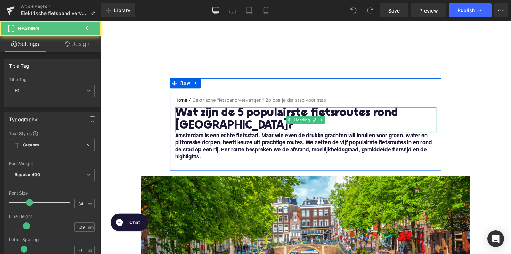
click at [230, 116] on h1 "Wat zijn de 5 populairste fietsroutes rond [GEOGRAPHIC_DATA]?" at bounding box center [311, 123] width 268 height 26
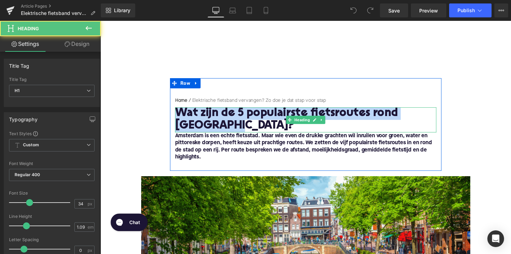
click at [230, 116] on h1 "Wat zijn de 5 populairste fietsroutes rond [GEOGRAPHIC_DATA]?" at bounding box center [311, 123] width 268 height 26
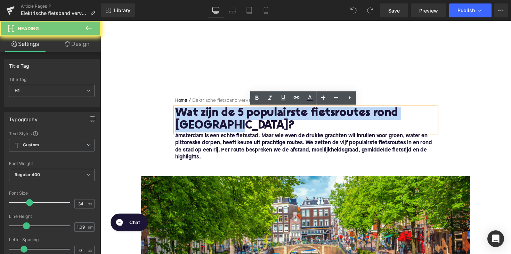
click at [230, 116] on h1 "Wat zijn de 5 populairste fietsroutes rond [GEOGRAPHIC_DATA]?" at bounding box center [311, 123] width 268 height 26
paste div
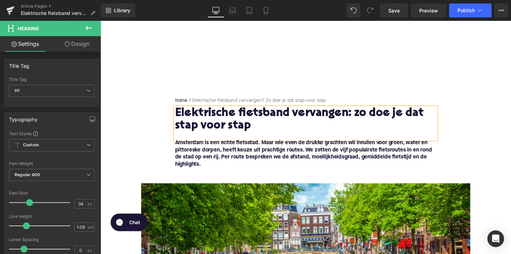
click at [352, 114] on h1 "Elektrische fietsband vervangen: zo doe je dat stap voor stap" at bounding box center [311, 123] width 268 height 26
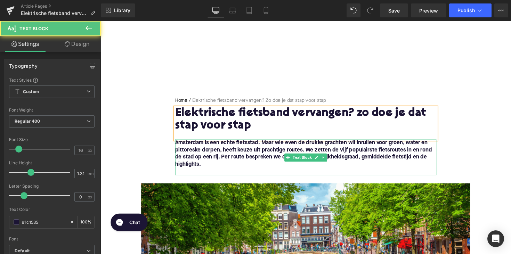
click at [224, 176] on p at bounding box center [311, 175] width 268 height 7
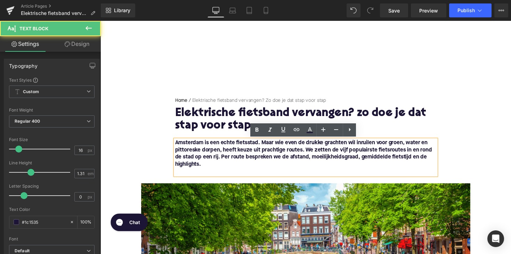
click at [216, 169] on p "Amsterdam is een echte fietsstad. Maar wie even de drukke grachten wil inruilen…" at bounding box center [311, 157] width 268 height 29
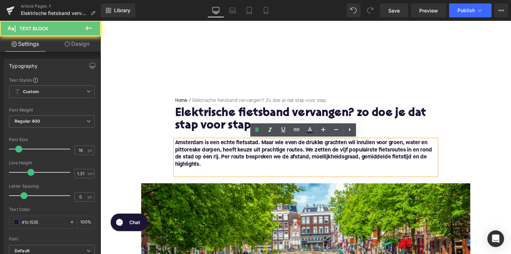
click at [216, 169] on p "Amsterdam is een echte fietsstad. Maar wie even de drukke grachten wil inruilen…" at bounding box center [311, 157] width 268 height 29
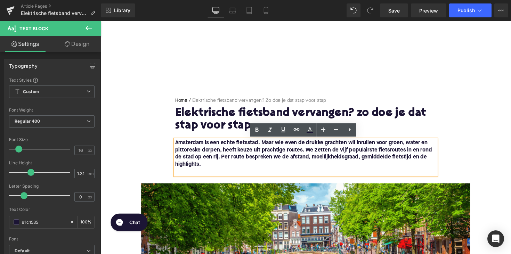
click at [221, 169] on p "Amsterdam is een echte fietsstad. Maar wie even de drukke grachten wil inruilen…" at bounding box center [311, 157] width 268 height 29
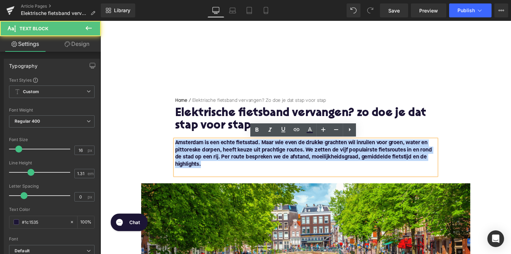
drag, startPoint x: 215, startPoint y: 168, endPoint x: 159, endPoint y: 127, distance: 69.3
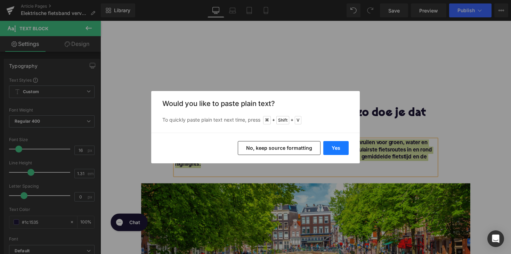
click at [337, 148] on button "Yes" at bounding box center [335, 148] width 25 height 14
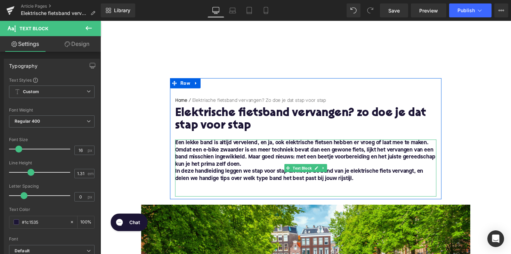
click at [184, 176] on b "In deze handleiding leggen we stap voor stap uit hoe je de band van je elektris…" at bounding box center [304, 178] width 254 height 13
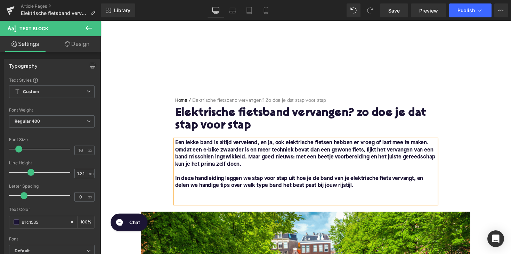
click at [186, 195] on p at bounding box center [311, 197] width 268 height 7
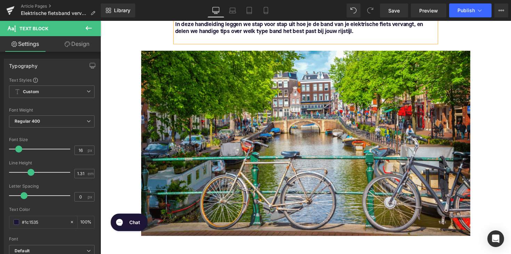
scroll to position [174, 0]
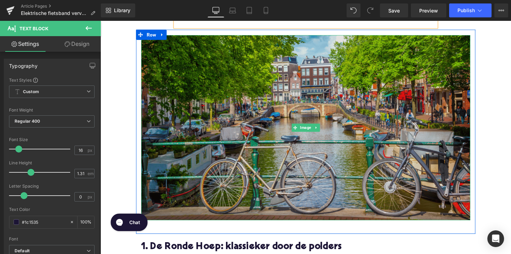
click at [236, 194] on img at bounding box center [310, 130] width 337 height 190
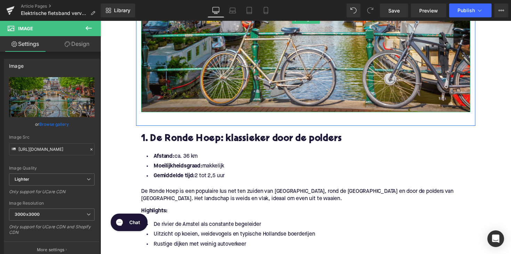
scroll to position [291, 0]
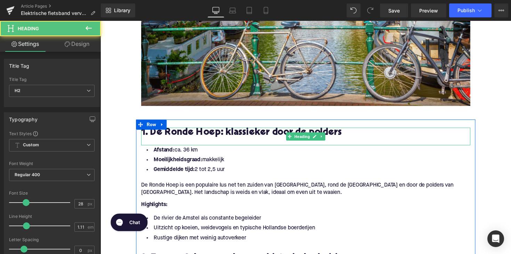
click at [229, 132] on h2 "1. De Ronde Hoep: klassieker door de polders" at bounding box center [310, 135] width 337 height 11
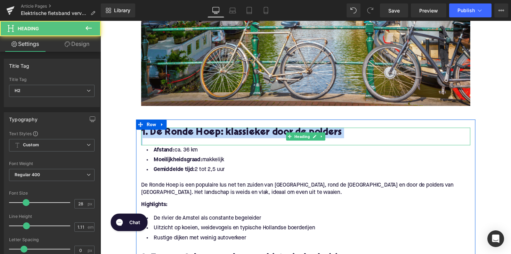
click at [229, 132] on h2 "1. De Ronde Hoep: klassieker door de polders" at bounding box center [310, 135] width 337 height 11
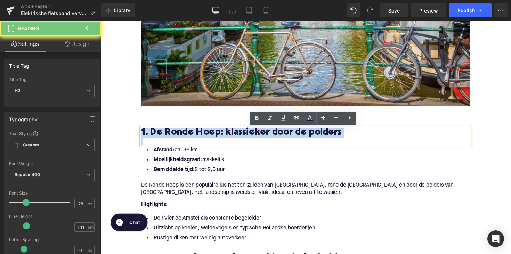
paste div
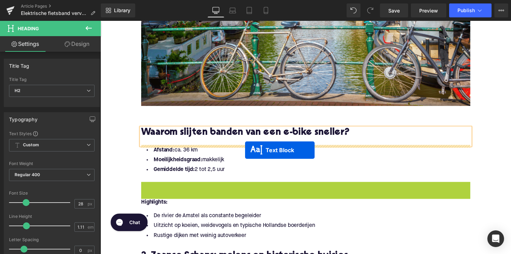
drag, startPoint x: 293, startPoint y: 197, endPoint x: 249, endPoint y: 153, distance: 62.4
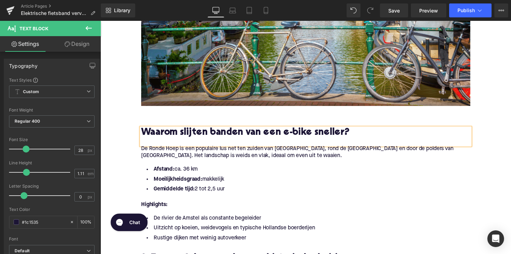
click at [244, 153] on span "De Ronde Hoep is een populaire lus net ten zuiden van [GEOGRAPHIC_DATA], rond d…" at bounding box center [302, 155] width 320 height 13
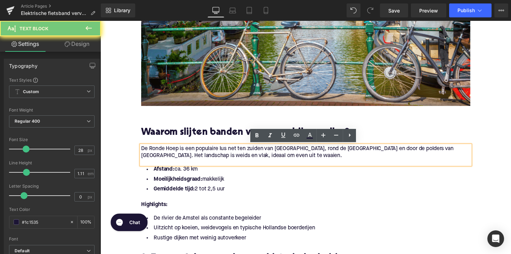
click at [283, 157] on span "De Ronde Hoep is een populaire lus net ten zuiden van [GEOGRAPHIC_DATA], rond d…" at bounding box center [302, 155] width 320 height 13
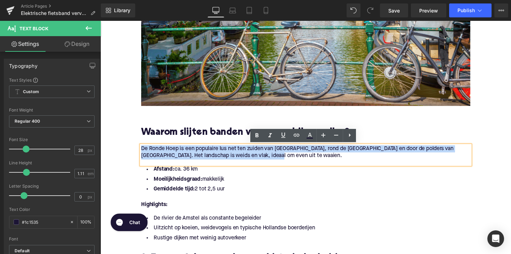
drag, startPoint x: 285, startPoint y: 157, endPoint x: 131, endPoint y: 154, distance: 153.4
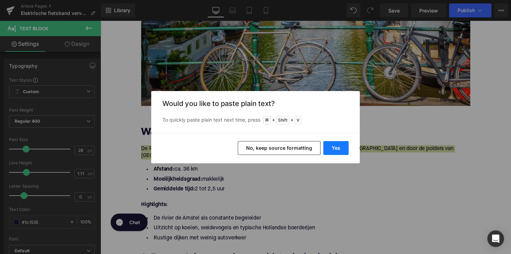
click at [327, 146] on button "Yes" at bounding box center [335, 148] width 25 height 14
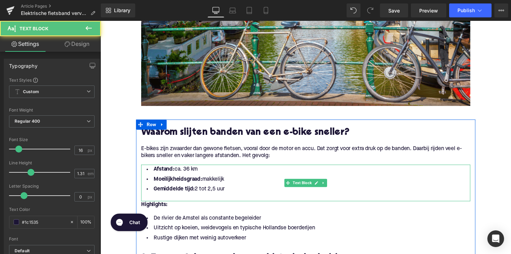
click at [226, 195] on li "Gemiddelde tijd: 2 tot 2,5 uur" at bounding box center [310, 193] width 337 height 10
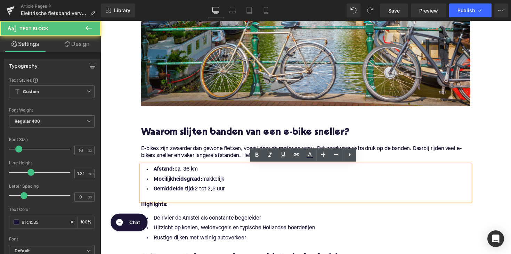
click at [229, 195] on li "Gemiddelde tijd: 2 tot 2,5 uur" at bounding box center [310, 193] width 337 height 10
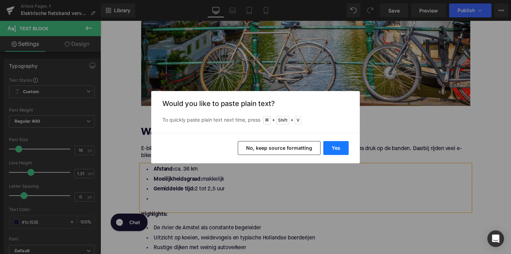
click at [331, 145] on button "Yes" at bounding box center [335, 148] width 25 height 14
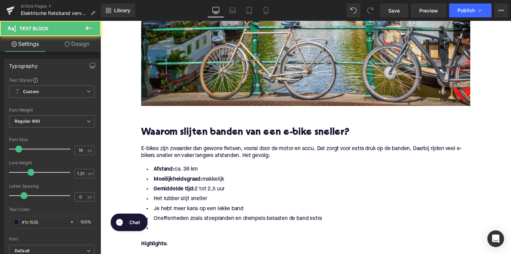
drag, startPoint x: 232, startPoint y: 194, endPoint x: 121, endPoint y: 163, distance: 115.2
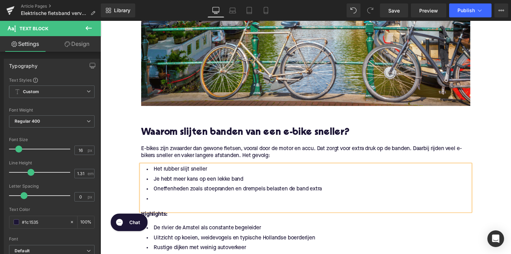
click at [160, 200] on li at bounding box center [310, 204] width 337 height 10
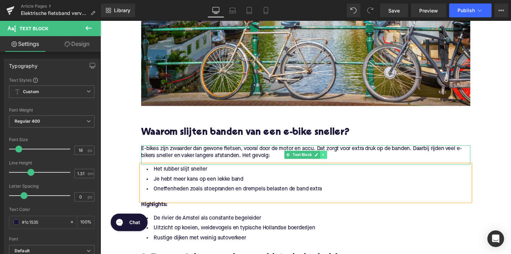
click at [327, 158] on icon at bounding box center [329, 158] width 4 height 4
click at [325, 158] on icon at bounding box center [325, 158] width 4 height 4
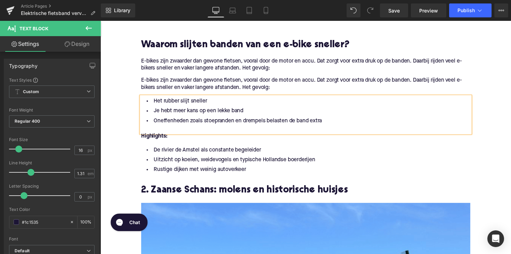
scroll to position [362, 0]
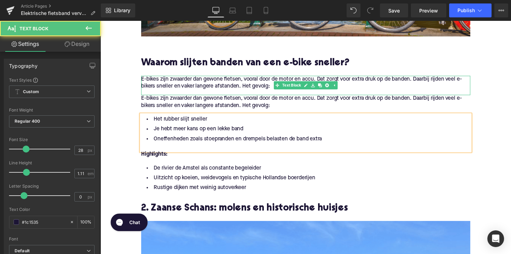
click at [284, 91] on div "E-bikes zijn zwaarder dan gewone fietsen, vooral door de motor en accu. Dat zor…" at bounding box center [310, 87] width 337 height 20
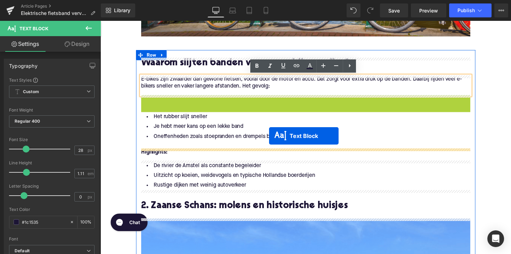
drag, startPoint x: 289, startPoint y: 106, endPoint x: 273, endPoint y: 139, distance: 36.7
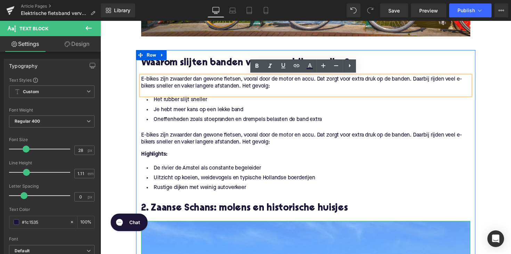
click at [199, 142] on p "E-bikes zijn zwaarder dan gewone fietsen, vooral door de motor en accu. Dat zor…" at bounding box center [310, 142] width 337 height 15
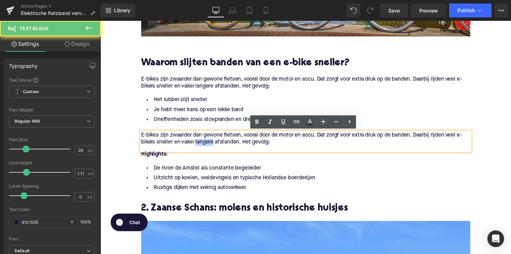
click at [199, 142] on p "E-bikes zijn zwaarder dan gewone fietsen, vooral door de motor en accu. Dat zor…" at bounding box center [310, 142] width 337 height 15
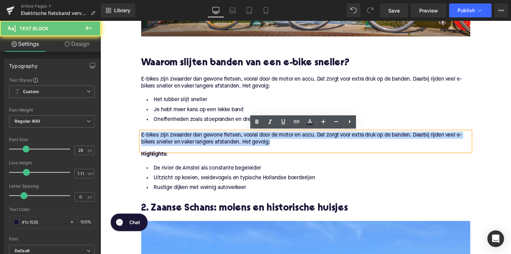
click at [199, 142] on p "E-bikes zijn zwaarder dan gewone fietsen, vooral door de motor en accu. Dat zor…" at bounding box center [310, 142] width 337 height 15
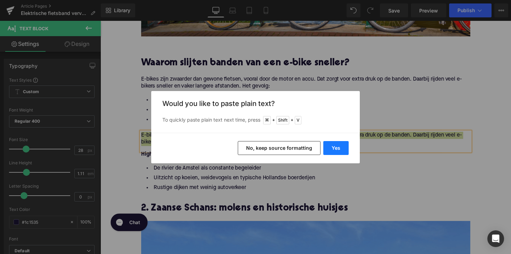
click at [337, 152] on button "Yes" at bounding box center [335, 148] width 25 height 14
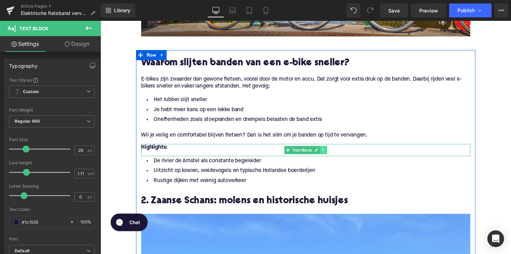
click at [327, 152] on icon at bounding box center [329, 153] width 4 height 4
click at [332, 155] on icon at bounding box center [333, 153] width 4 height 4
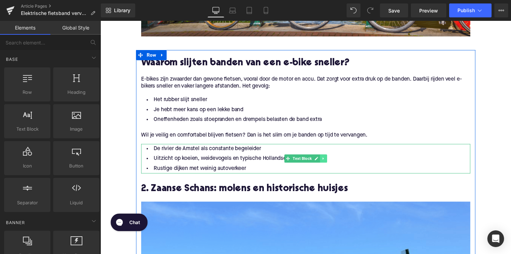
click at [329, 161] on icon at bounding box center [329, 162] width 4 height 4
click at [329, 161] on link at bounding box center [332, 162] width 7 height 8
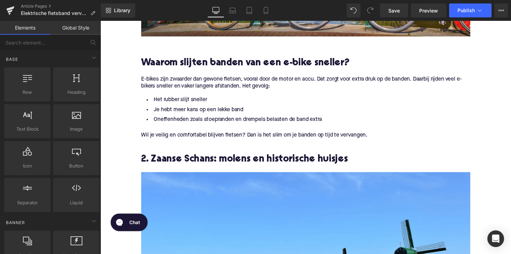
click at [209, 162] on h2 "2. Zaanse Schans: molens en historische huisjes" at bounding box center [310, 163] width 337 height 11
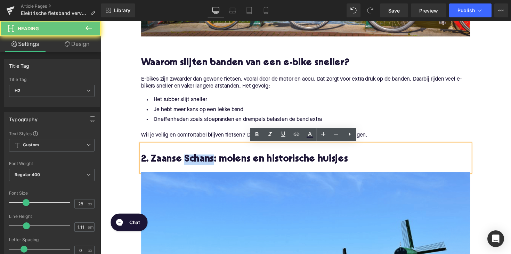
click at [209, 162] on h2 "2. Zaanse Schans: molens en historische huisjes" at bounding box center [310, 163] width 337 height 11
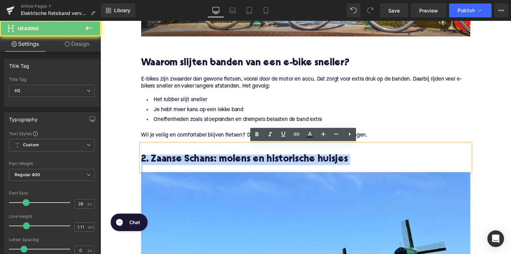
click at [209, 162] on h2 "2. Zaanse Schans: molens en historische huisjes" at bounding box center [310, 163] width 337 height 11
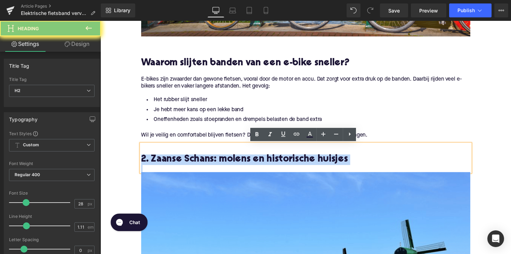
paste div
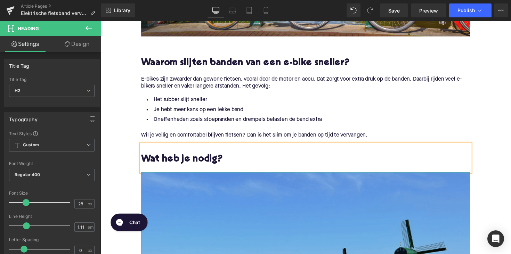
scroll to position [503, 0]
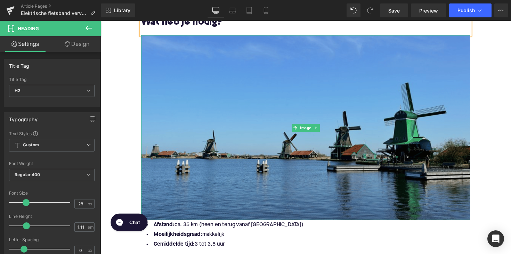
click at [252, 132] on img at bounding box center [310, 130] width 337 height 190
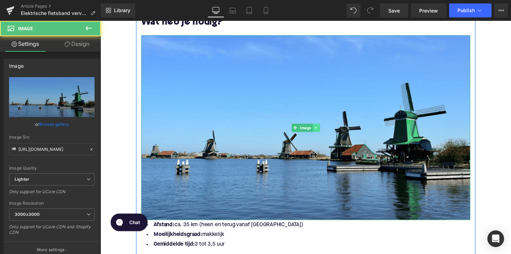
click at [320, 130] on icon at bounding box center [322, 130] width 4 height 4
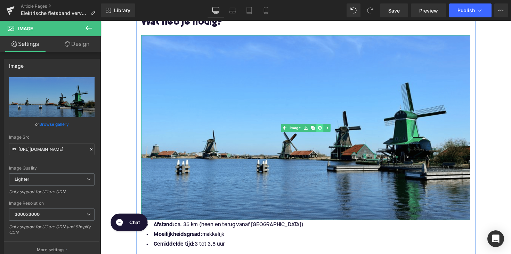
click at [322, 130] on link at bounding box center [325, 130] width 7 height 8
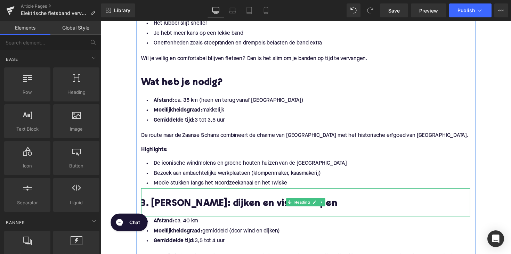
scroll to position [419, 0]
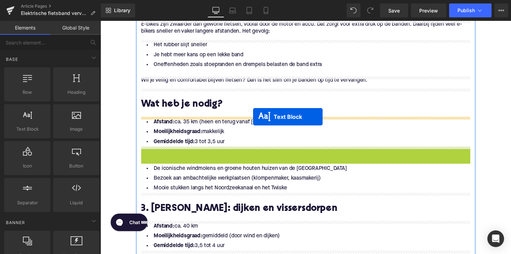
drag, startPoint x: 292, startPoint y: 167, endPoint x: 257, endPoint y: 119, distance: 59.4
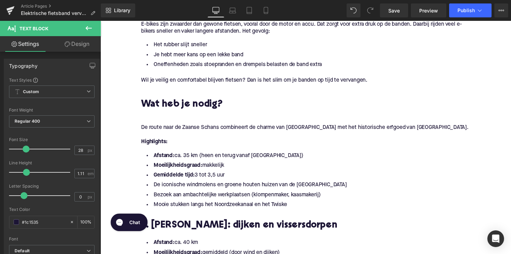
click at [168, 130] on p "De route naar de Zaanse Schans combineert de charme van [GEOGRAPHIC_DATA] met h…" at bounding box center [310, 130] width 337 height 7
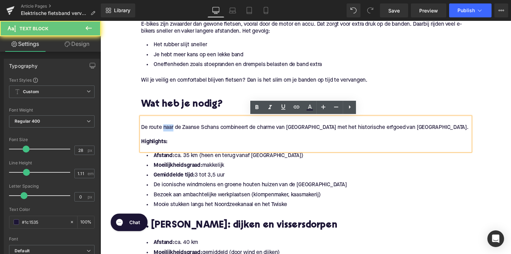
click at [168, 130] on p "De route naar de Zaanse Schans combineert de charme van [GEOGRAPHIC_DATA] met h…" at bounding box center [310, 130] width 337 height 7
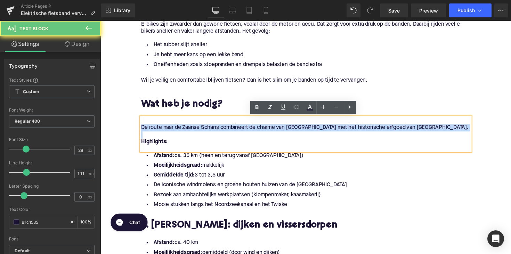
click at [168, 130] on p "De route naar de Zaanse Schans combineert de charme van [GEOGRAPHIC_DATA] met h…" at bounding box center [310, 130] width 337 height 7
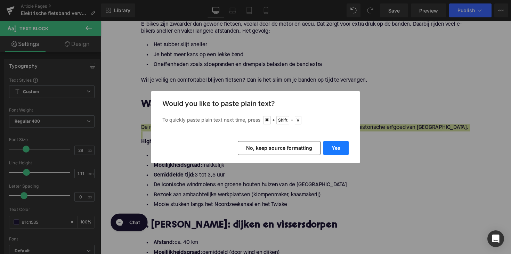
drag, startPoint x: 333, startPoint y: 147, endPoint x: 87, endPoint y: 110, distance: 248.9
click at [333, 147] on button "Yes" at bounding box center [335, 148] width 25 height 14
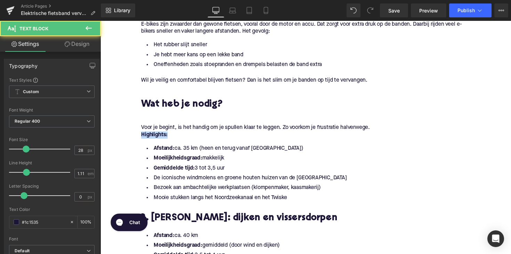
drag, startPoint x: 178, startPoint y: 139, endPoint x: 129, endPoint y: 139, distance: 49.0
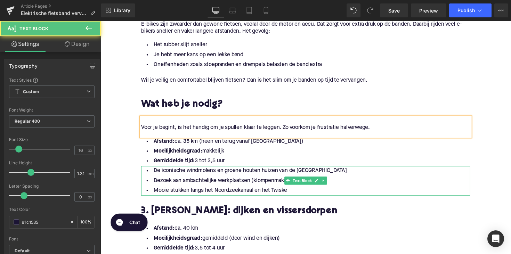
click at [289, 193] on li "Mooie stukken langs het Noordzeekanaal en het Twiske" at bounding box center [310, 195] width 337 height 10
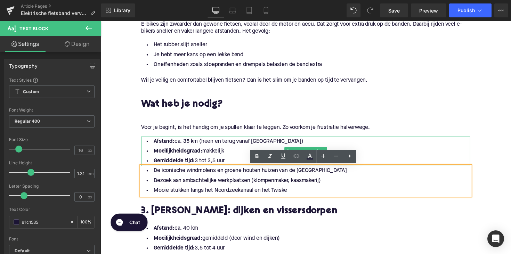
click at [232, 159] on li "Moeilijkheidsgraad: makkelijk" at bounding box center [310, 155] width 337 height 10
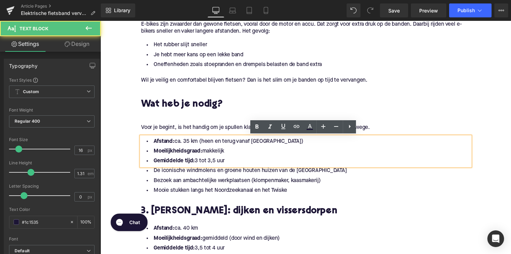
click at [232, 164] on li "Gemiddelde tijd: 3 tot 3,5 uur" at bounding box center [310, 165] width 337 height 10
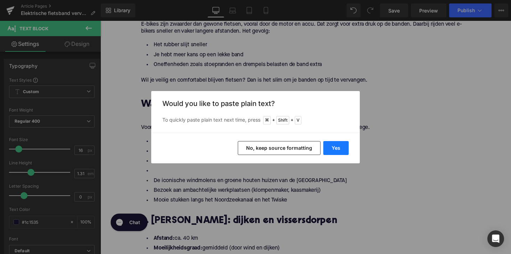
drag, startPoint x: 335, startPoint y: 148, endPoint x: 106, endPoint y: 146, distance: 228.8
click at [335, 148] on button "Yes" at bounding box center [335, 148] width 25 height 14
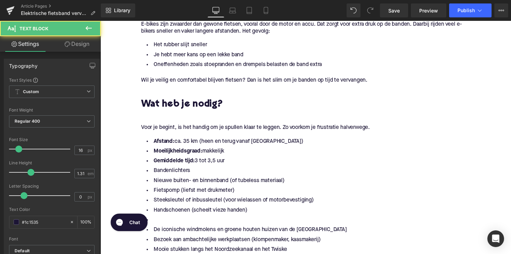
drag, startPoint x: 228, startPoint y: 164, endPoint x: 126, endPoint y: 142, distance: 104.6
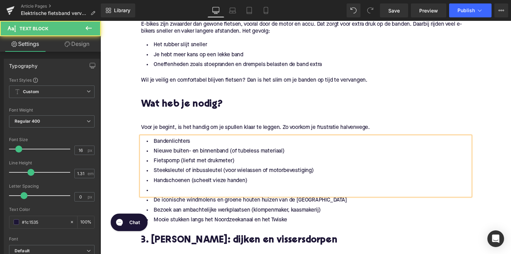
click at [156, 193] on li at bounding box center [310, 195] width 337 height 10
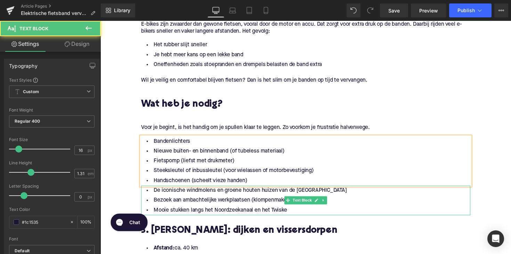
click at [195, 201] on li "Bezoek aan ambachtelijke werkplaatsen (klompenmaker, kaasmakerij)" at bounding box center [310, 205] width 337 height 10
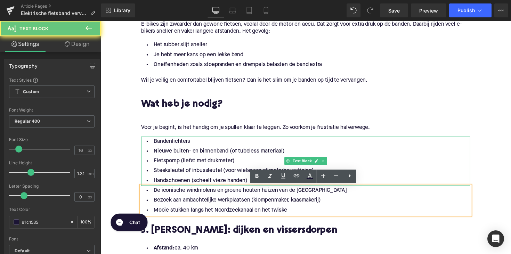
click at [221, 169] on li "Fietspomp (liefst met drukmeter)" at bounding box center [310, 165] width 337 height 10
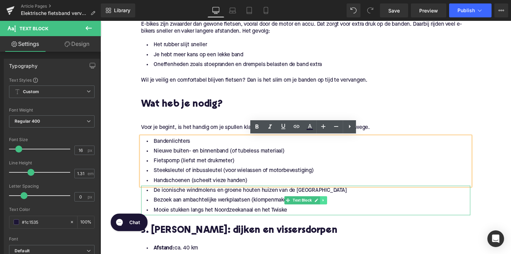
click at [328, 205] on icon at bounding box center [328, 205] width 1 height 2
click at [331, 204] on icon at bounding box center [333, 205] width 4 height 4
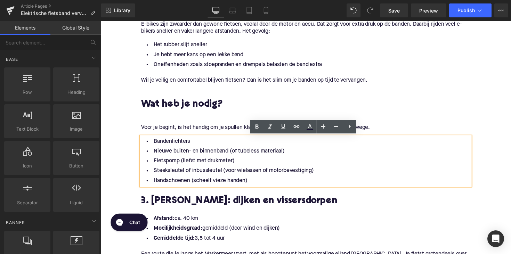
click at [185, 207] on h2 "3. [PERSON_NAME]: dijken en vissersdorpen" at bounding box center [310, 206] width 337 height 11
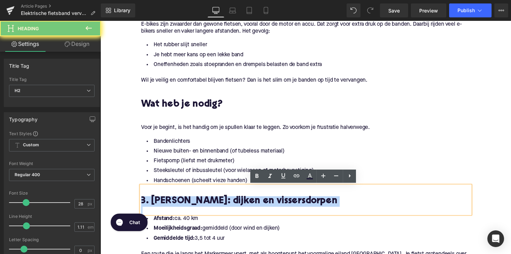
paste div
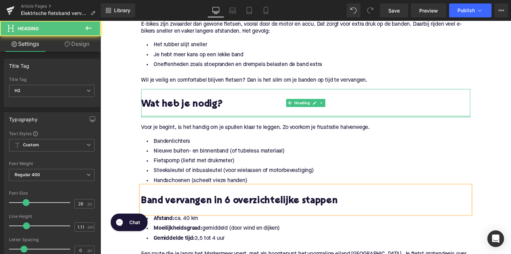
click at [150, 118] on div at bounding box center [310, 119] width 337 height 2
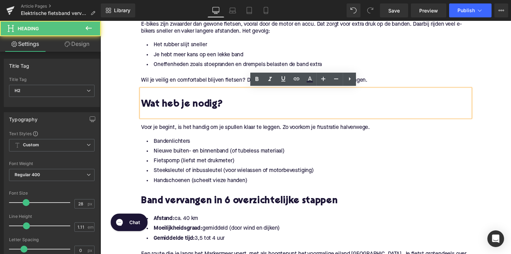
click at [150, 116] on div at bounding box center [310, 115] width 337 height 7
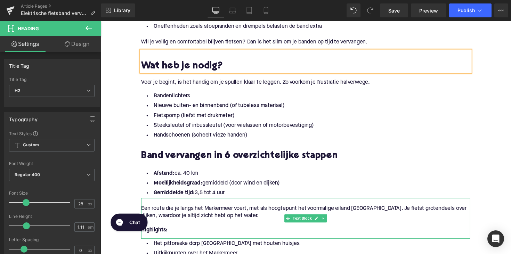
scroll to position [480, 0]
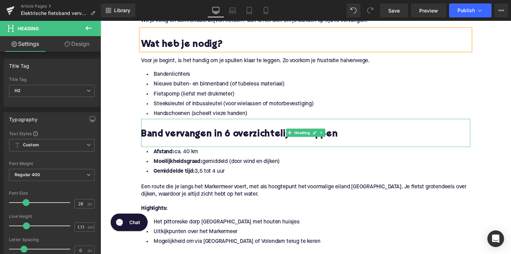
click at [144, 144] on div at bounding box center [310, 146] width 337 height 7
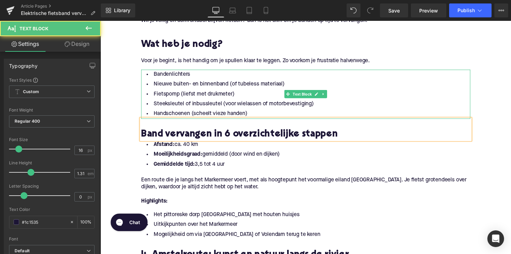
click at [343, 105] on li "Steeksleutel of inbussleutel (voor wielassen of motorbevestiging)" at bounding box center [310, 106] width 337 height 10
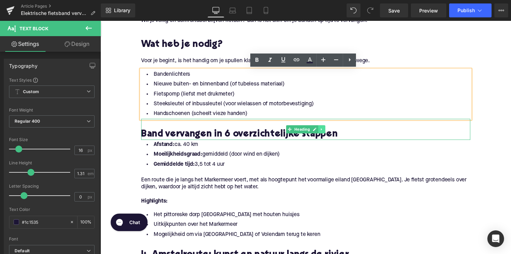
click at [326, 135] on link at bounding box center [327, 132] width 7 height 8
click at [324, 134] on icon at bounding box center [324, 132] width 4 height 4
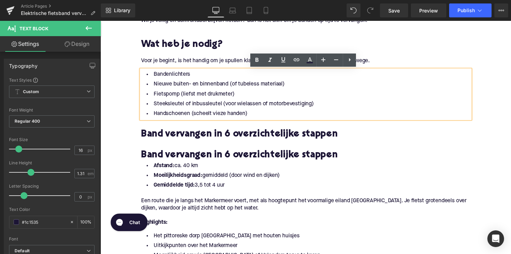
click at [204, 157] on h2 "Band vervangen in 6 overzichtelijke stappen" at bounding box center [310, 159] width 337 height 11
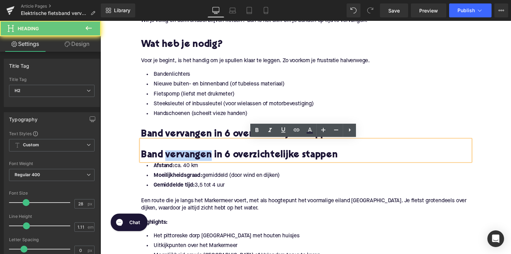
click at [204, 157] on h2 "Band vervangen in 6 overzichtelijke stappen" at bounding box center [310, 159] width 337 height 11
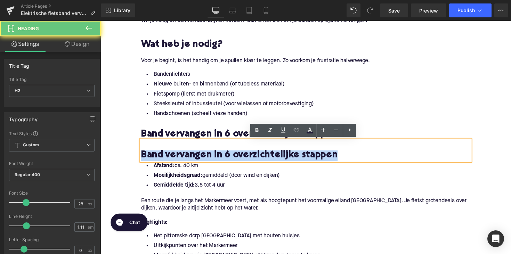
paste div
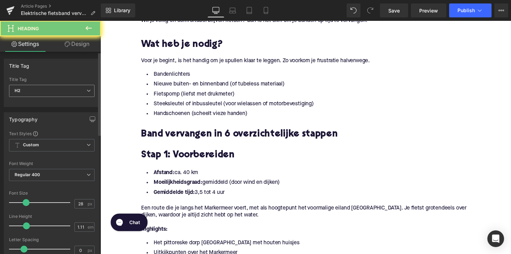
click at [80, 86] on span "H2" at bounding box center [52, 91] width 86 height 12
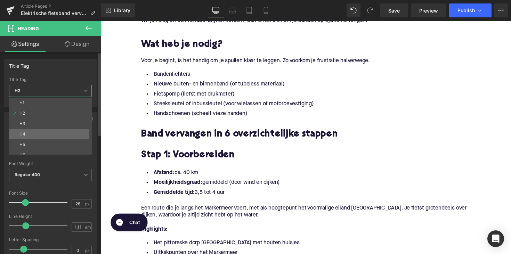
click at [68, 129] on li "H4" at bounding box center [52, 134] width 86 height 10
type input "21"
type input "1.33"
type input "100"
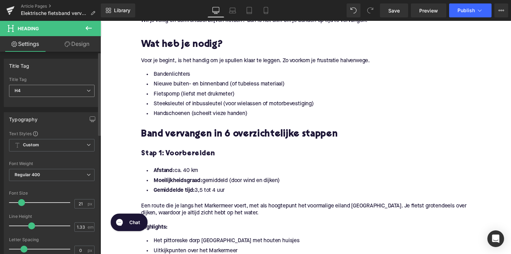
click at [58, 91] on span "H4" at bounding box center [52, 91] width 86 height 12
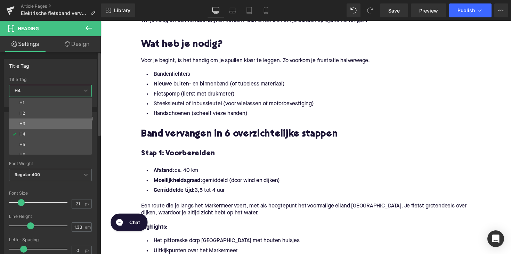
click at [54, 121] on li "H3" at bounding box center [52, 124] width 86 height 10
type input "25"
type input "1.28"
type input "100"
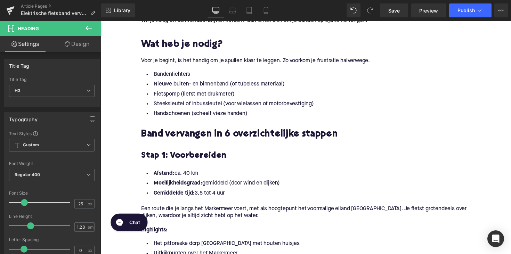
click at [236, 196] on li "Gemiddelde tijd: 3,5 tot 4 uur" at bounding box center [310, 198] width 337 height 10
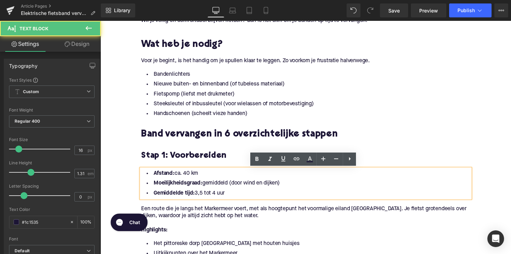
click at [236, 196] on li "Gemiddelde tijd: 3,5 tot 4 uur" at bounding box center [310, 198] width 337 height 10
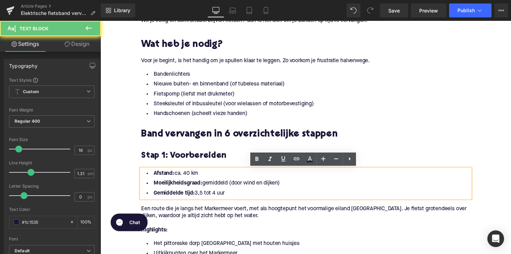
click at [227, 198] on li "Gemiddelde tijd: 3,5 tot 4 uur" at bounding box center [310, 198] width 337 height 10
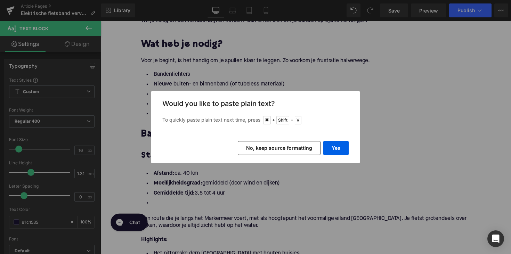
click at [339, 141] on div "Yes No, keep source formatting" at bounding box center [255, 148] width 209 height 31
click at [335, 145] on button "Yes" at bounding box center [335, 148] width 25 height 14
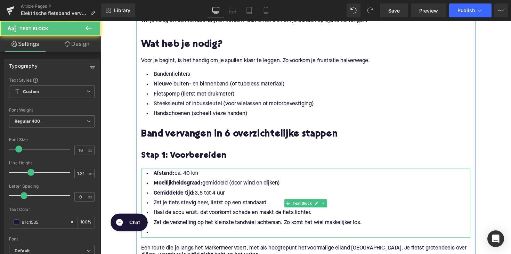
drag, startPoint x: 228, startPoint y: 197, endPoint x: 147, endPoint y: 174, distance: 84.3
click at [147, 174] on ul "Afstand: ca. 40 km Moeilijkheidsgraad: gemiddeld (door wind en dijken) Gemiddel…" at bounding box center [310, 207] width 337 height 71
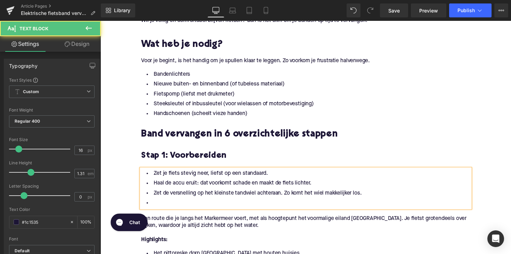
click at [155, 204] on li at bounding box center [310, 208] width 337 height 10
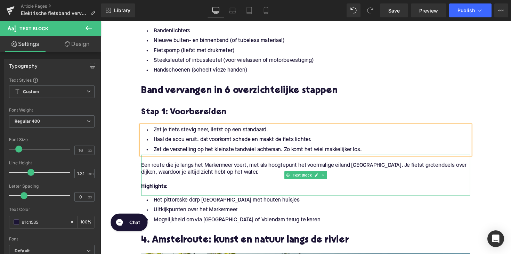
scroll to position [535, 0]
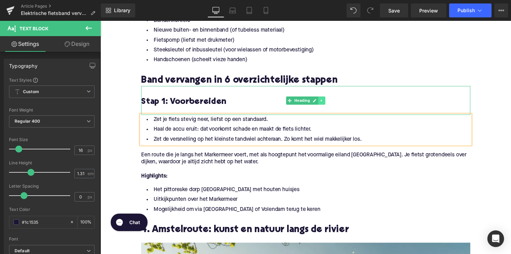
click at [327, 102] on icon at bounding box center [327, 102] width 4 height 4
click at [322, 102] on icon at bounding box center [324, 102] width 4 height 4
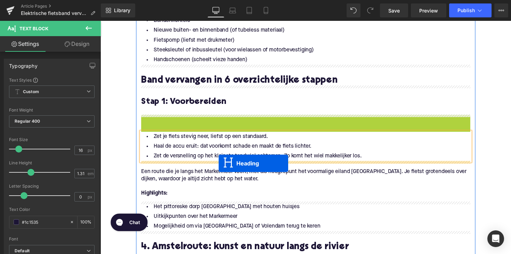
drag, startPoint x: 291, startPoint y: 131, endPoint x: 221, endPoint y: 167, distance: 78.4
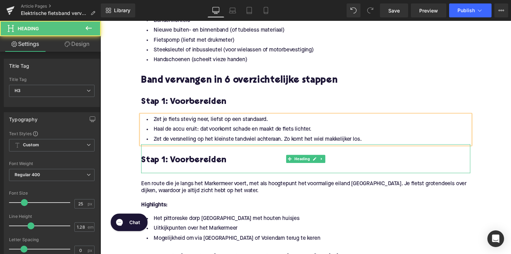
click at [186, 163] on h3 "Stap 1: Voorbereiden" at bounding box center [310, 164] width 337 height 11
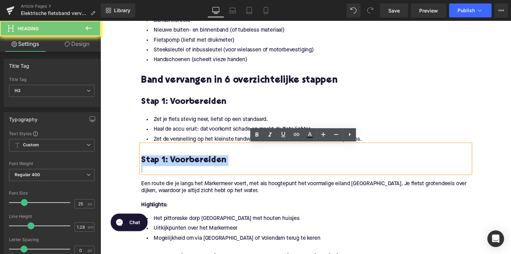
click at [186, 163] on h3 "Stap 1: Voorbereiden" at bounding box center [310, 164] width 337 height 11
paste div
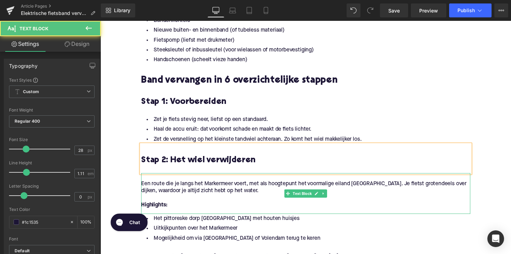
click at [193, 184] on p at bounding box center [310, 180] width 337 height 7
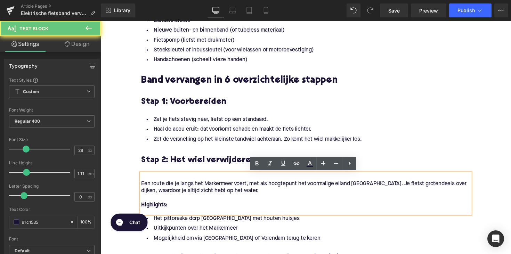
click at [193, 184] on p "Een route die je langs het Markermeer voert, met als hoogtepunt het voormalige …" at bounding box center [310, 191] width 337 height 15
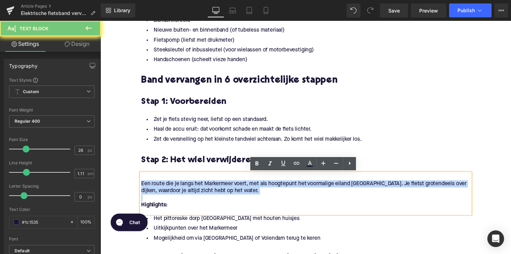
click at [193, 184] on p "Een route die je langs het Markermeer voert, met als hoogtepunt het voormalige …" at bounding box center [310, 191] width 337 height 15
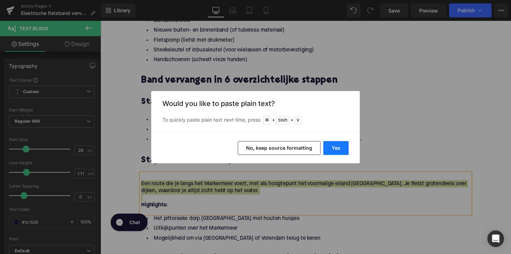
click at [331, 144] on button "Yes" at bounding box center [335, 148] width 25 height 14
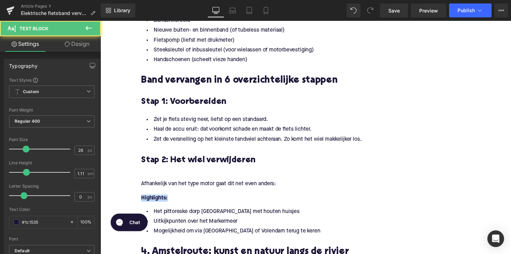
drag, startPoint x: 168, startPoint y: 201, endPoint x: 123, endPoint y: 202, distance: 45.2
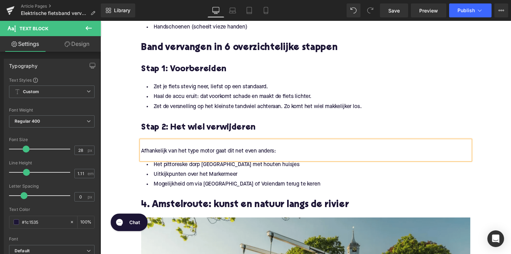
scroll to position [592, 0]
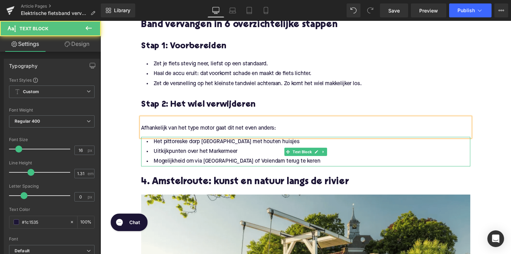
drag, startPoint x: 306, startPoint y: 149, endPoint x: 307, endPoint y: 160, distance: 11.6
click at [306, 149] on li "Het pittoreske dorp [GEOGRAPHIC_DATA] met houten huisjes" at bounding box center [310, 145] width 337 height 10
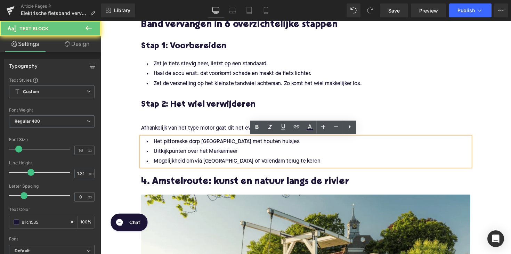
click at [312, 164] on li "Mogelijkheid om via [GEOGRAPHIC_DATA] of Volendam terug te keren" at bounding box center [310, 165] width 337 height 10
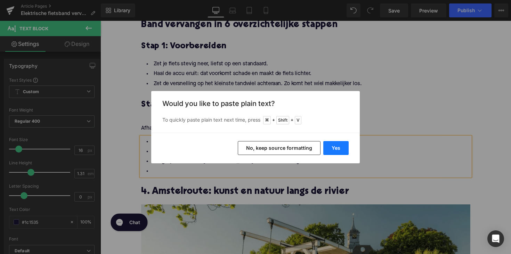
click at [339, 146] on button "Yes" at bounding box center [335, 148] width 25 height 14
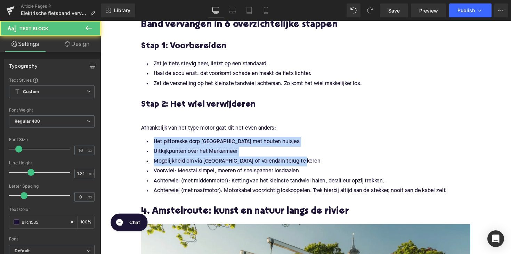
drag, startPoint x: 313, startPoint y: 163, endPoint x: 135, endPoint y: 142, distance: 178.9
click at [135, 142] on div "Home / Elektrische fietsband vervangen? Zo doe je dat stap voor stap Breadcrumb…" at bounding box center [310, 232] width 421 height 1488
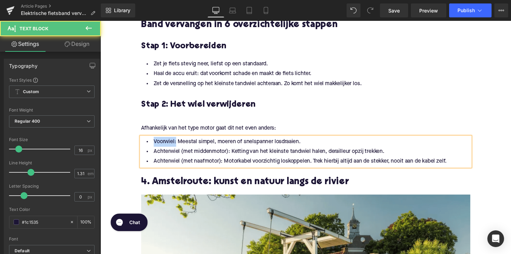
drag, startPoint x: 175, startPoint y: 146, endPoint x: 134, endPoint y: 146, distance: 41.0
click at [134, 146] on div "Home / Elektrische fietsband vervangen? Zo doe je dat stap voor stap Breadcrumb…" at bounding box center [310, 216] width 421 height 1457
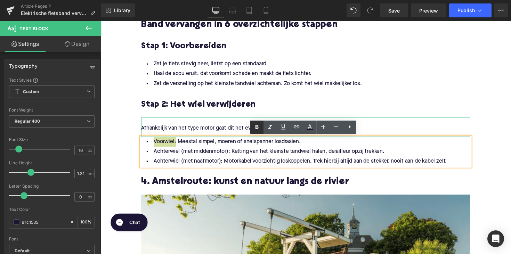
click at [254, 126] on icon at bounding box center [257, 127] width 8 height 8
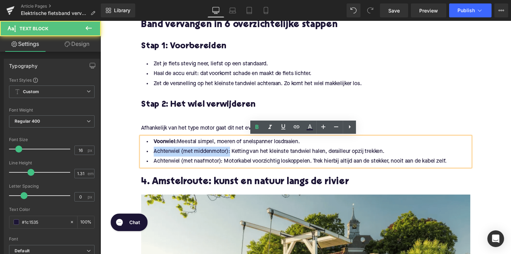
drag, startPoint x: 230, startPoint y: 155, endPoint x: 118, endPoint y: 158, distance: 111.6
click at [118, 158] on div "Home / Elektrische fietsband vervangen? Zo doe je dat stap voor stap Breadcrumb…" at bounding box center [310, 216] width 421 height 1457
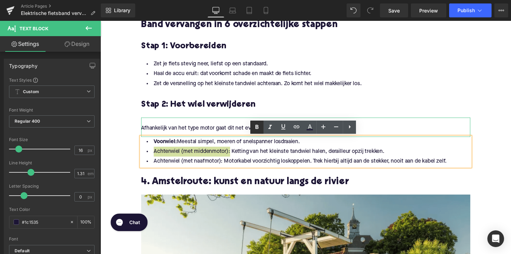
click at [254, 128] on icon at bounding box center [257, 127] width 8 height 8
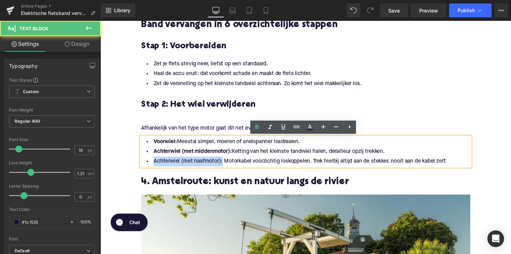
drag, startPoint x: 222, startPoint y: 164, endPoint x: 148, endPoint y: 164, distance: 73.4
click at [148, 164] on li "Achterwiel (met naafmotor): Motorkabel voorzichtig loskoppelen. Trek hierbij al…" at bounding box center [310, 165] width 337 height 10
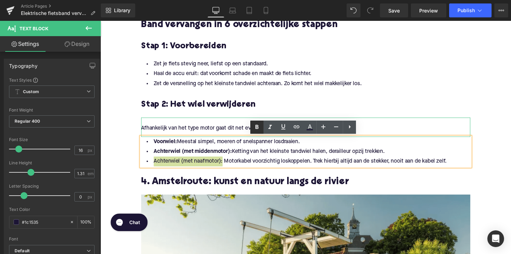
click at [255, 125] on icon at bounding box center [257, 127] width 8 height 8
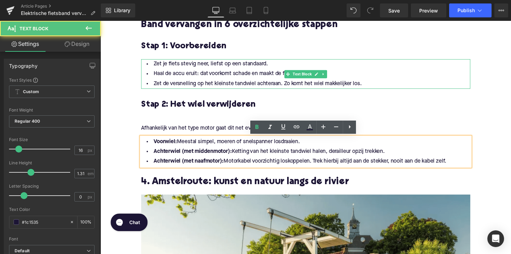
click at [219, 87] on li "Zet de versnelling op het kleinste tandwiel achteraan. Zo komt het wiel makkeli…" at bounding box center [310, 85] width 337 height 10
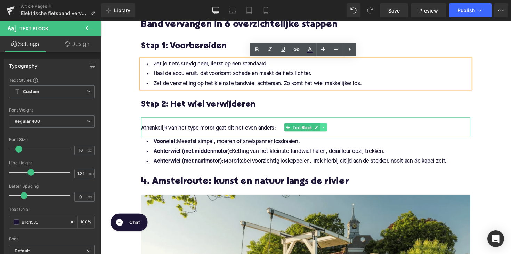
click at [328, 130] on icon at bounding box center [328, 130] width 1 height 2
click at [324, 131] on icon at bounding box center [325, 130] width 4 height 4
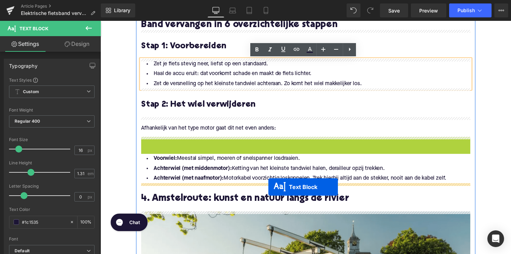
drag, startPoint x: 292, startPoint y: 149, endPoint x: 272, endPoint y: 190, distance: 46.0
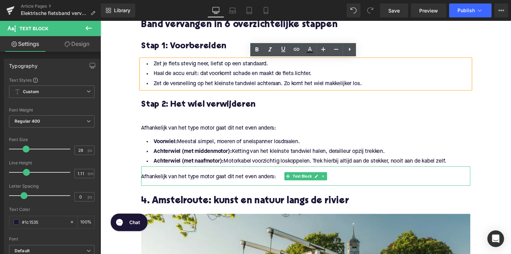
click at [183, 183] on p "Afhankelijk van het type motor gaat dit net even anders:" at bounding box center [310, 180] width 337 height 7
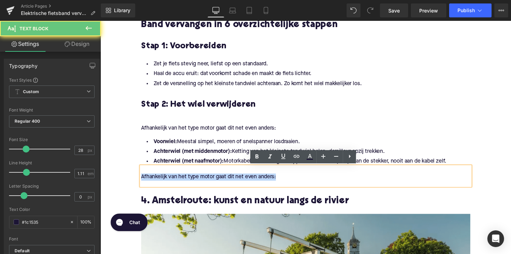
click at [183, 183] on p "Afhankelijk van het type motor gaat dit net even anders:" at bounding box center [310, 180] width 337 height 7
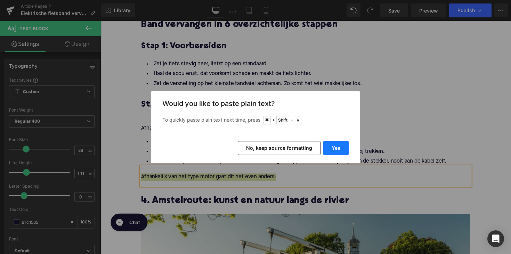
click at [341, 152] on button "Yes" at bounding box center [335, 148] width 25 height 14
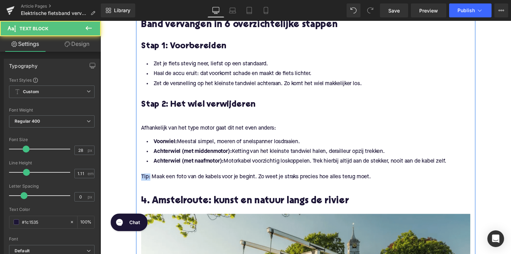
drag, startPoint x: 151, startPoint y: 181, endPoint x: 132, endPoint y: 181, distance: 18.1
click at [132, 181] on div "Home / Elektrische fietsband vervangen? Zo doe je dat stap voor stap Breadcrumb…" at bounding box center [310, 226] width 421 height 1477
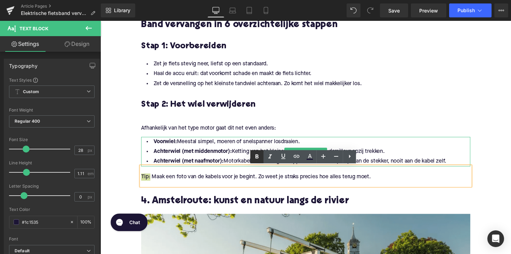
click at [259, 158] on icon at bounding box center [257, 157] width 8 height 8
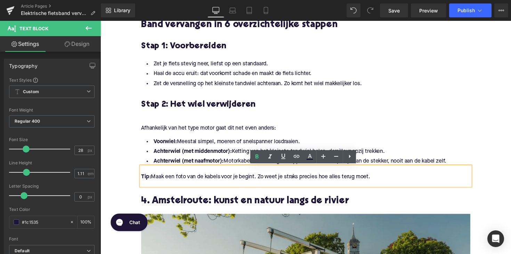
click at [215, 209] on h2 "4. Amstelroute: kunst en natuur langs de rivier" at bounding box center [310, 206] width 337 height 11
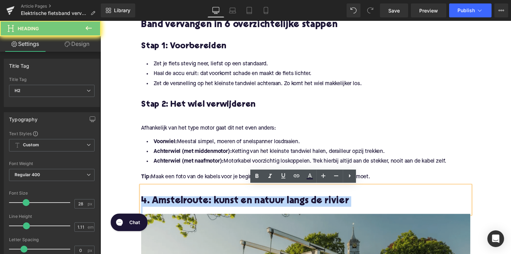
click at [215, 209] on h2 "4. Amstelroute: kunst en natuur langs de rivier" at bounding box center [310, 206] width 337 height 11
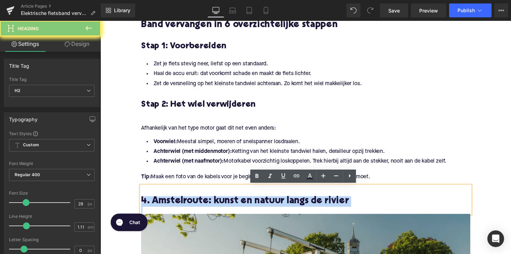
paste div
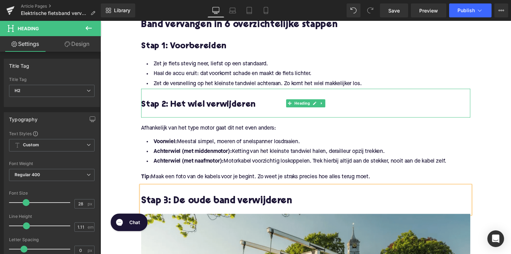
click at [156, 114] on div at bounding box center [310, 116] width 337 height 7
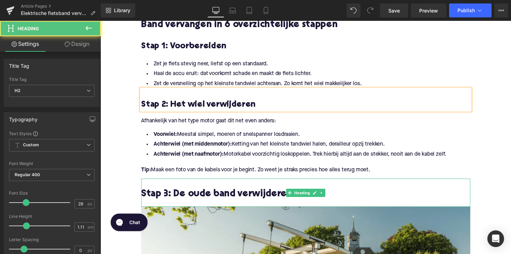
click at [192, 198] on h2 "Stap 3: De oude band verwijderen" at bounding box center [310, 198] width 337 height 11
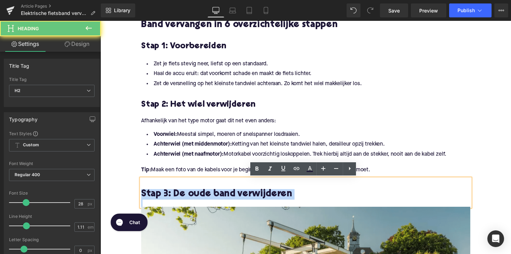
click at [192, 198] on h2 "Stap 3: De oude band verwijderen" at bounding box center [310, 198] width 337 height 11
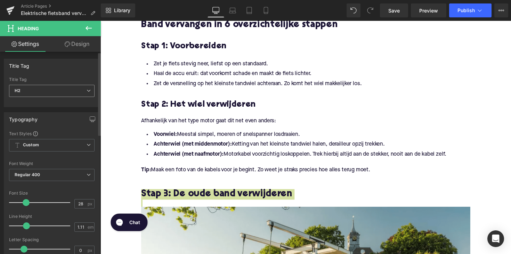
click at [55, 91] on span "H2" at bounding box center [52, 91] width 86 height 12
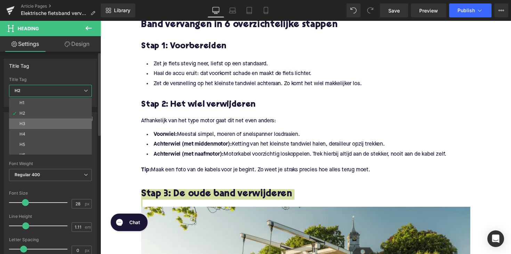
click at [53, 125] on li "H3" at bounding box center [52, 124] width 86 height 10
type input "25"
type input "1.28"
type input "100"
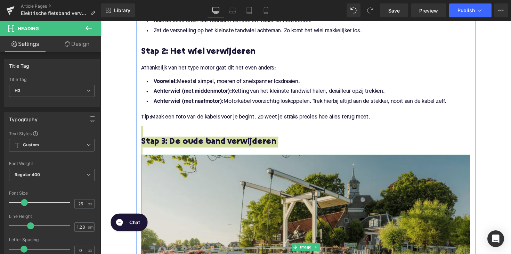
scroll to position [707, 0]
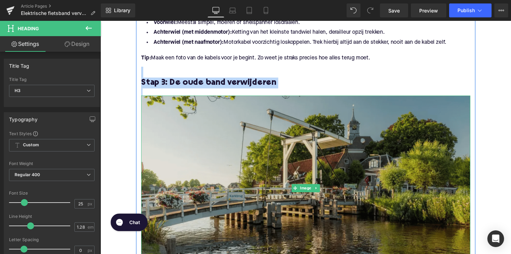
click at [260, 136] on img at bounding box center [310, 192] width 337 height 190
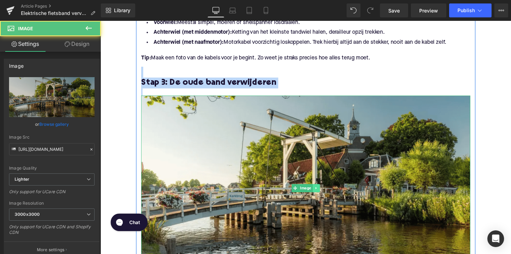
click at [323, 192] on link at bounding box center [321, 192] width 7 height 8
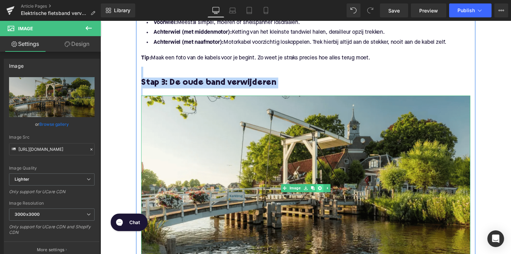
click at [323, 191] on icon at bounding box center [325, 192] width 4 height 4
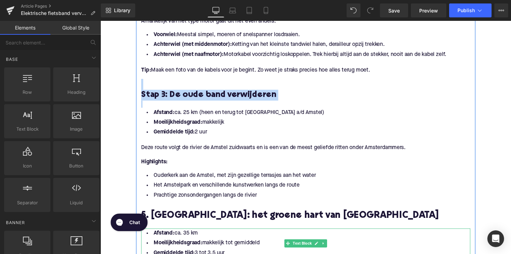
scroll to position [686, 0]
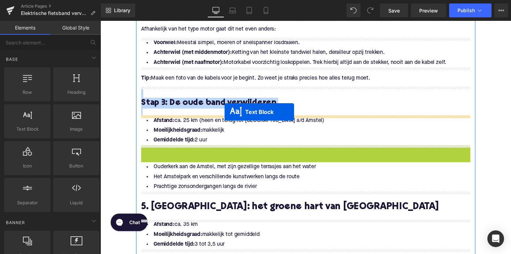
drag, startPoint x: 290, startPoint y: 164, endPoint x: 228, endPoint y: 114, distance: 79.8
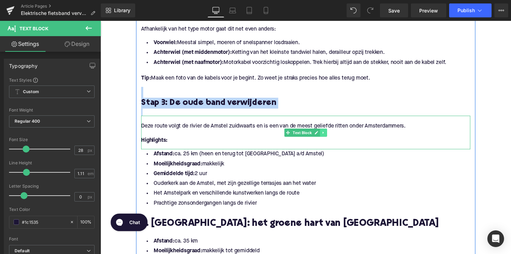
click at [328, 138] on link at bounding box center [328, 135] width 7 height 8
click at [331, 136] on icon at bounding box center [333, 136] width 4 height 4
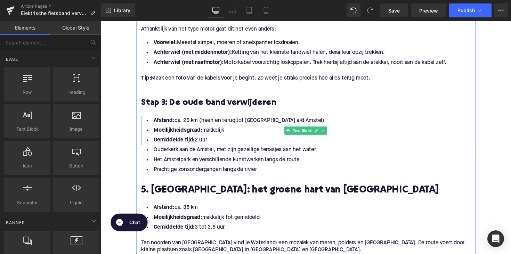
click at [231, 137] on li "Moeilijkheidsgraad: makkelijk" at bounding box center [310, 133] width 337 height 10
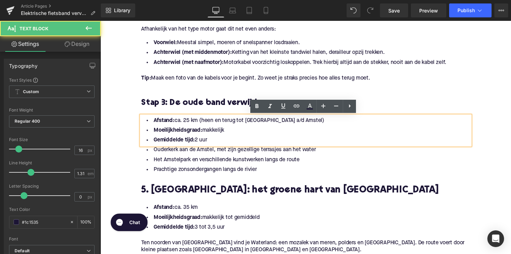
click at [224, 138] on li "Gemiddelde tijd: 2 uur" at bounding box center [310, 143] width 337 height 10
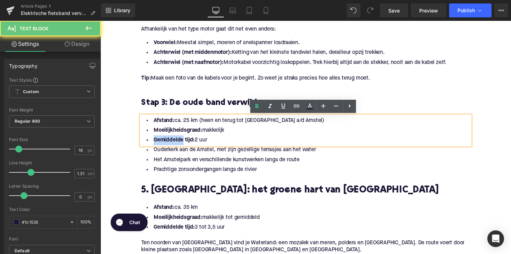
click at [224, 138] on li "Gemiddelde tijd: 2 uur" at bounding box center [310, 143] width 337 height 10
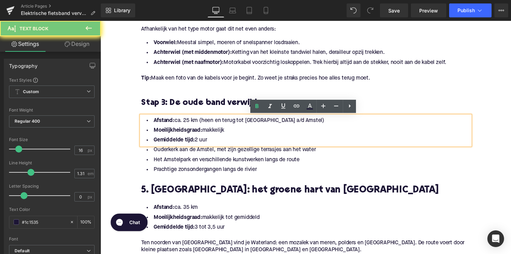
click at [220, 142] on li "Gemiddelde tijd: 2 uur" at bounding box center [310, 143] width 337 height 10
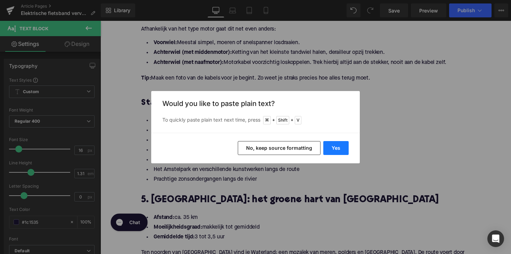
drag, startPoint x: 328, startPoint y: 143, endPoint x: 104, endPoint y: 115, distance: 225.3
click at [328, 143] on button "Yes" at bounding box center [335, 148] width 25 height 14
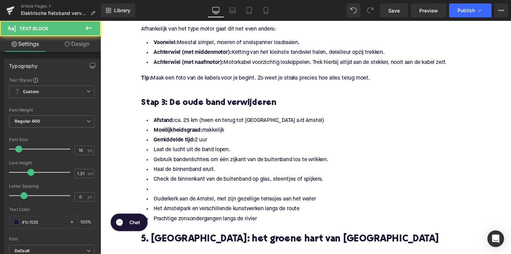
drag, startPoint x: 194, startPoint y: 144, endPoint x: 124, endPoint y: 120, distance: 73.6
click at [124, 120] on div "Home / Elektrische fietsband vervangen? Zo doe je dat stap voor stap Breadcrumb…" at bounding box center [310, 42] width 421 height 1297
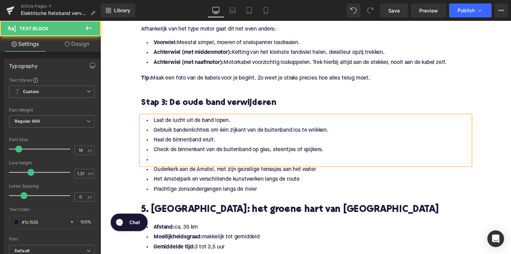
click at [158, 167] on li at bounding box center [310, 164] width 337 height 10
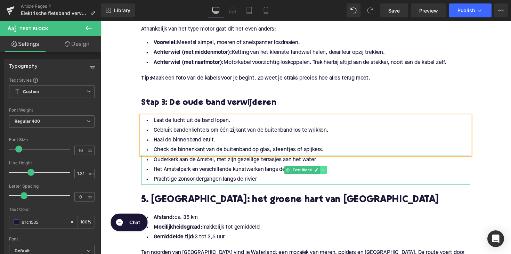
click at [325, 172] on link at bounding box center [328, 174] width 7 height 8
click at [332, 172] on icon at bounding box center [333, 174] width 4 height 4
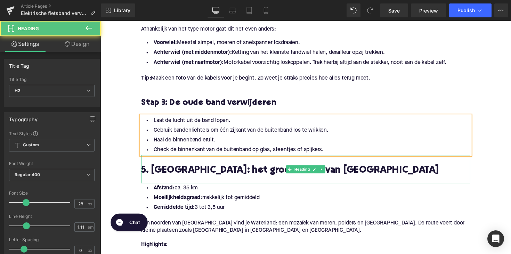
click at [189, 170] on h2 "5. [GEOGRAPHIC_DATA]: het groene hart van [GEOGRAPHIC_DATA]" at bounding box center [310, 174] width 337 height 11
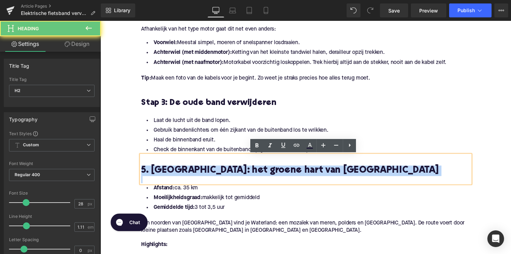
click at [189, 170] on h2 "5. [GEOGRAPHIC_DATA]: het groene hart van [GEOGRAPHIC_DATA]" at bounding box center [310, 174] width 337 height 11
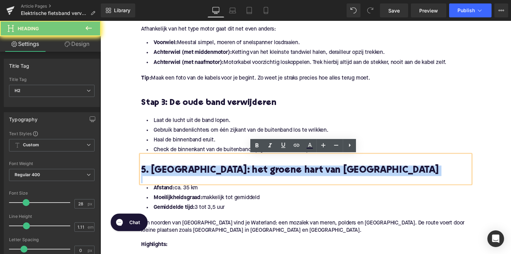
paste div
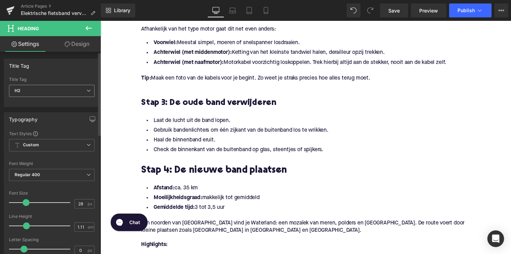
click at [45, 90] on span "H2" at bounding box center [52, 91] width 86 height 12
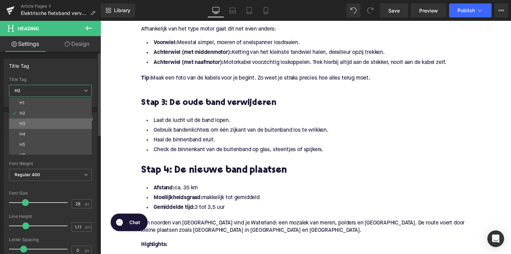
click at [49, 124] on li "H3" at bounding box center [52, 124] width 86 height 10
type input "25"
type input "1.28"
type input "100"
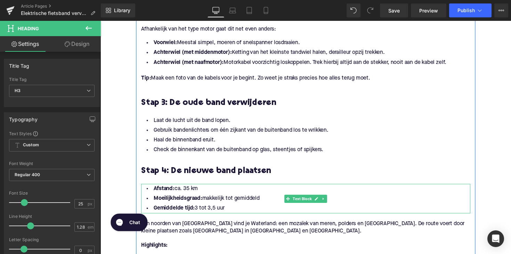
scroll to position [758, 0]
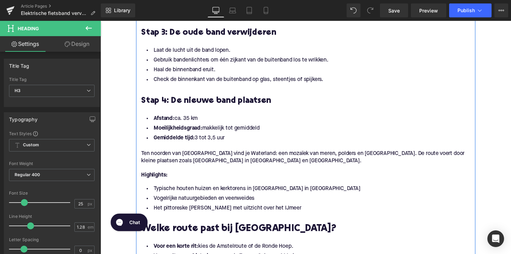
click at [245, 146] on div "Afstand: ca. 35 km Moeilijkheidsgraad: makkelijk tot gemiddeld Gemiddelde tijd:…" at bounding box center [310, 131] width 337 height 30
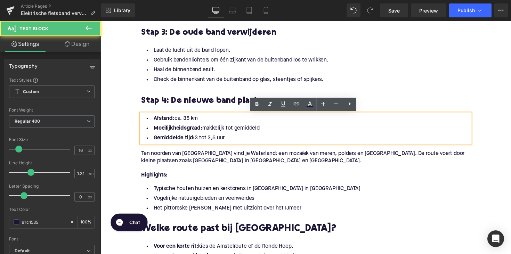
click at [237, 142] on li "Gemiddelde tijd: 3 tot 3,5 uur" at bounding box center [310, 141] width 337 height 10
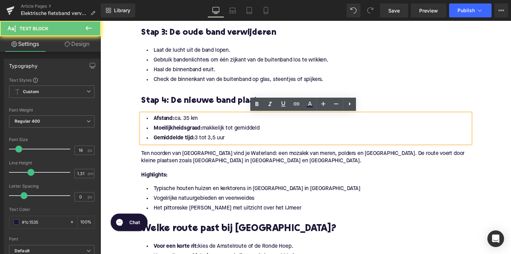
click at [237, 142] on li "Gemiddelde tijd: 3 tot 3,5 uur" at bounding box center [310, 141] width 337 height 10
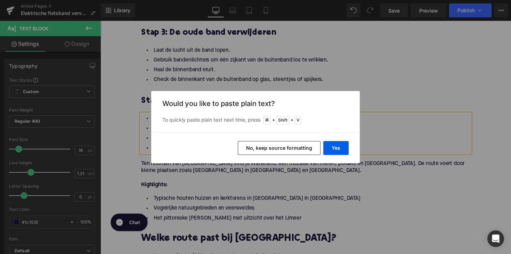
click at [340, 139] on div "Yes No, keep source formatting" at bounding box center [255, 148] width 209 height 31
click at [337, 146] on button "Yes" at bounding box center [335, 148] width 25 height 14
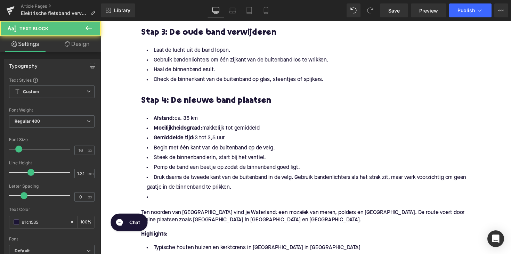
drag, startPoint x: 231, startPoint y: 140, endPoint x: 105, endPoint y: 122, distance: 127.2
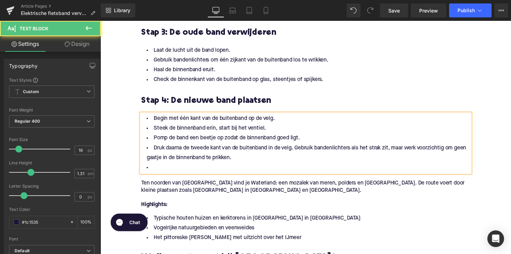
click at [159, 171] on li at bounding box center [310, 172] width 337 height 10
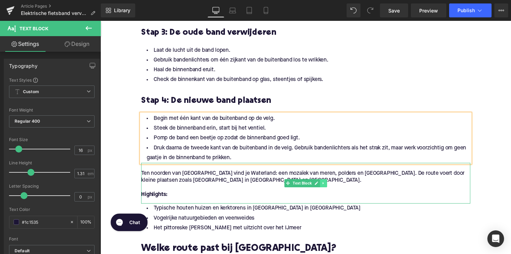
click at [326, 185] on link at bounding box center [328, 187] width 7 height 8
click at [331, 186] on icon at bounding box center [333, 187] width 4 height 4
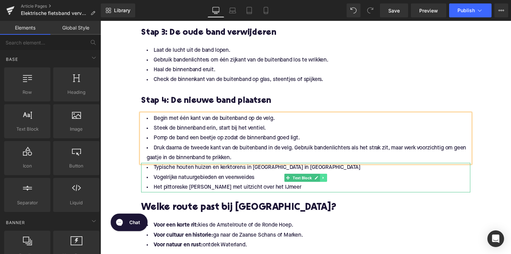
click at [327, 183] on icon at bounding box center [329, 182] width 4 height 4
click at [331, 181] on icon at bounding box center [333, 182] width 4 height 4
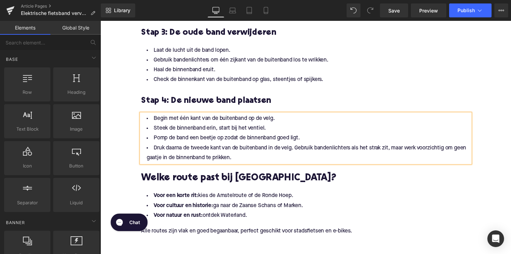
click at [192, 184] on h2 "Welke route past bij [GEOGRAPHIC_DATA]?" at bounding box center [310, 182] width 337 height 11
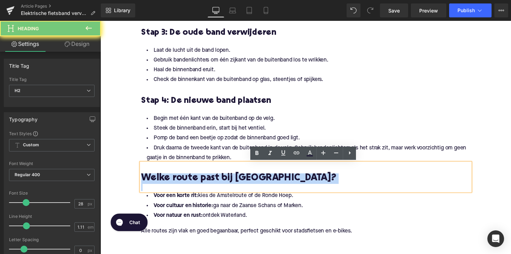
click at [192, 184] on h2 "Welke route past bij [GEOGRAPHIC_DATA]?" at bounding box center [310, 182] width 337 height 11
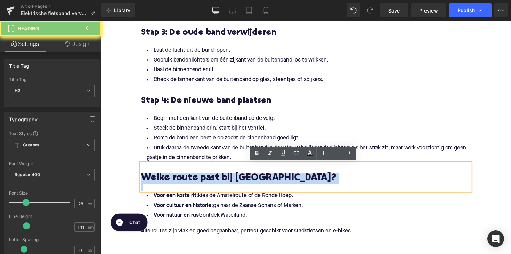
paste div
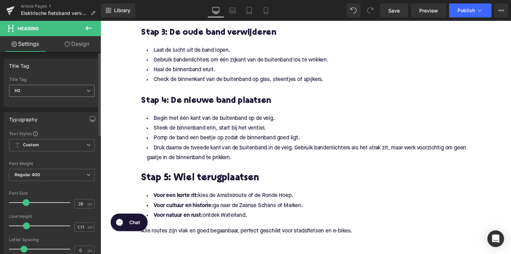
click at [57, 87] on span "H2" at bounding box center [52, 91] width 86 height 12
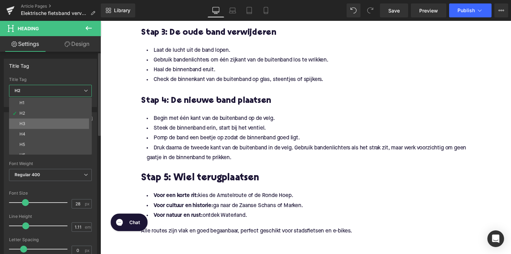
click at [49, 124] on li "H3" at bounding box center [52, 124] width 86 height 10
type input "25"
type input "1.28"
type input "100"
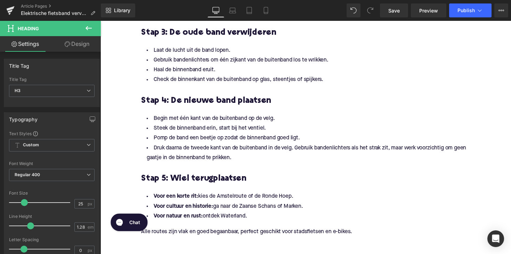
click at [221, 211] on li "Voor cultuur en historie: ga naar de Zaanse Schans of Marken." at bounding box center [310, 211] width 337 height 10
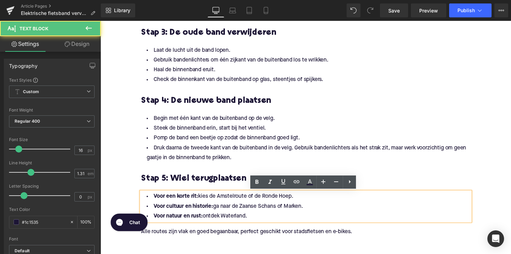
click at [265, 221] on li "Voor natuur en rust: ontdek [GEOGRAPHIC_DATA]." at bounding box center [310, 221] width 337 height 10
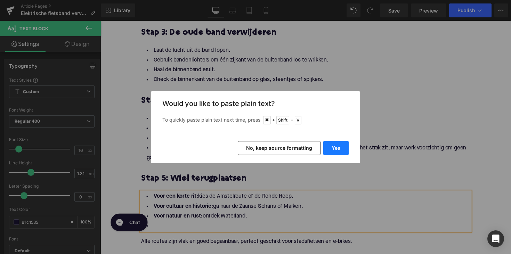
click at [337, 142] on button "Yes" at bounding box center [335, 148] width 25 height 14
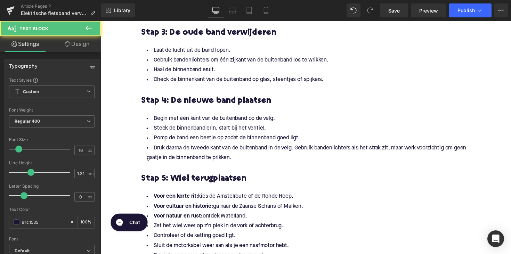
drag, startPoint x: 255, startPoint y: 222, endPoint x: 123, endPoint y: 191, distance: 134.8
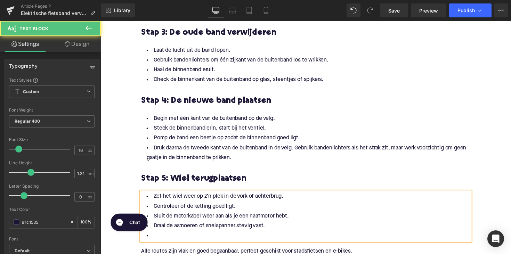
click at [171, 243] on li at bounding box center [310, 241] width 337 height 10
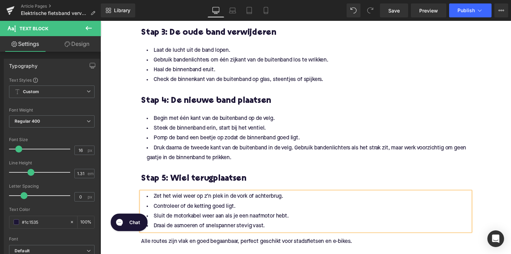
scroll to position [835, 0]
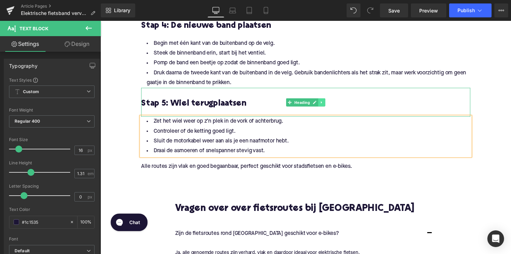
click at [324, 104] on link at bounding box center [327, 104] width 7 height 8
click at [327, 105] on link at bounding box center [330, 104] width 7 height 8
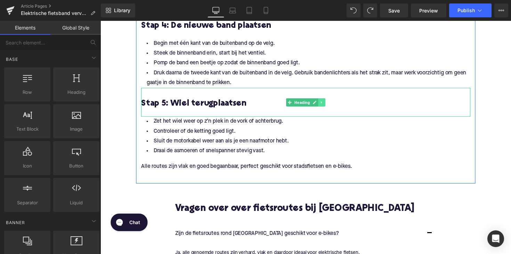
click at [326, 104] on icon at bounding box center [327, 104] width 4 height 4
click at [322, 104] on icon at bounding box center [324, 104] width 4 height 4
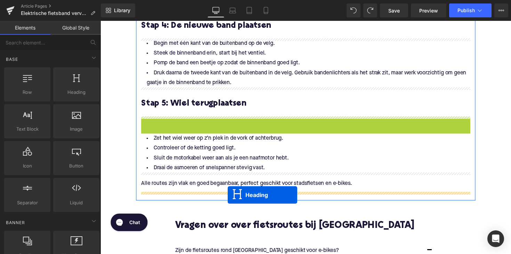
drag, startPoint x: 291, startPoint y: 132, endPoint x: 231, endPoint y: 199, distance: 90.1
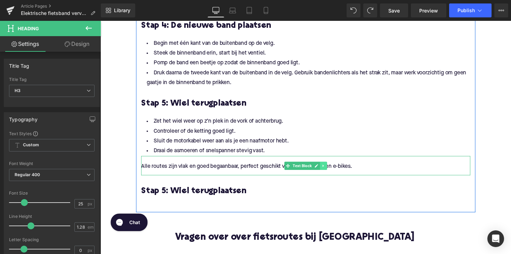
click at [330, 169] on link at bounding box center [328, 169] width 7 height 8
click at [329, 171] on link at bounding box center [332, 169] width 7 height 8
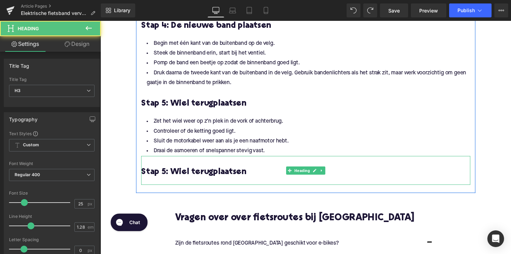
click at [187, 177] on h3 "Stap 5: Wiel terugplaatsen" at bounding box center [310, 175] width 337 height 11
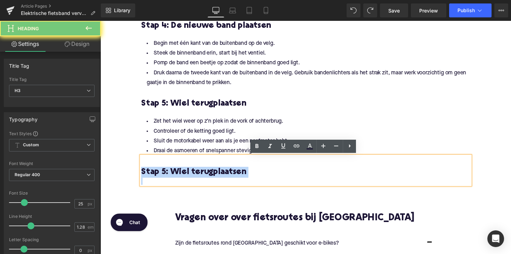
paste div
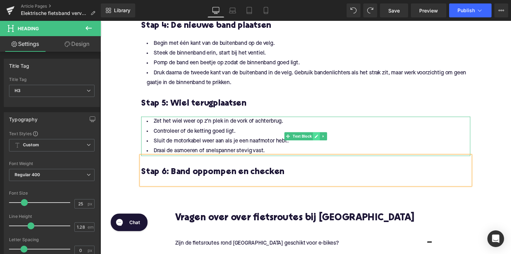
click at [324, 138] on link at bounding box center [321, 139] width 7 height 8
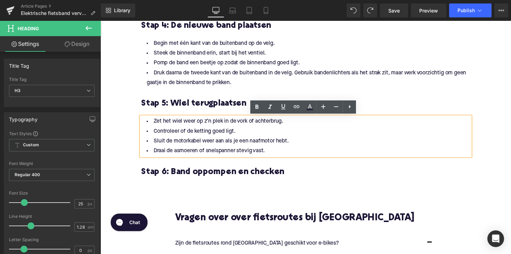
click at [324, 138] on li "Controleer of de ketting goed ligt." at bounding box center [310, 134] width 337 height 10
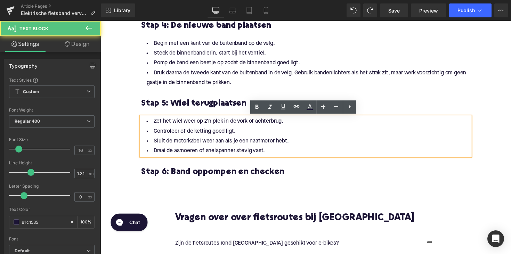
click at [293, 55] on li "Steek de binnenband erin, start bij het ventiel." at bounding box center [310, 54] width 337 height 10
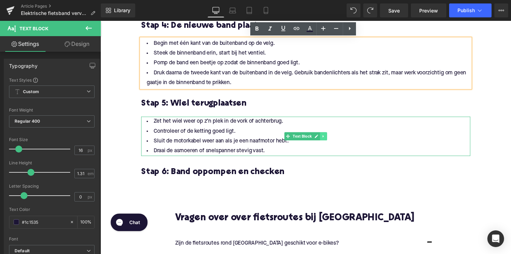
click at [328, 142] on link at bounding box center [328, 139] width 7 height 8
click at [324, 138] on icon at bounding box center [325, 139] width 4 height 4
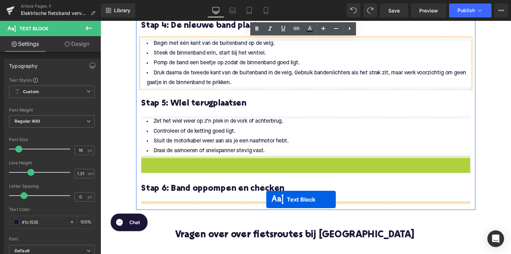
drag, startPoint x: 291, startPoint y: 178, endPoint x: 270, endPoint y: 204, distance: 33.2
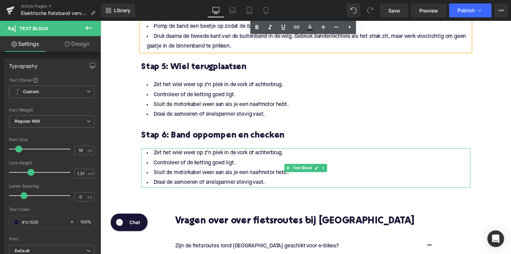
scroll to position [901, 0]
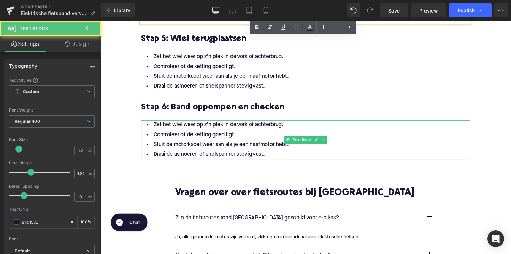
click at [273, 148] on li "Sluit de motorkabel weer aan als je een naafmotor hebt." at bounding box center [310, 148] width 337 height 10
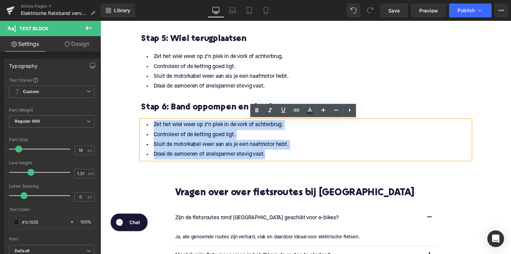
drag, startPoint x: 272, startPoint y: 156, endPoint x: 150, endPoint y: 125, distance: 126.7
click at [150, 125] on ul "Zet het wiel weer op z’n plek in de vork of achterbrug. Controleer of de kettin…" at bounding box center [310, 143] width 337 height 40
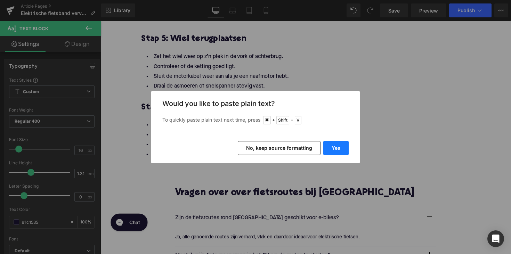
click at [339, 147] on button "Yes" at bounding box center [335, 148] width 25 height 14
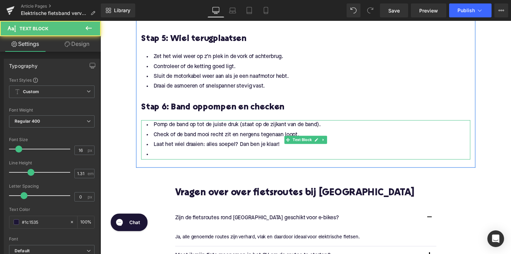
click at [179, 154] on li at bounding box center [310, 158] width 337 height 10
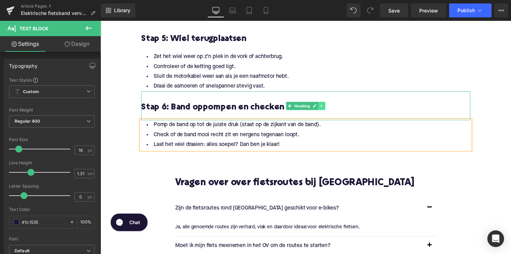
click at [326, 107] on icon at bounding box center [327, 108] width 4 height 4
click at [322, 107] on icon at bounding box center [324, 108] width 4 height 4
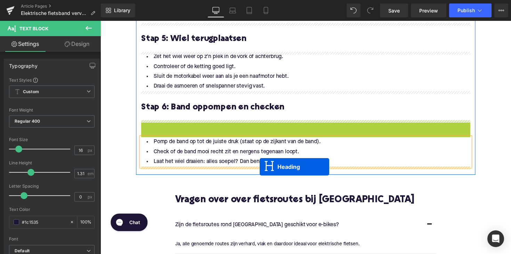
drag, startPoint x: 292, startPoint y: 139, endPoint x: 264, endPoint y: 170, distance: 41.8
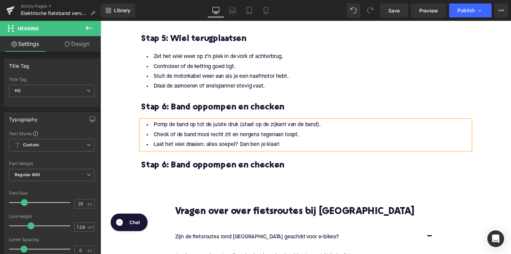
click at [196, 168] on h3 "Stap 6: Band oppompen en checken" at bounding box center [310, 169] width 337 height 11
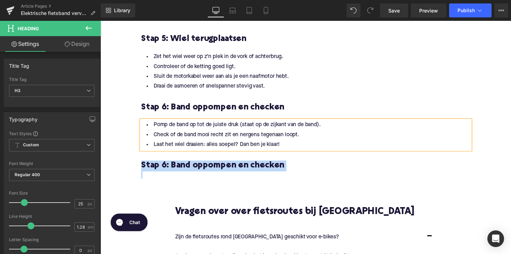
click at [196, 168] on h3 "Stap 6: Band oppompen en checken" at bounding box center [310, 169] width 337 height 11
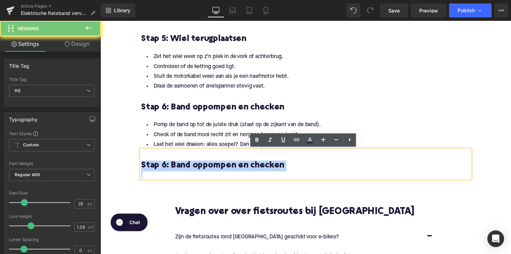
paste div
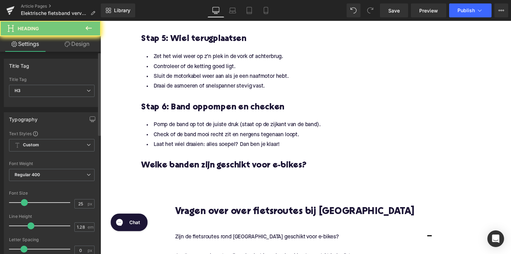
click at [47, 82] on div "Title Tag" at bounding box center [52, 79] width 86 height 5
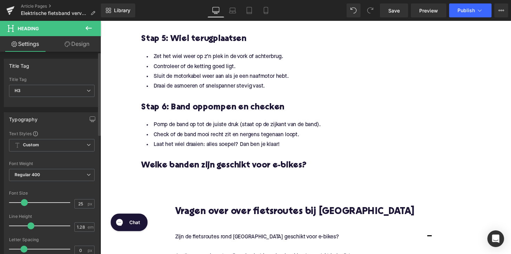
click at [47, 84] on div "Title Tag H3 H1 H2 H3 H4 H5 H6" at bounding box center [52, 91] width 86 height 28
click at [47, 89] on span "H3" at bounding box center [52, 91] width 86 height 12
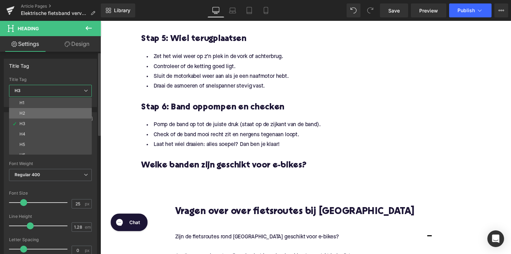
click at [47, 114] on li "H2" at bounding box center [52, 113] width 86 height 10
type input "28"
type input "1.11"
type input "100"
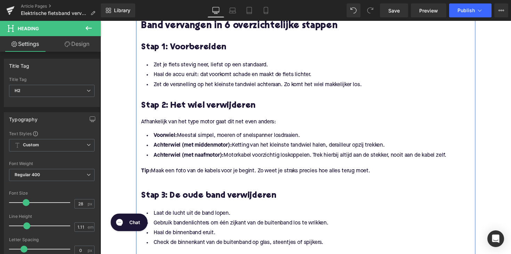
scroll to position [585, 0]
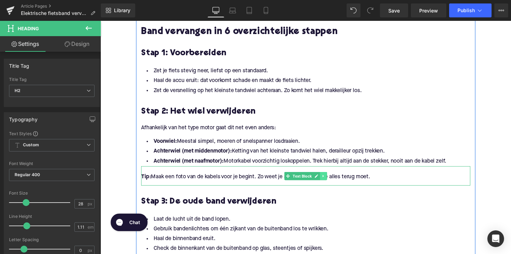
click at [329, 178] on icon at bounding box center [329, 180] width 4 height 4
click at [324, 181] on icon at bounding box center [325, 180] width 4 height 4
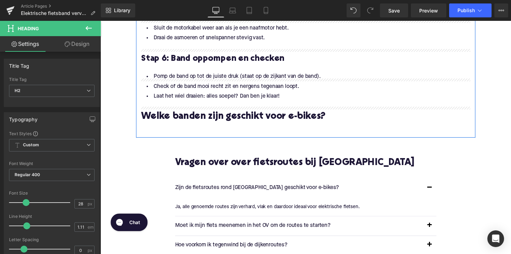
scroll to position [956, 0]
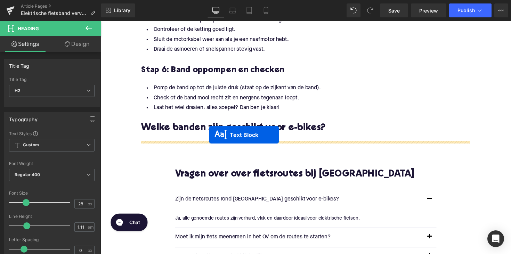
drag, startPoint x: 291, startPoint y: 111, endPoint x: 212, endPoint y: 138, distance: 83.8
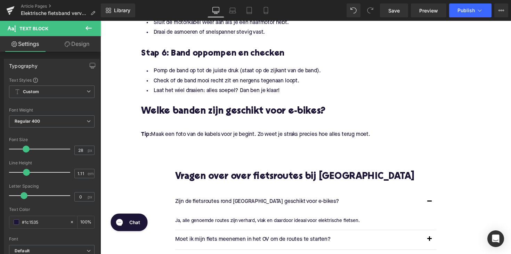
click at [195, 139] on p "Tip: Maak een foto van de kabels voor je begint. Zo weet je straks precies hoe …" at bounding box center [310, 137] width 337 height 7
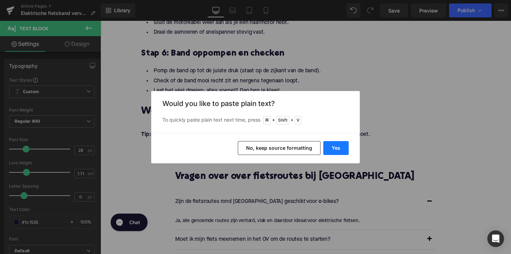
click at [335, 144] on button "Yes" at bounding box center [335, 148] width 25 height 14
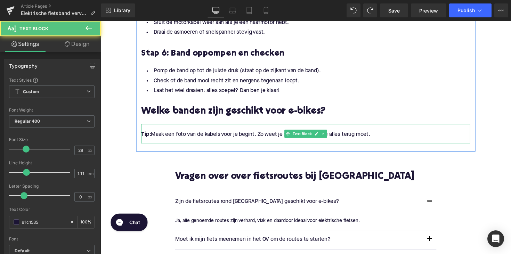
click at [384, 139] on p "Tip: Maak een foto van de kabels voor je begint. Zo weet je straks precies hoe …" at bounding box center [310, 137] width 337 height 7
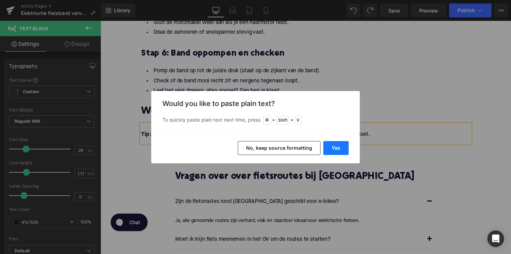
click at [334, 151] on button "Yes" at bounding box center [335, 148] width 25 height 14
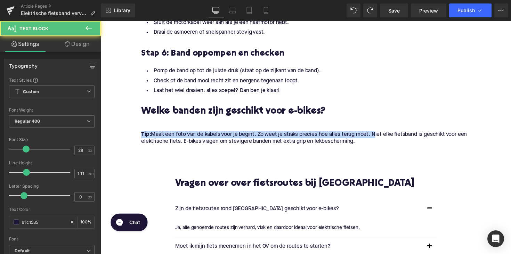
drag, startPoint x: 380, startPoint y: 137, endPoint x: 89, endPoint y: 135, distance: 291.0
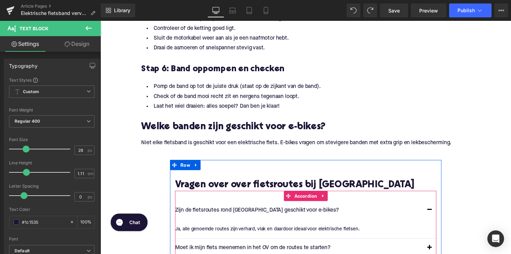
scroll to position [925, 0]
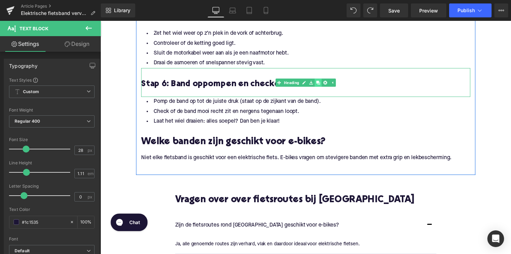
click at [322, 83] on icon at bounding box center [324, 84] width 4 height 4
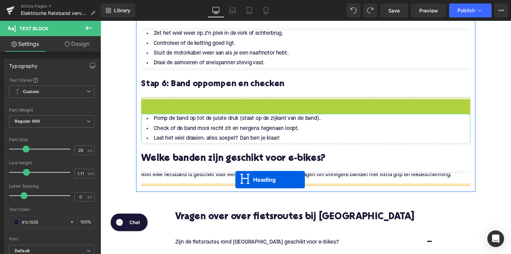
drag, startPoint x: 292, startPoint y: 111, endPoint x: 239, endPoint y: 184, distance: 89.9
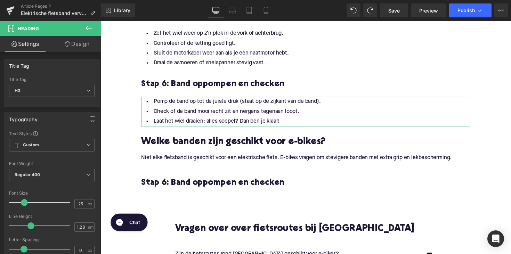
click at [200, 184] on h3 "Stap 6: Band oppompen en checken" at bounding box center [310, 186] width 337 height 11
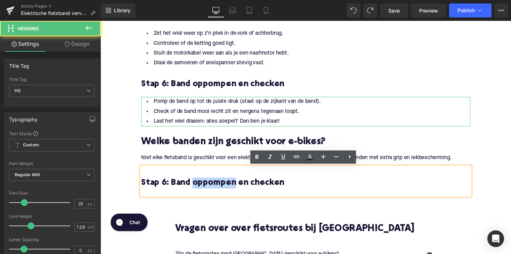
click at [200, 184] on h3 "Stap 6: Band oppompen en checken" at bounding box center [310, 186] width 337 height 11
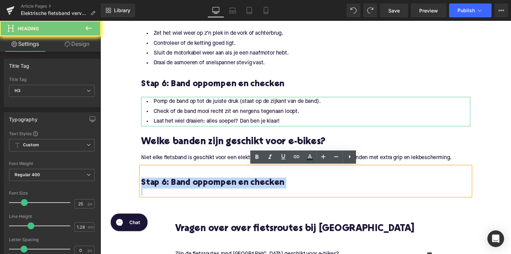
click at [200, 184] on h3 "Stap 6: Band oppompen en checken" at bounding box center [310, 186] width 337 height 11
paste div
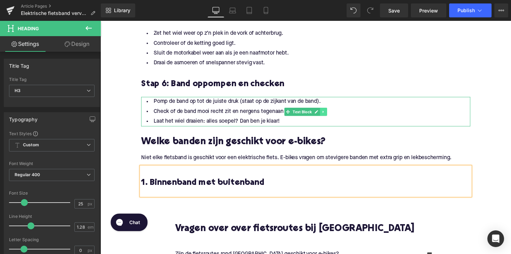
click at [328, 115] on icon at bounding box center [328, 114] width 1 height 2
click at [323, 115] on icon at bounding box center [325, 114] width 4 height 4
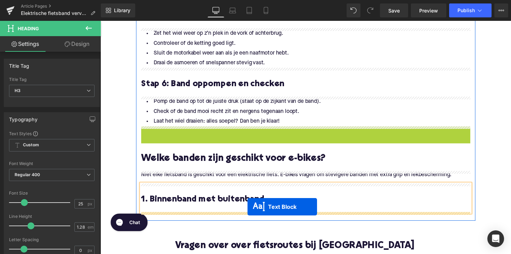
drag, startPoint x: 291, startPoint y: 145, endPoint x: 251, endPoint y: 211, distance: 77.7
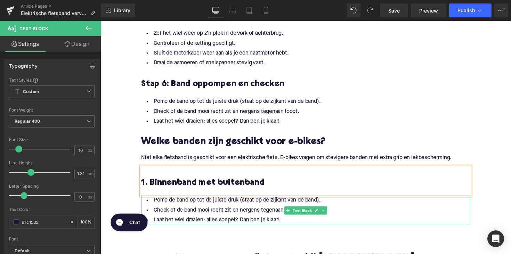
click at [271, 223] on li "Laat het wiel draaien: alles soepel? Dan ben je klaar!" at bounding box center [310, 225] width 337 height 10
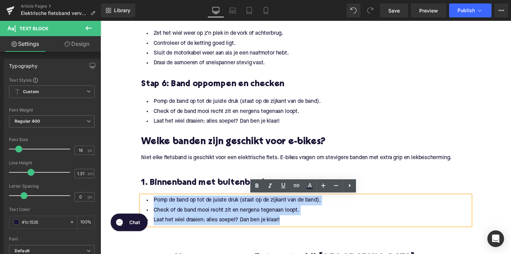
drag, startPoint x: 288, startPoint y: 226, endPoint x: 122, endPoint y: 202, distance: 168.2
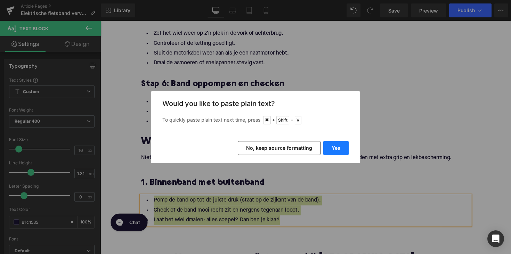
click at [337, 148] on button "Yes" at bounding box center [335, 148] width 25 height 14
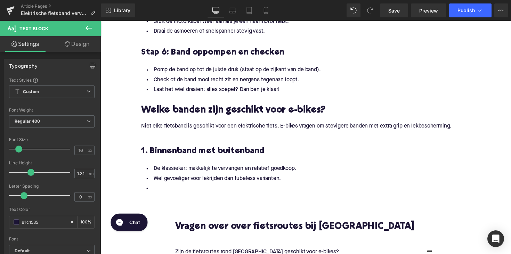
scroll to position [963, 0]
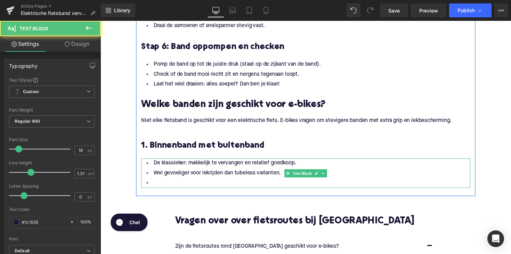
click at [169, 185] on li at bounding box center [310, 187] width 337 height 10
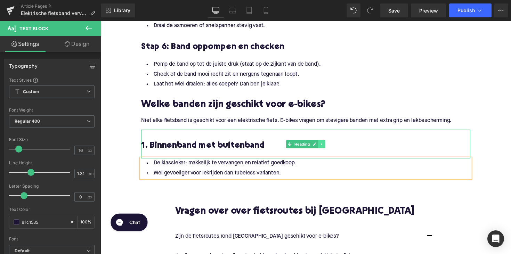
click at [325, 148] on icon at bounding box center [327, 147] width 4 height 4
click at [322, 146] on icon at bounding box center [324, 147] width 4 height 4
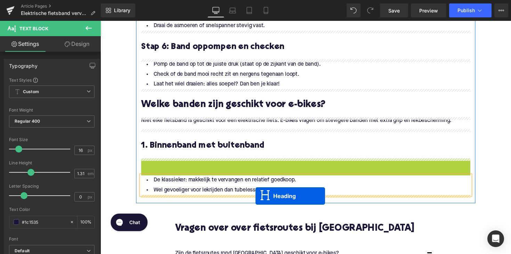
drag, startPoint x: 291, startPoint y: 176, endPoint x: 259, endPoint y: 200, distance: 39.6
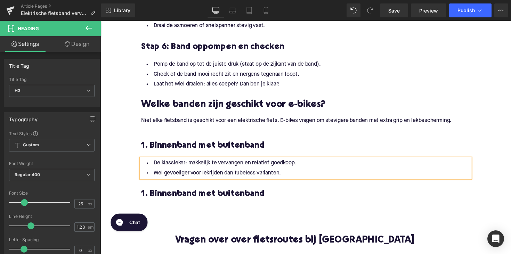
click at [189, 196] on h3 "1. Binnenband met buitenband" at bounding box center [310, 198] width 337 height 11
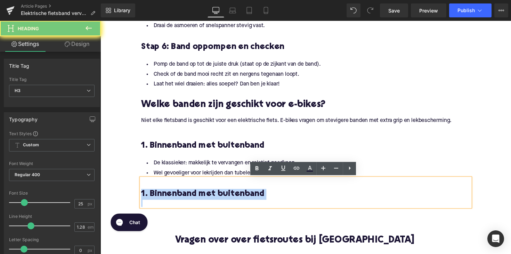
click at [189, 196] on h3 "1. Binnenband met buitenband" at bounding box center [310, 198] width 337 height 11
paste div
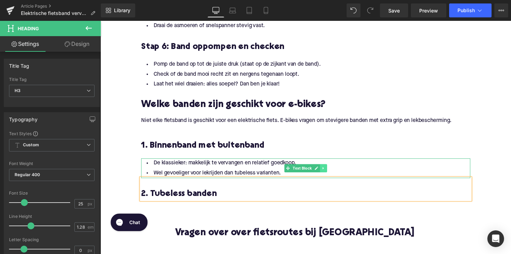
click at [331, 172] on link at bounding box center [328, 172] width 7 height 8
click at [326, 172] on icon at bounding box center [325, 172] width 4 height 4
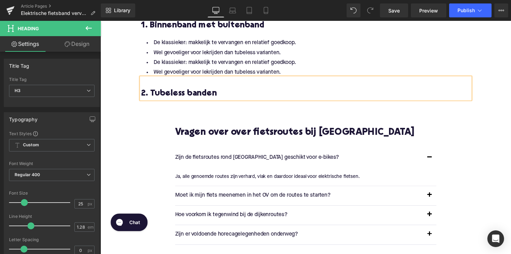
scroll to position [1067, 0]
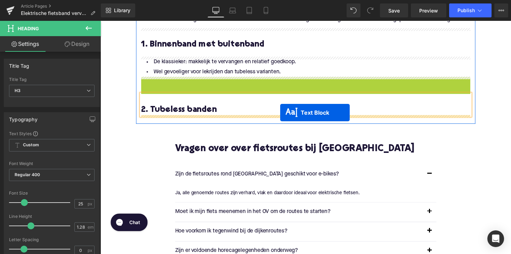
drag, startPoint x: 292, startPoint y: 89, endPoint x: 285, endPoint y: 115, distance: 27.1
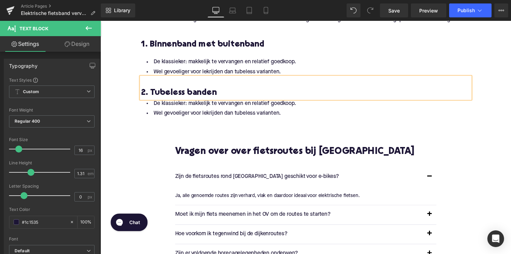
click at [208, 109] on li "De klassieker: makkelijk te vervangen en relatief goedkoop." at bounding box center [310, 105] width 337 height 10
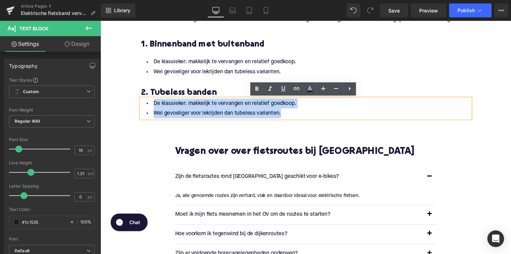
drag, startPoint x: 303, startPoint y: 118, endPoint x: 150, endPoint y: 107, distance: 153.4
click at [150, 107] on ul "De klassieker: makkelijk te vervangen en relatief goedkoop. Wel gevoeliger voor…" at bounding box center [310, 110] width 337 height 20
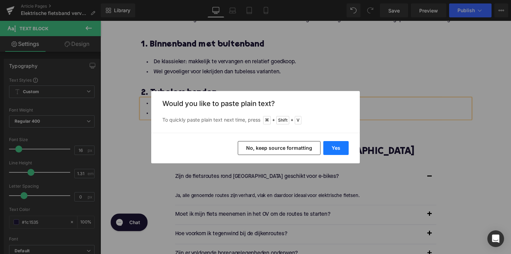
click at [330, 148] on button "Yes" at bounding box center [335, 148] width 25 height 14
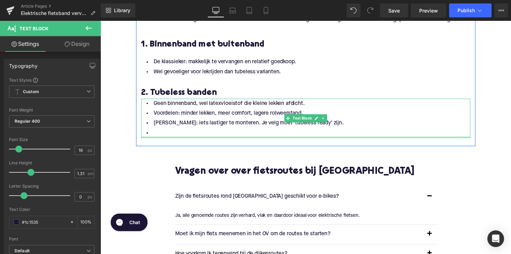
click at [199, 139] on div "Geen binnenband, wel latexvloeistof die kleine lekken afdicht. Voordelen: minde…" at bounding box center [310, 120] width 337 height 40
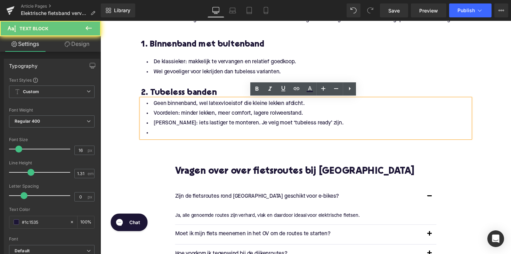
click at [198, 136] on li at bounding box center [310, 136] width 337 height 10
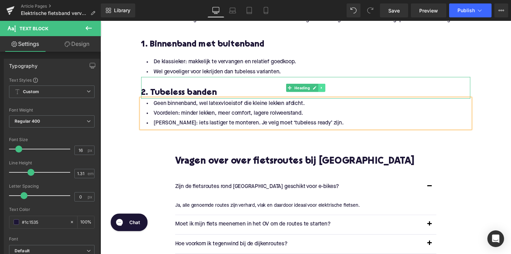
click at [326, 88] on icon at bounding box center [327, 89] width 4 height 4
click at [320, 88] on link at bounding box center [323, 89] width 7 height 8
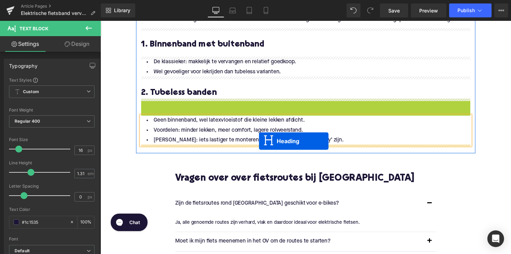
drag, startPoint x: 291, startPoint y: 111, endPoint x: 263, endPoint y: 144, distance: 43.7
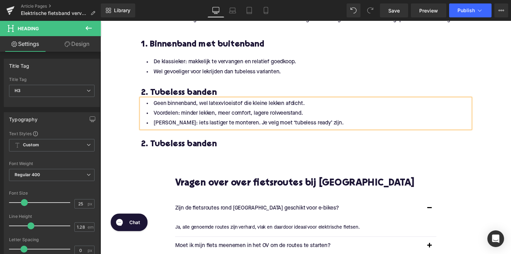
click at [166, 148] on h3 "2. Tubeless banden" at bounding box center [310, 147] width 337 height 11
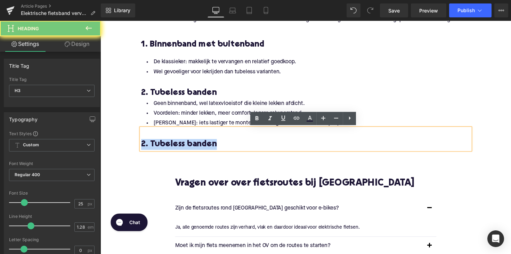
paste div
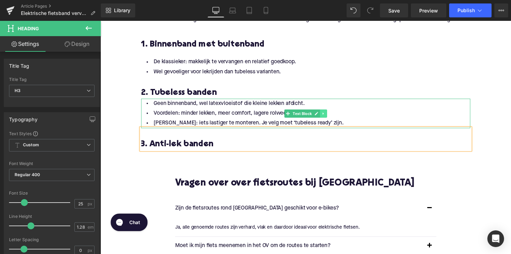
click at [328, 116] on icon at bounding box center [328, 115] width 1 height 2
click at [326, 117] on link at bounding box center [325, 116] width 7 height 8
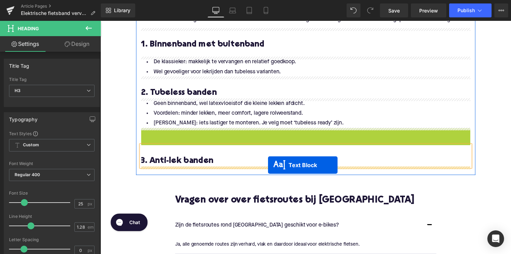
drag, startPoint x: 290, startPoint y: 147, endPoint x: 272, endPoint y: 169, distance: 28.0
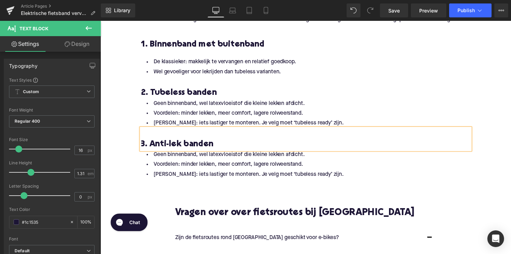
click at [216, 166] on li "Voordelen: minder lekken, meer comfort, lagere rolweerstand." at bounding box center [310, 168] width 337 height 10
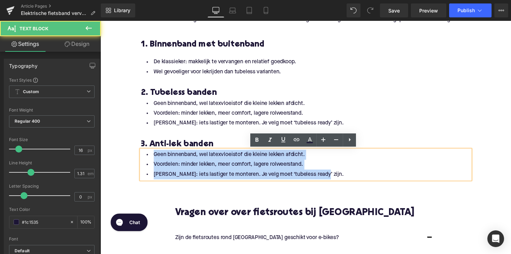
drag, startPoint x: 327, startPoint y: 180, endPoint x: 136, endPoint y: 154, distance: 193.0
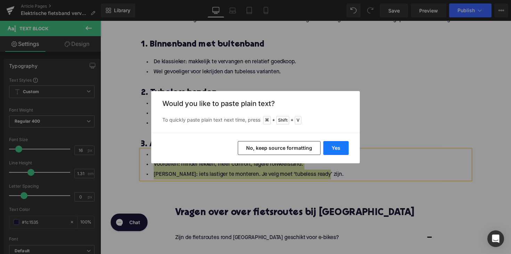
click at [340, 148] on button "Yes" at bounding box center [335, 148] width 25 height 14
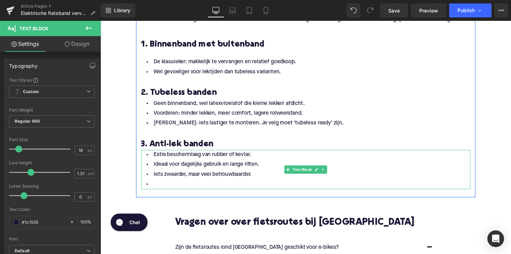
click at [176, 190] on li at bounding box center [310, 188] width 337 height 10
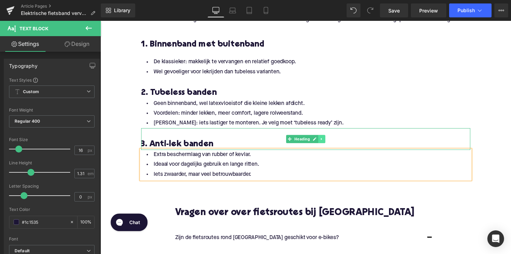
click at [326, 142] on icon at bounding box center [327, 142] width 4 height 4
click at [322, 142] on icon at bounding box center [324, 142] width 4 height 4
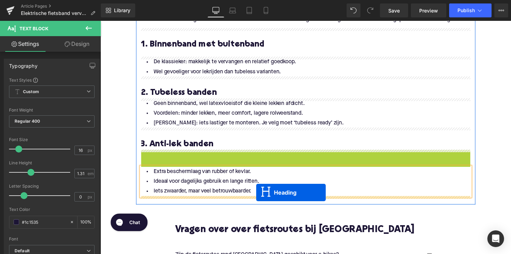
drag, startPoint x: 292, startPoint y: 163, endPoint x: 260, endPoint y: 196, distance: 46.5
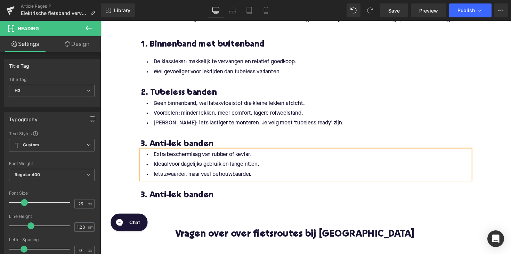
click at [195, 201] on h3 "3. Anti-lek banden" at bounding box center [310, 199] width 337 height 11
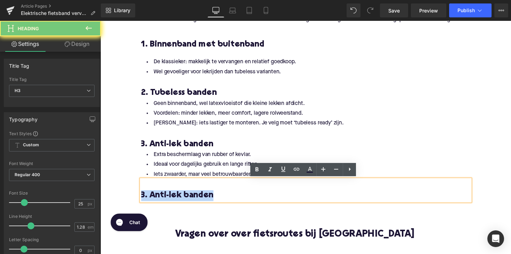
paste div
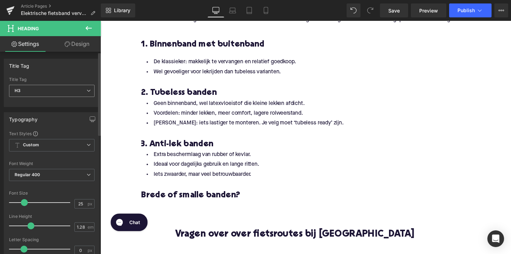
click at [60, 94] on span "H3" at bounding box center [52, 91] width 86 height 12
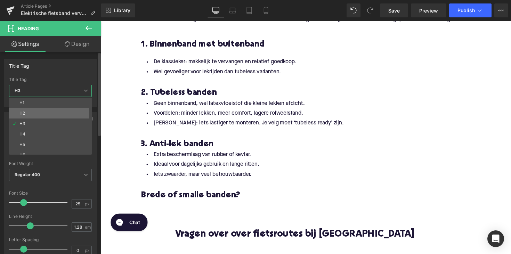
click at [58, 111] on li "H2" at bounding box center [52, 113] width 86 height 10
type input "28"
type input "1.11"
type input "100"
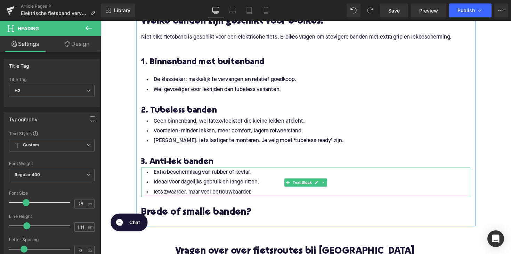
scroll to position [993, 0]
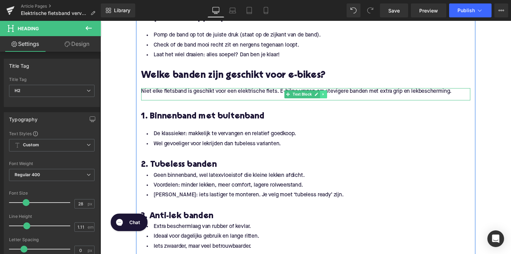
click at [327, 96] on icon at bounding box center [329, 96] width 4 height 4
click at [323, 96] on icon at bounding box center [325, 97] width 4 height 4
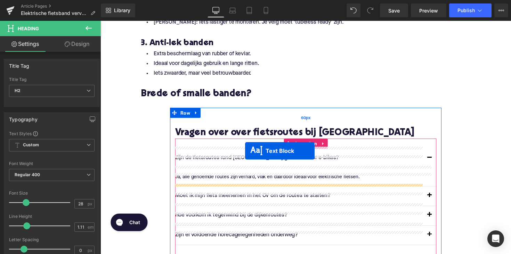
scroll to position [1195, 0]
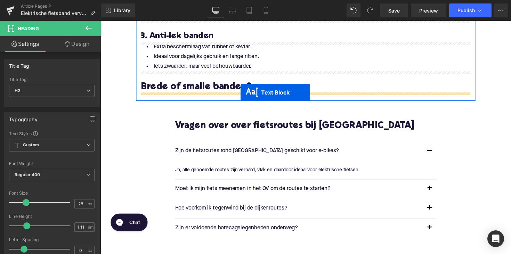
drag, startPoint x: 290, startPoint y: 110, endPoint x: 244, endPoint y: 94, distance: 48.8
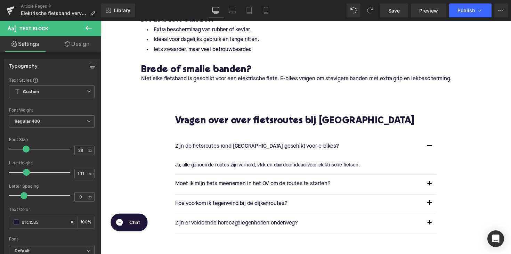
click at [208, 82] on span "Niet elke fietsband is geschikt voor een elektrische fiets. E-bikes vragen om s…" at bounding box center [301, 81] width 318 height 6
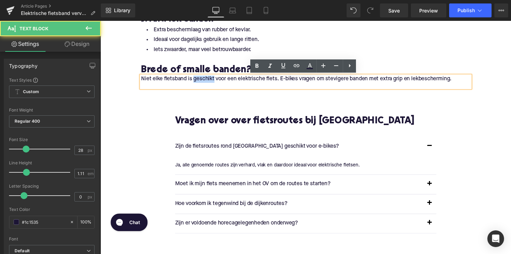
click at [208, 82] on span "Niet elke fietsband is geschikt voor een elektrische fiets. E-bikes vragen om s…" at bounding box center [301, 81] width 318 height 6
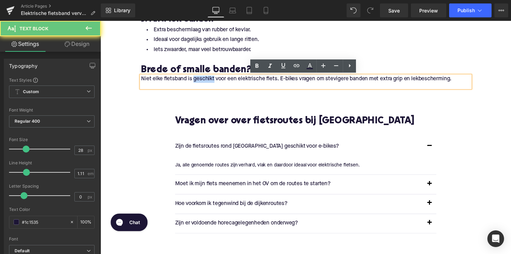
click at [208, 82] on span "Niet elke fietsband is geschikt voor een elektrische fiets. E-bikes vragen om s…" at bounding box center [301, 81] width 318 height 6
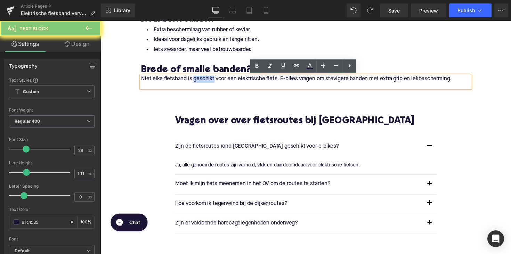
click at [208, 82] on span "Niet elke fietsband is geschikt voor een elektrische fiets. E-bikes vragen om s…" at bounding box center [301, 81] width 318 height 6
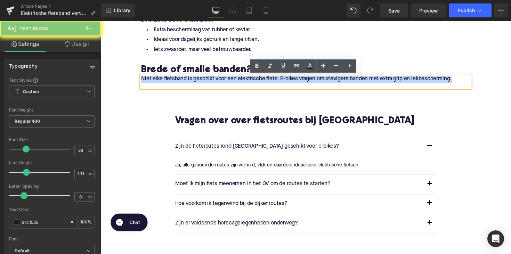
click at [208, 82] on span "Niet elke fietsband is geschikt voor een elektrische fiets. E-bikes vragen om s…" at bounding box center [301, 81] width 318 height 6
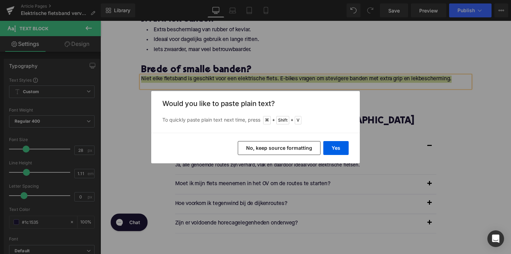
click at [329, 141] on div "Yes No, keep source formatting" at bounding box center [255, 148] width 209 height 31
drag, startPoint x: 338, startPoint y: 146, endPoint x: 87, endPoint y: 61, distance: 264.6
click at [338, 146] on button "Yes" at bounding box center [335, 148] width 25 height 14
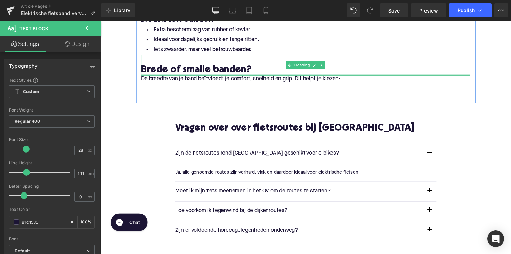
scroll to position [1194, 0]
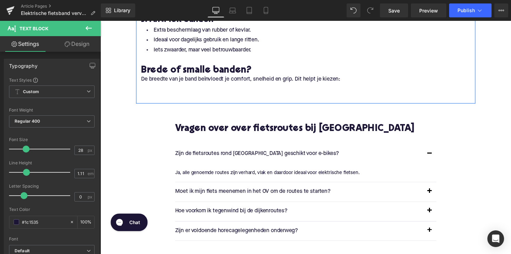
click at [154, 81] on p "De breedte van je band beïnvloedt je comfort, snelheid en grip. Dit helpt je ki…" at bounding box center [310, 81] width 337 height 7
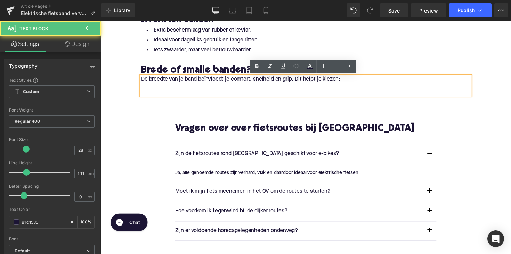
click at [142, 81] on p "De breedte van je band beïnvloedt je comfort, snelheid en grip. Dit helpt je ki…" at bounding box center [310, 81] width 337 height 7
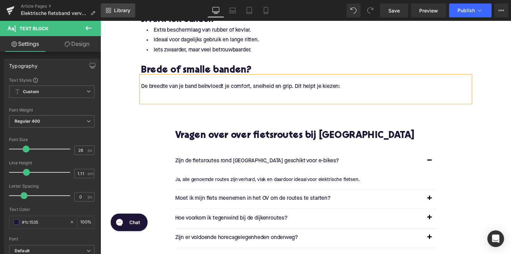
click at [113, 11] on link "Library" at bounding box center [118, 10] width 34 height 14
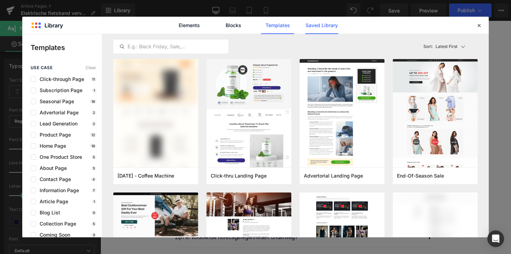
click at [321, 24] on link "Saved Library" at bounding box center [321, 25] width 33 height 17
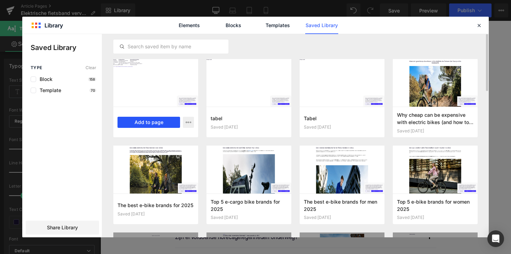
click at [156, 124] on button "Add to page" at bounding box center [149, 122] width 63 height 11
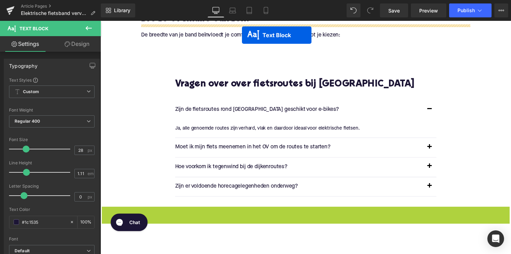
scroll to position [1226, 0]
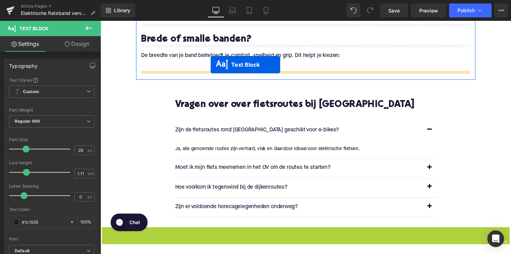
drag, startPoint x: 290, startPoint y: 120, endPoint x: 213, endPoint y: 66, distance: 94.0
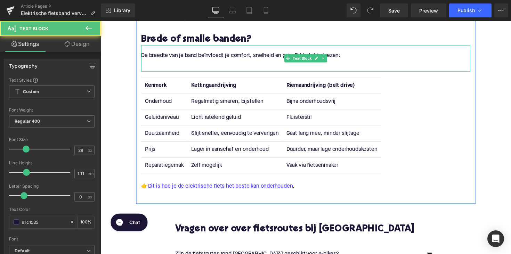
click at [183, 68] on div "De breedte van je band beïnvloedt je comfort, snelheid en grip. Dit helpt je ki…" at bounding box center [310, 59] width 337 height 27
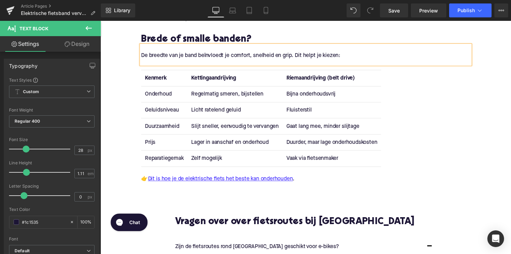
click at [149, 80] on strong "Kenmerk" at bounding box center [157, 80] width 22 height 6
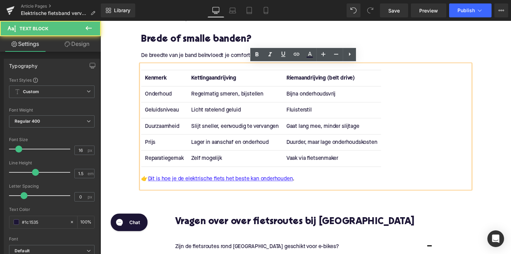
click at [149, 80] on strong "Kenmerk" at bounding box center [157, 80] width 22 height 6
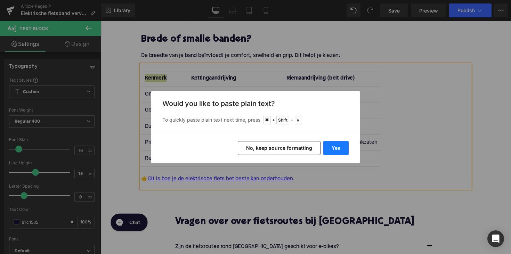
click at [341, 145] on button "Yes" at bounding box center [335, 148] width 25 height 14
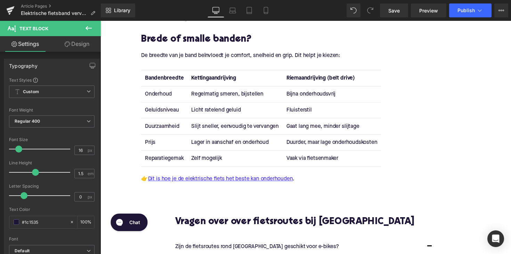
click at [210, 79] on strong "Kettingaandrijving" at bounding box center [217, 80] width 46 height 6
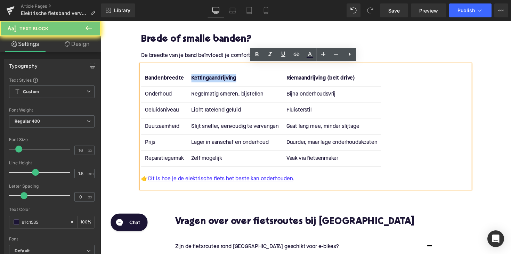
click at [210, 79] on strong "Kettingaandrijving" at bounding box center [217, 80] width 46 height 6
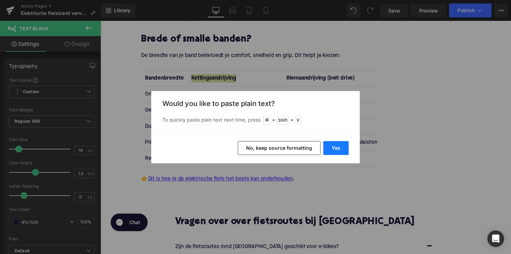
click at [337, 150] on button "Yes" at bounding box center [335, 148] width 25 height 14
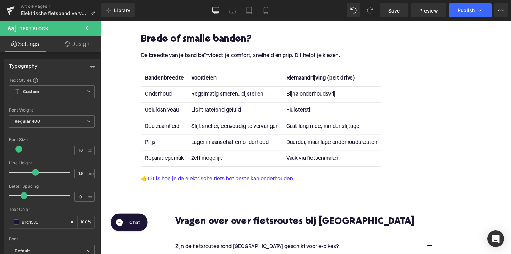
click at [312, 77] on strong "Riemaandrijving (belt drive)" at bounding box center [326, 80] width 70 height 6
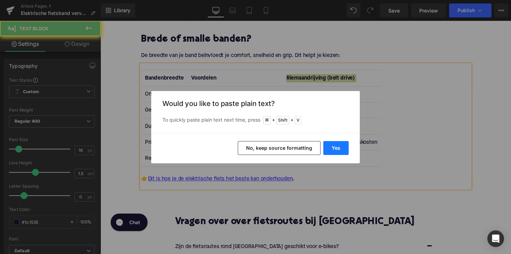
click at [333, 151] on button "Yes" at bounding box center [335, 148] width 25 height 14
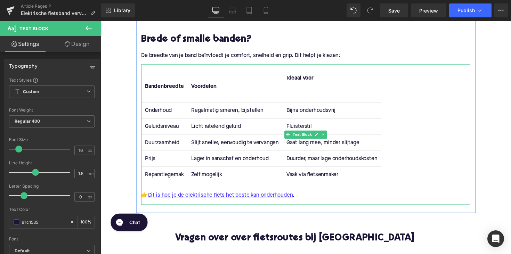
click at [314, 90] on th "Ideaal voor" at bounding box center [337, 87] width 101 height 33
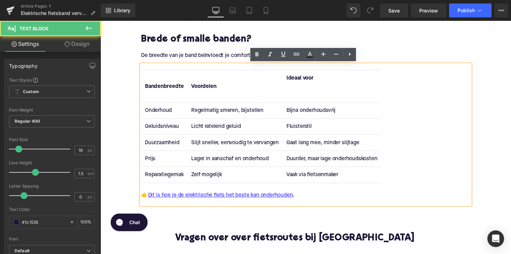
click at [306, 100] on th "Ideaal voor" at bounding box center [337, 87] width 101 height 33
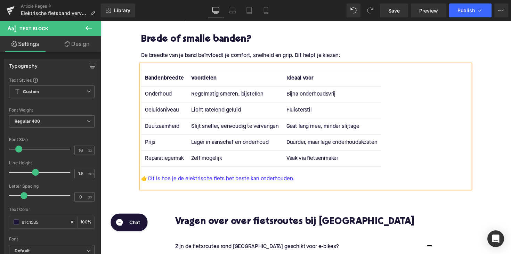
click at [159, 93] on td "Onderhoud" at bounding box center [165, 96] width 47 height 16
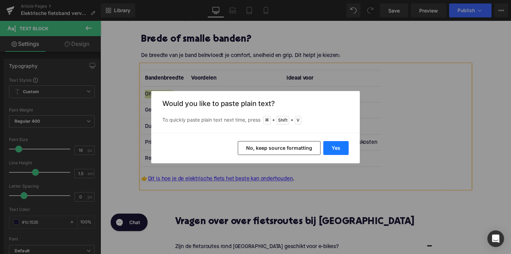
click at [333, 147] on button "Yes" at bounding box center [335, 148] width 25 height 14
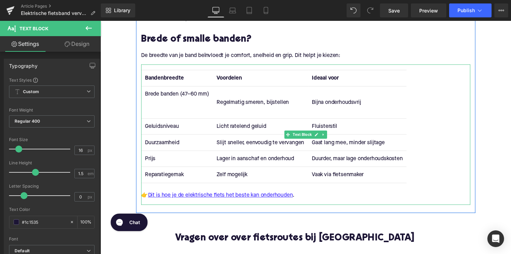
click at [176, 113] on td "Brede banden (47–60 mm)" at bounding box center [178, 104] width 73 height 33
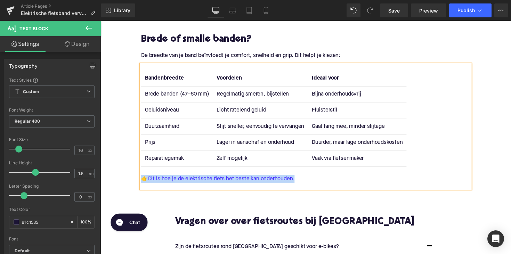
drag, startPoint x: 316, startPoint y: 182, endPoint x: 129, endPoint y: 182, distance: 187.1
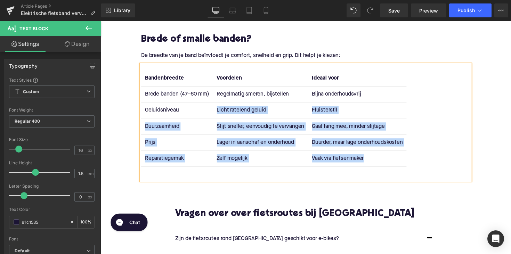
drag, startPoint x: 379, startPoint y: 158, endPoint x: 217, endPoint y: 112, distance: 168.6
click at [217, 112] on tbody "Brede banden (47–60 mm) Regelmatig smeren, bijstellen Bijna onderhoudsvrij Gelu…" at bounding box center [278, 129] width 272 height 82
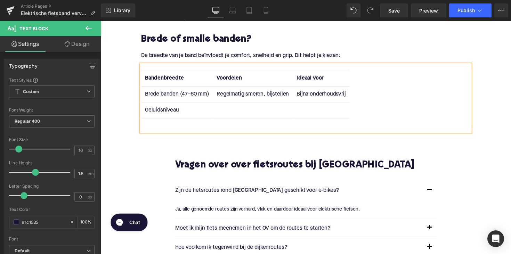
click at [167, 114] on td "Geluidsniveau" at bounding box center [178, 112] width 73 height 16
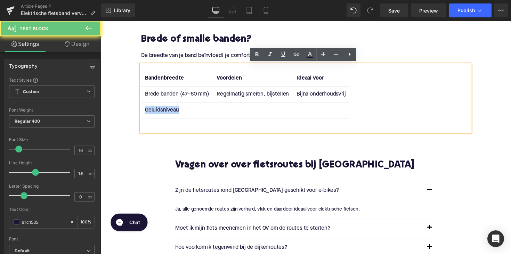
click at [167, 114] on td "Geluidsniveau" at bounding box center [178, 112] width 73 height 16
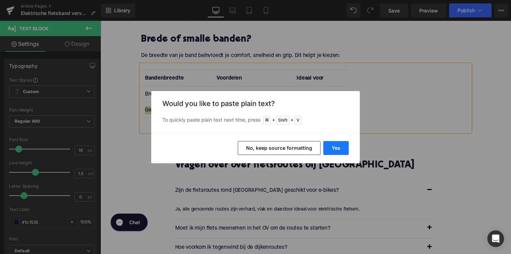
click at [325, 145] on button "Yes" at bounding box center [335, 148] width 25 height 14
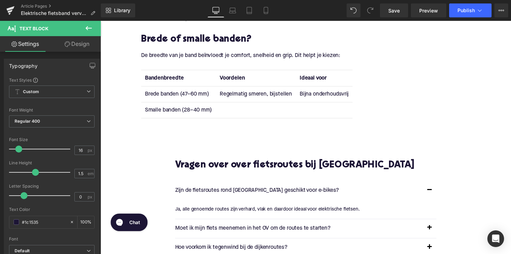
click at [233, 96] on td "Regelmatig smeren, bijstellen" at bounding box center [260, 96] width 82 height 16
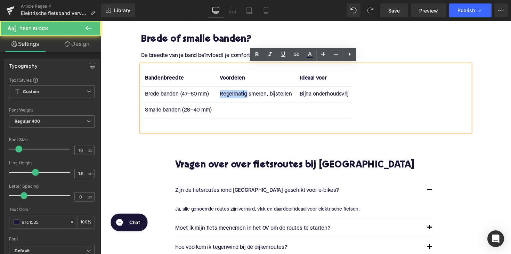
click at [233, 96] on td "Regelmatig smeren, bijstellen" at bounding box center [260, 96] width 82 height 16
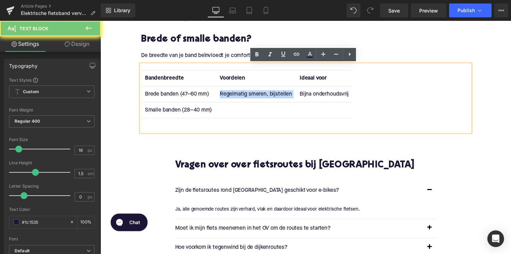
click at [233, 96] on td "Regelmatig smeren, bijstellen" at bounding box center [260, 96] width 82 height 16
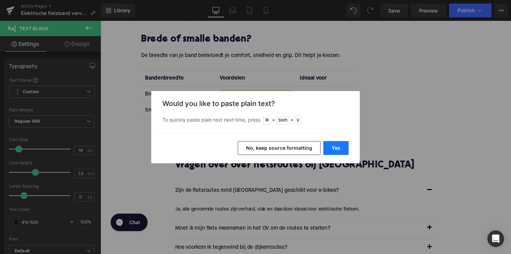
click at [332, 147] on button "Yes" at bounding box center [335, 148] width 25 height 14
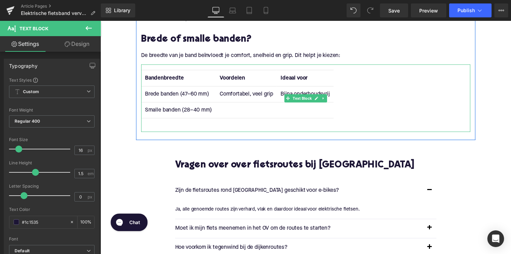
click at [304, 94] on td "Bijna onderhoudsvrij" at bounding box center [310, 96] width 58 height 16
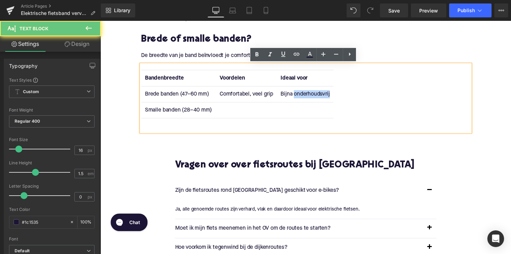
click at [304, 94] on td "Bijna onderhoudsvrij" at bounding box center [310, 96] width 58 height 16
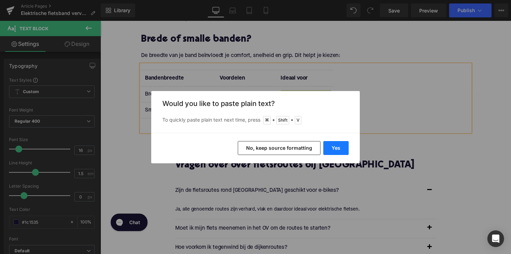
click at [341, 149] on button "Yes" at bounding box center [335, 148] width 25 height 14
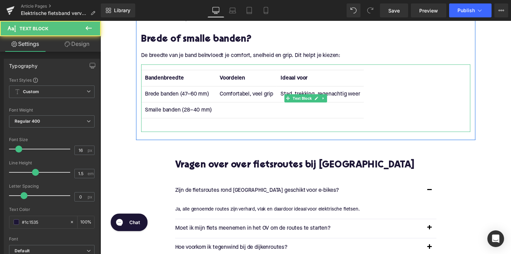
click at [232, 113] on td at bounding box center [250, 112] width 62 height 16
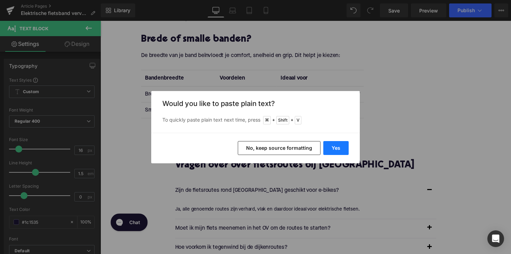
click at [331, 147] on button "Yes" at bounding box center [335, 148] width 25 height 14
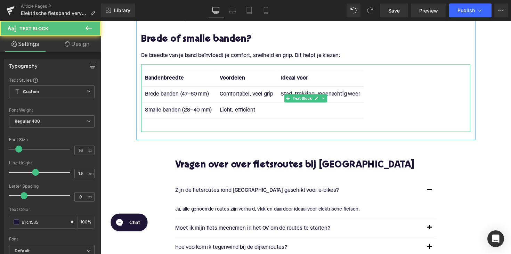
click at [300, 109] on td at bounding box center [325, 112] width 89 height 16
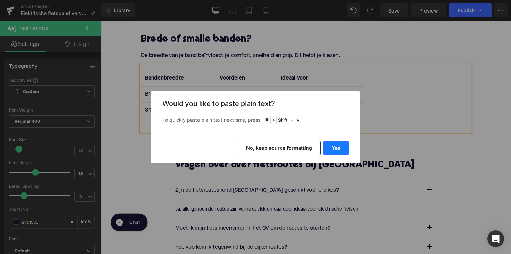
click at [331, 147] on button "Yes" at bounding box center [335, 148] width 25 height 14
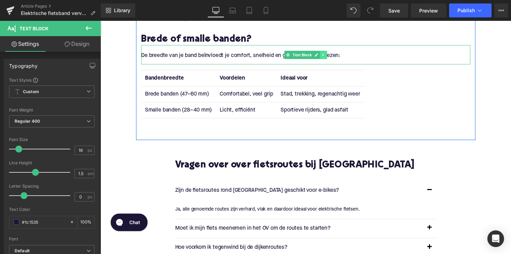
click at [329, 55] on icon at bounding box center [329, 56] width 4 height 4
click at [323, 55] on icon at bounding box center [325, 56] width 4 height 4
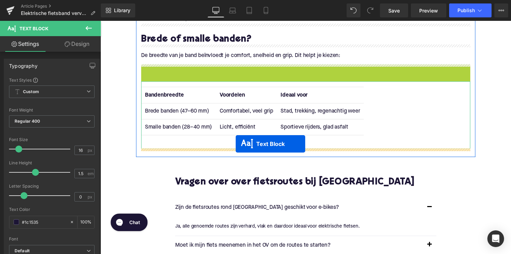
drag, startPoint x: 291, startPoint y: 75, endPoint x: 239, endPoint y: 147, distance: 88.2
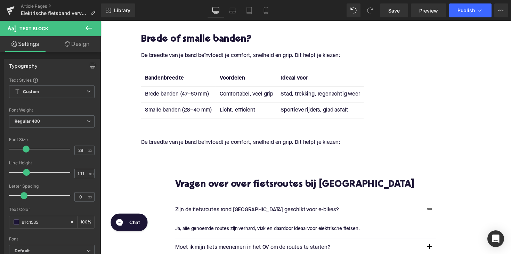
click at [199, 147] on p "De breedte van je band beïnvloedt je comfort, snelheid en grip. Dit helpt je ki…" at bounding box center [310, 145] width 337 height 7
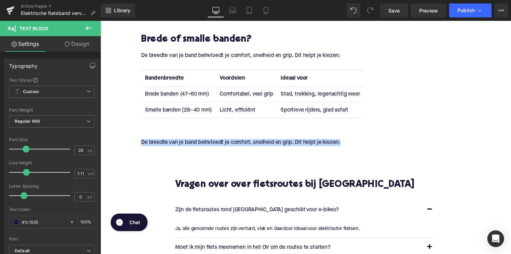
click at [199, 147] on p "De breedte van je band beïnvloedt je comfort, snelheid en grip. Dit helpt je ki…" at bounding box center [310, 145] width 337 height 7
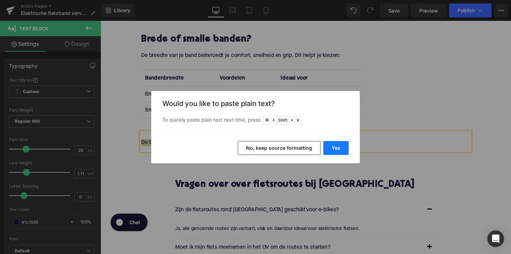
click at [339, 151] on button "Yes" at bounding box center [335, 148] width 25 height 14
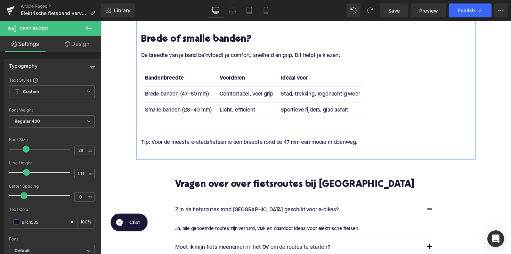
click at [100, 21] on div at bounding box center [100, 21] width 0 height 0
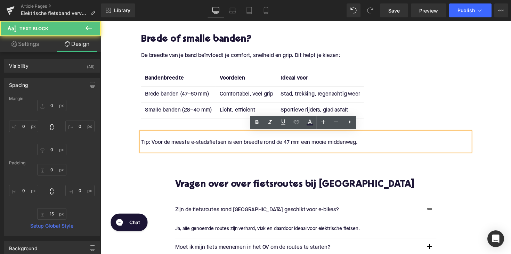
click at [142, 146] on p "Tip: Voor de meeste e-stadsfietsen is een breedte rond de 47 mm een mooie midde…" at bounding box center [310, 145] width 337 height 7
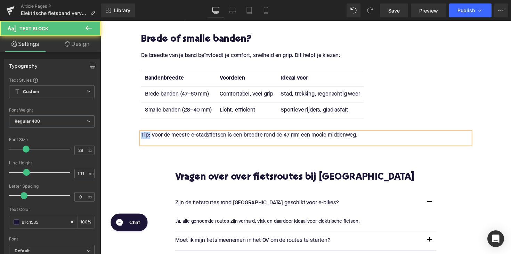
drag, startPoint x: 150, startPoint y: 138, endPoint x: 136, endPoint y: 138, distance: 14.3
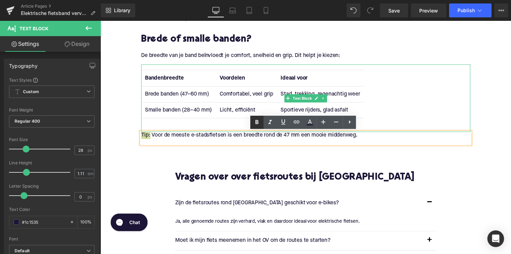
click at [259, 122] on icon at bounding box center [257, 122] width 8 height 8
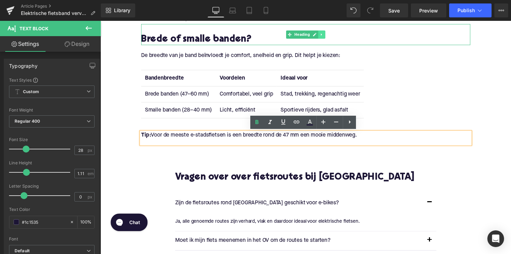
click at [326, 35] on icon at bounding box center [326, 35] width 1 height 2
click at [323, 35] on icon at bounding box center [324, 35] width 4 height 4
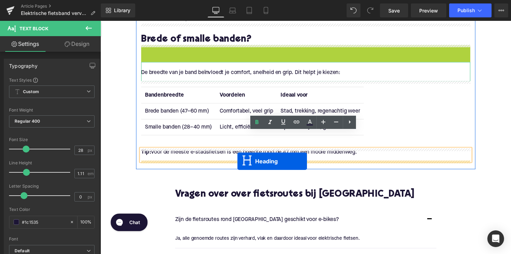
drag, startPoint x: 293, startPoint y: 58, endPoint x: 241, endPoint y: 165, distance: 118.6
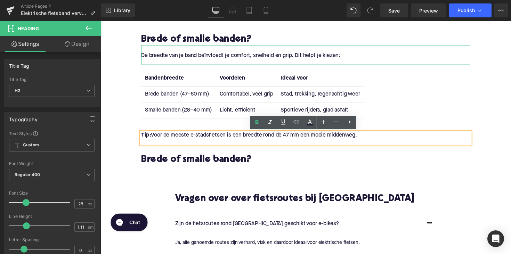
click at [174, 162] on h2 "Brede of smalle banden?" at bounding box center [310, 163] width 337 height 11
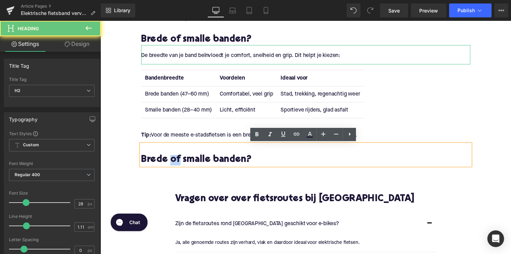
click at [174, 162] on h2 "Brede of smalle banden?" at bounding box center [310, 163] width 337 height 11
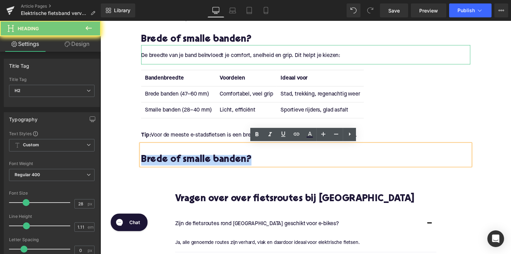
paste div
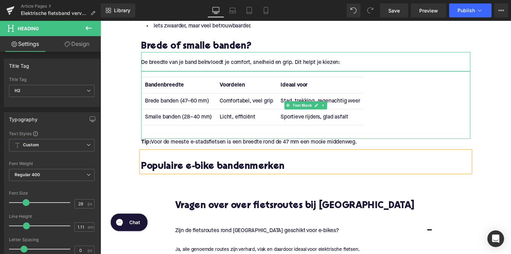
scroll to position [1218, 0]
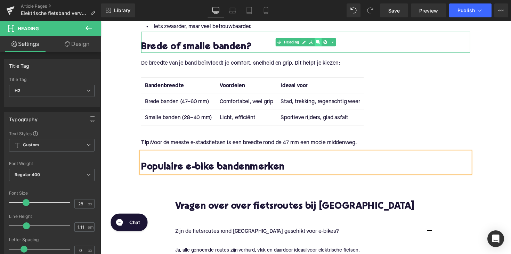
click at [322, 41] on icon at bounding box center [324, 43] width 4 height 4
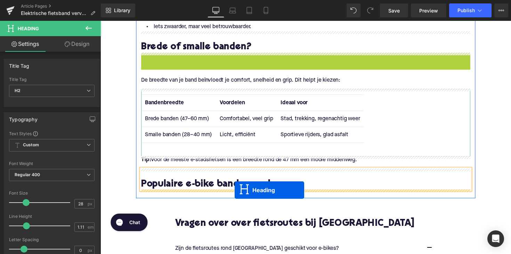
drag, startPoint x: 294, startPoint y: 65, endPoint x: 238, endPoint y: 194, distance: 140.8
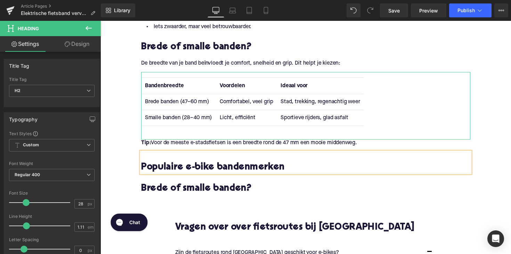
click at [183, 188] on h2 "Brede of smalle banden?" at bounding box center [310, 193] width 337 height 11
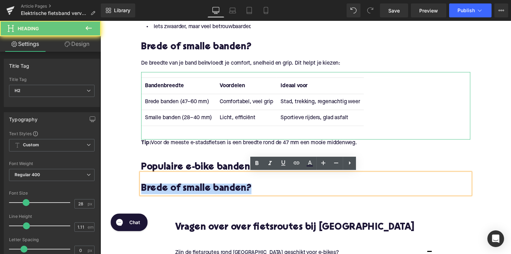
click at [183, 188] on h2 "Brede of smalle banden?" at bounding box center [310, 193] width 337 height 11
paste div
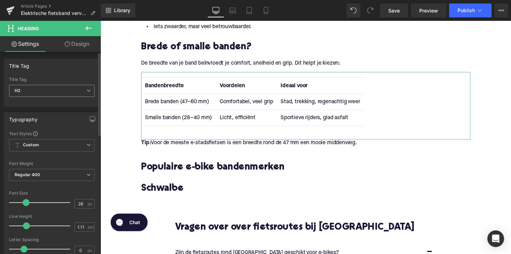
click at [65, 87] on span "H2" at bounding box center [52, 91] width 86 height 12
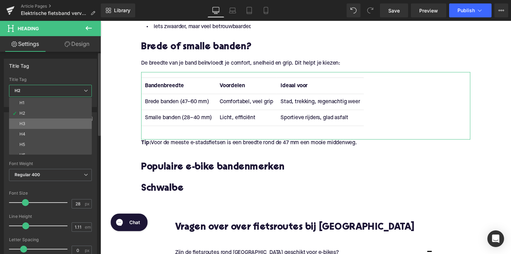
click at [60, 124] on li "H3" at bounding box center [52, 124] width 86 height 10
type input "25"
type input "1.28"
type input "100"
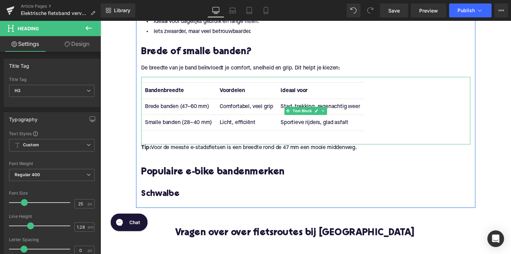
scroll to position [1133, 0]
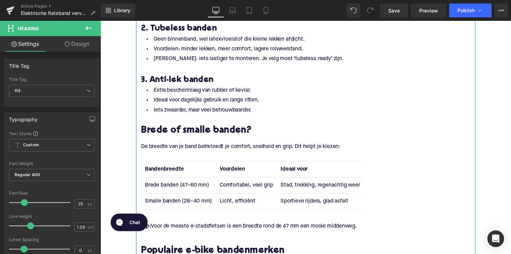
click at [226, 95] on li "Extra beschermlaag van rubber of kevlar." at bounding box center [310, 92] width 337 height 10
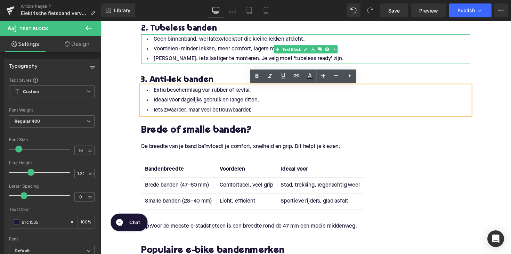
click at [348, 55] on li "[PERSON_NAME]: iets lastiger te monteren. Je velg moet ‘tubeless ready’ zijn." at bounding box center [310, 60] width 337 height 10
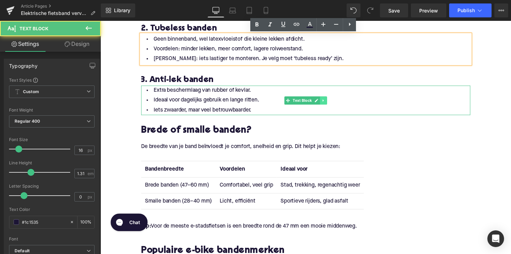
click at [331, 102] on link at bounding box center [328, 102] width 7 height 8
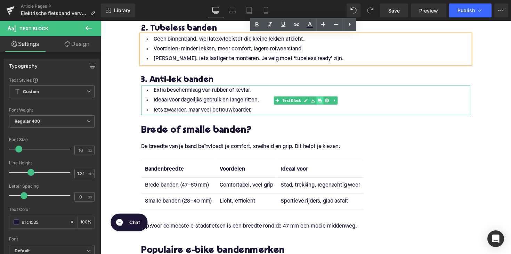
click at [326, 104] on icon at bounding box center [325, 102] width 4 height 4
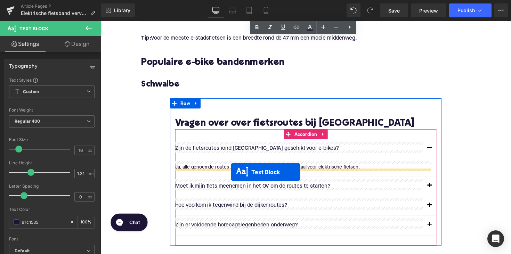
scroll to position [1345, 0]
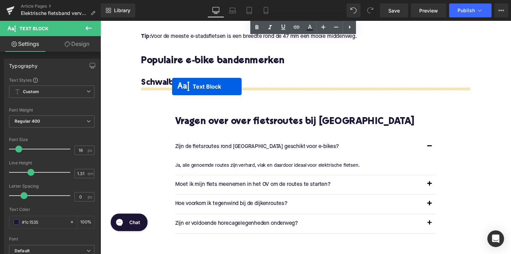
drag, startPoint x: 291, startPoint y: 131, endPoint x: 174, endPoint y: 88, distance: 125.2
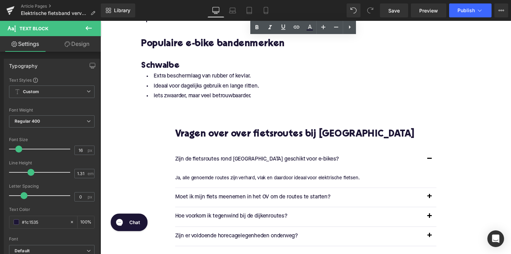
click at [100, 21] on div at bounding box center [100, 21] width 0 height 0
click at [193, 101] on li "Iets zwaarder, maar veel betrouwbaarder." at bounding box center [310, 98] width 337 height 10
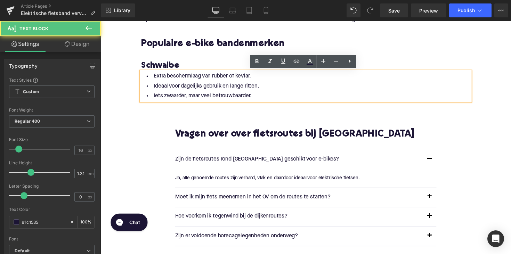
click at [252, 94] on li "Iets zwaarder, maar veel betrouwbaarder." at bounding box center [310, 98] width 337 height 10
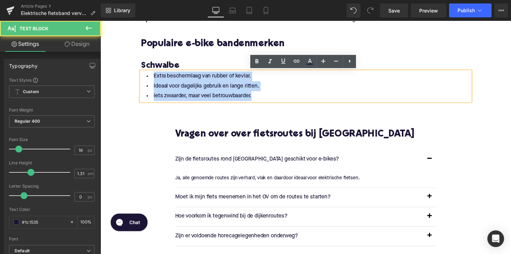
drag, startPoint x: 259, startPoint y: 95, endPoint x: 147, endPoint y: 71, distance: 115.2
click at [146, 73] on div "Extra beschermlaag van rubber of kevlar. Ideaal voor dagelijks gebruik en lange…" at bounding box center [310, 88] width 337 height 30
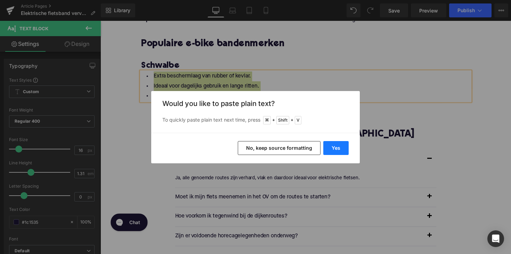
click at [330, 148] on button "Yes" at bounding box center [335, 148] width 25 height 14
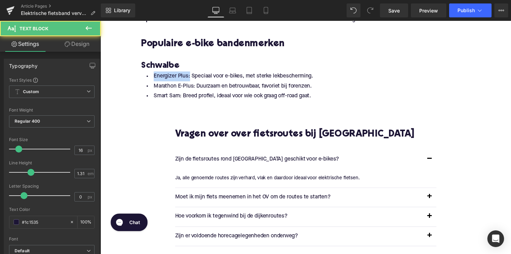
drag, startPoint x: 189, startPoint y: 79, endPoint x: 120, endPoint y: 79, distance: 69.2
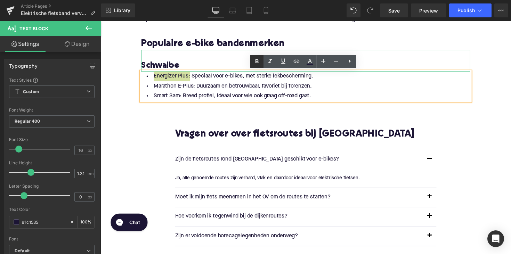
click at [259, 61] on icon at bounding box center [257, 61] width 8 height 8
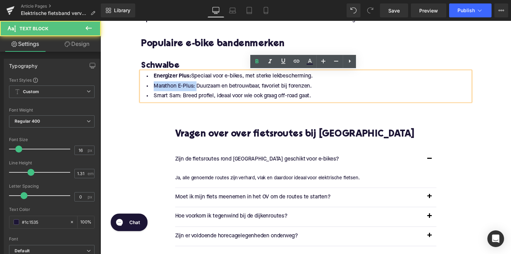
drag, startPoint x: 196, startPoint y: 88, endPoint x: 152, endPoint y: 88, distance: 43.8
click at [152, 88] on li "Marathon E-Plus: Duurzaam en betrouwbaar, favoriet bij forenzen." at bounding box center [310, 88] width 337 height 10
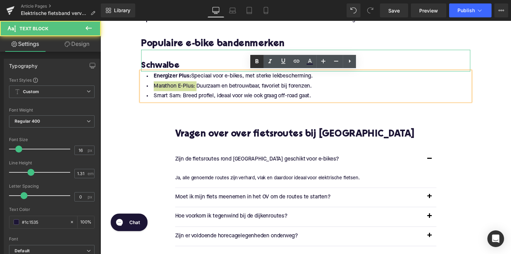
click at [258, 59] on icon at bounding box center [257, 61] width 8 height 8
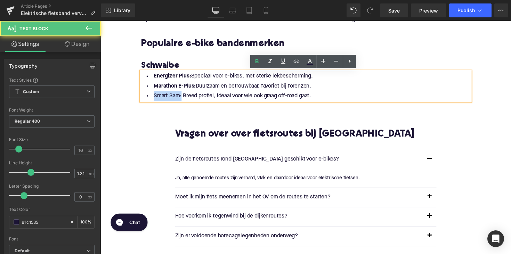
drag, startPoint x: 180, startPoint y: 98, endPoint x: 148, endPoint y: 98, distance: 32.7
click at [148, 98] on li "Smart Sam: Breed profiel, ideaal voor wie ook graag off-road gaat." at bounding box center [310, 98] width 337 height 10
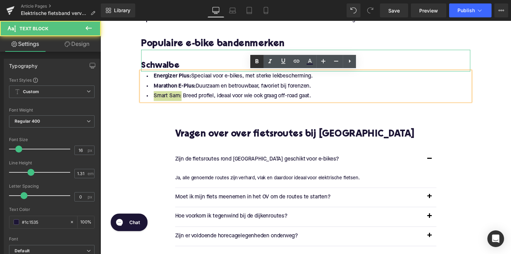
click at [256, 63] on icon at bounding box center [257, 61] width 3 height 4
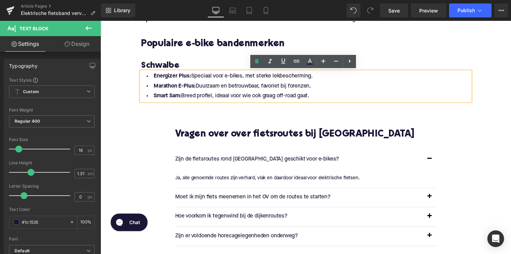
click at [229, 33] on h2 at bounding box center [310, 34] width 337 height 11
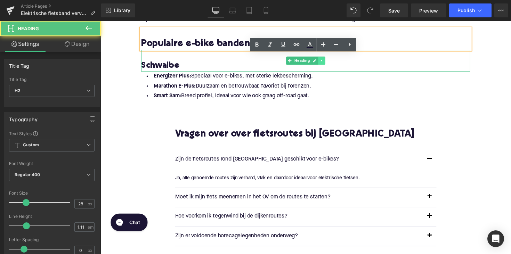
click at [326, 63] on link at bounding box center [327, 61] width 7 height 8
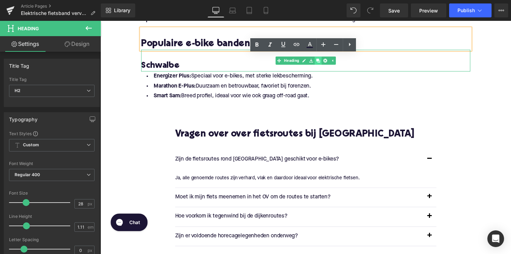
click at [325, 62] on link at bounding box center [323, 61] width 7 height 8
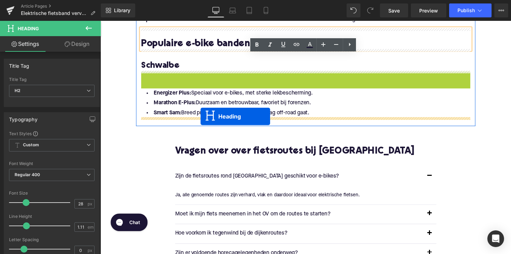
drag, startPoint x: 291, startPoint y: 85, endPoint x: 203, endPoint y: 119, distance: 94.8
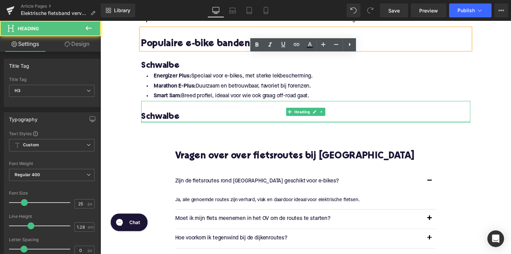
click at [164, 114] on h3 "Schwalbe" at bounding box center [310, 119] width 337 height 11
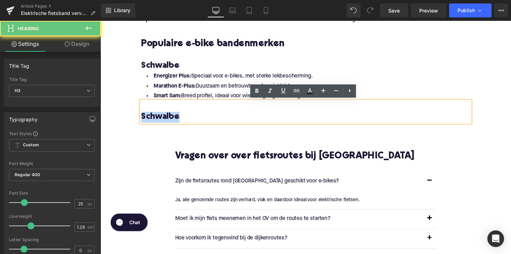
click at [164, 114] on h3 "Schwalbe" at bounding box center [310, 119] width 337 height 11
paste div
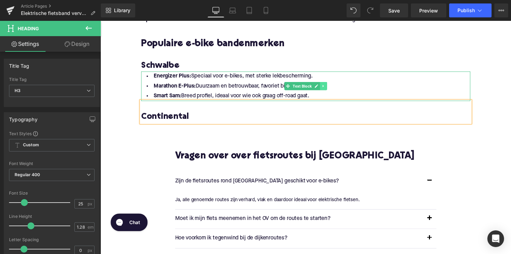
click at [329, 88] on icon at bounding box center [329, 88] width 4 height 4
click at [324, 89] on icon at bounding box center [325, 88] width 4 height 4
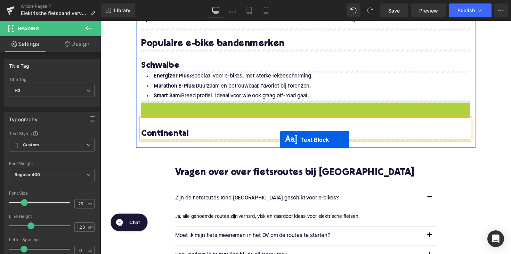
drag, startPoint x: 292, startPoint y: 120, endPoint x: 284, endPoint y: 143, distance: 24.1
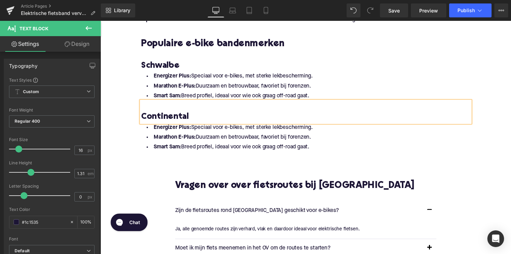
click at [262, 145] on li "Smart Sam: Breed profiel, ideaal voor wie ook graag off-road gaat." at bounding box center [310, 150] width 337 height 10
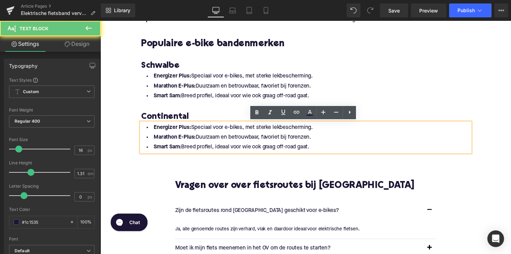
click at [321, 146] on li "Smart Sam: Breed profiel, ideaal voor wie ook graag off-road gaat." at bounding box center [310, 150] width 337 height 10
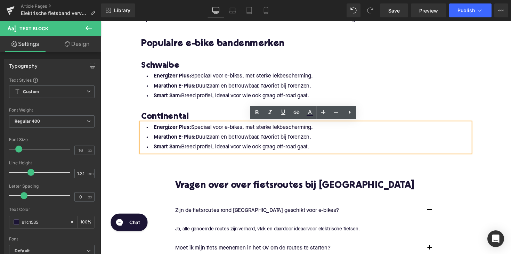
drag, startPoint x: 321, startPoint y: 146, endPoint x: 192, endPoint y: 128, distance: 129.9
click at [192, 128] on ul "Energizer Plus: Speciaal voor e-bikes, met sterke lekbescherming. Marathon E-Pl…" at bounding box center [310, 140] width 337 height 30
click at [338, 150] on li "Smart Sam: Breed profiel, ideaal voor wie ook graag off-road gaat." at bounding box center [310, 150] width 337 height 10
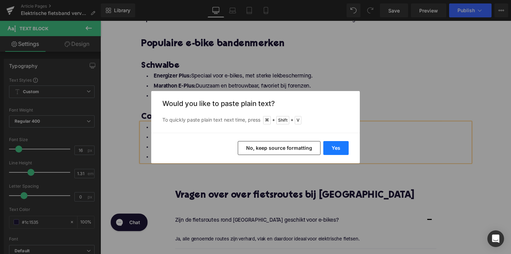
click at [337, 145] on button "Yes" at bounding box center [335, 148] width 25 height 14
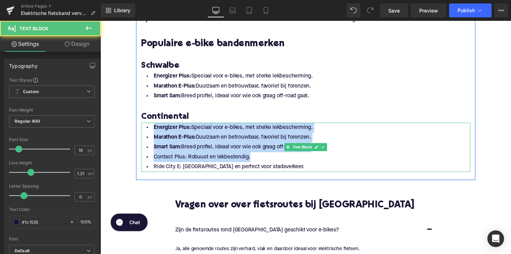
drag, startPoint x: 321, startPoint y: 152, endPoint x: 144, endPoint y: 129, distance: 178.5
click at [144, 129] on ul "Energizer Plus: Speciaal voor e-bikes, met sterke lekbescherming. Marathon E-Pl…" at bounding box center [310, 150] width 337 height 50
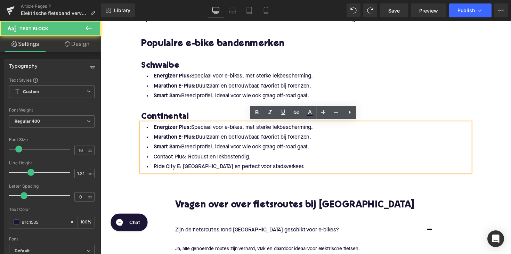
click at [303, 162] on li "Contact Plus: Robuust en lekbestendig." at bounding box center [310, 160] width 337 height 10
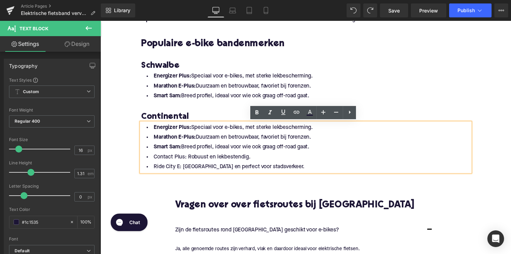
drag, startPoint x: 324, startPoint y: 152, endPoint x: 147, endPoint y: 127, distance: 178.4
click at [147, 127] on ul "Energizer Plus: Speciaal voor e-bikes, met sterke lekbescherming. Marathon E-Pl…" at bounding box center [310, 150] width 337 height 50
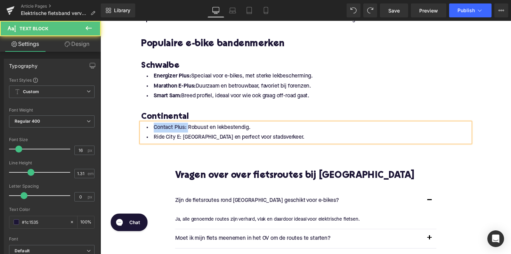
drag, startPoint x: 186, startPoint y: 130, endPoint x: 143, endPoint y: 130, distance: 43.8
click at [143, 130] on li "Contact Plus: Robuust en lekbestendig." at bounding box center [310, 130] width 337 height 10
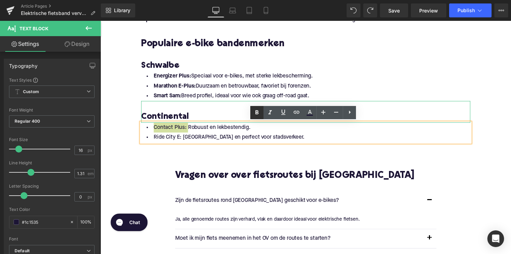
click at [259, 111] on icon at bounding box center [257, 112] width 8 height 8
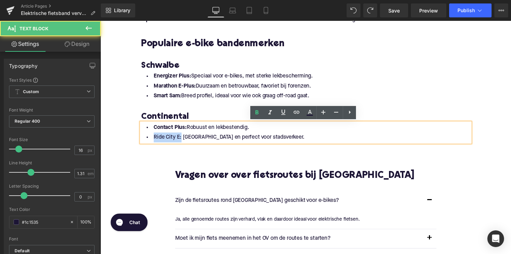
drag, startPoint x: 180, startPoint y: 140, endPoint x: 175, endPoint y: 129, distance: 11.7
click at [150, 140] on li "Ride City E: [GEOGRAPHIC_DATA] en perfect voor stadsverkeer." at bounding box center [310, 140] width 337 height 10
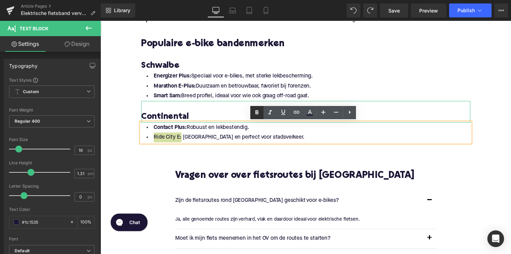
click at [256, 113] on icon at bounding box center [257, 112] width 8 height 8
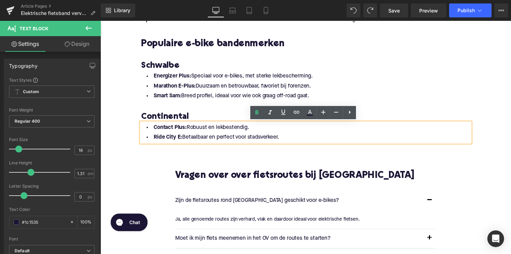
click at [226, 78] on li "Energizer Plus: Speciaal voor e-bikes, met sterke lekbescherming." at bounding box center [310, 78] width 337 height 10
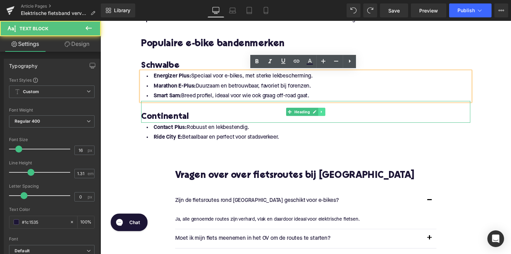
click at [329, 114] on link at bounding box center [327, 114] width 7 height 8
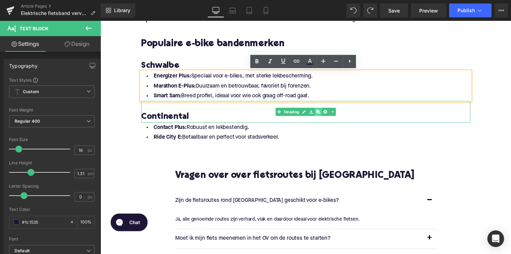
click at [322, 115] on icon at bounding box center [324, 114] width 4 height 4
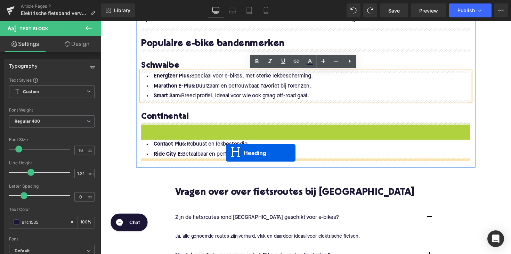
drag, startPoint x: 291, startPoint y: 136, endPoint x: 228, endPoint y: 160, distance: 67.9
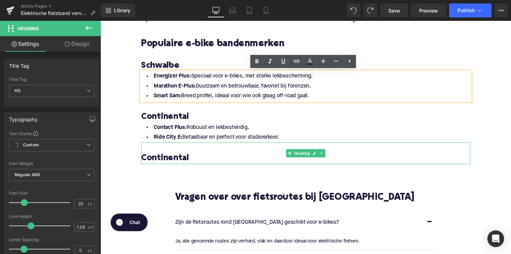
click at [174, 162] on h3 "Continental" at bounding box center [310, 161] width 337 height 11
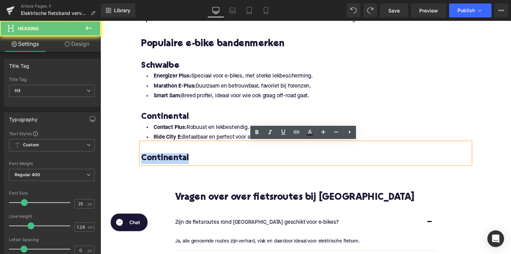
click at [174, 162] on h3 "Continental" at bounding box center [310, 161] width 337 height 11
paste div
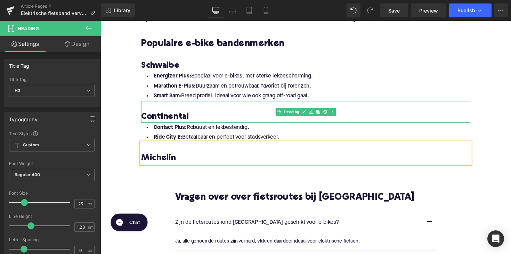
click at [176, 120] on h3 "Continental" at bounding box center [310, 119] width 337 height 11
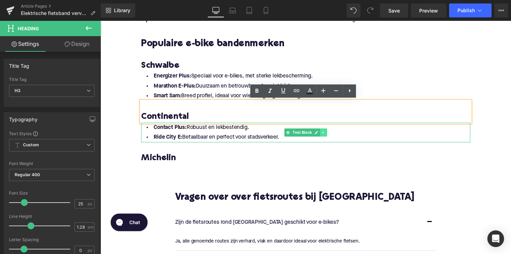
click at [329, 137] on link at bounding box center [328, 135] width 7 height 8
click at [324, 137] on icon at bounding box center [325, 135] width 4 height 4
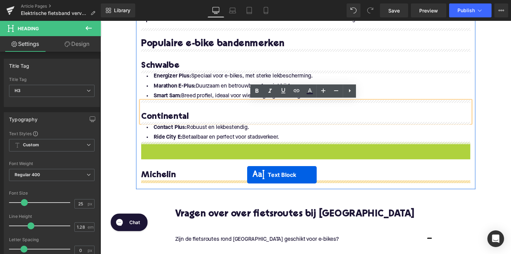
drag, startPoint x: 289, startPoint y: 156, endPoint x: 251, endPoint y: 179, distance: 44.9
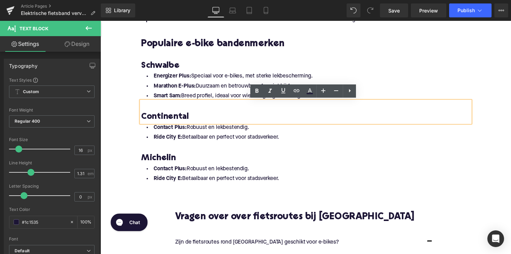
click at [204, 180] on li "Ride City E: [GEOGRAPHIC_DATA] en perfect voor stadsverkeer." at bounding box center [310, 183] width 337 height 10
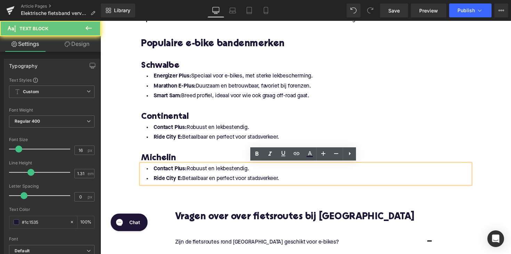
click at [299, 185] on li "Ride City E: [GEOGRAPHIC_DATA] en perfect voor stadsverkeer." at bounding box center [310, 183] width 337 height 10
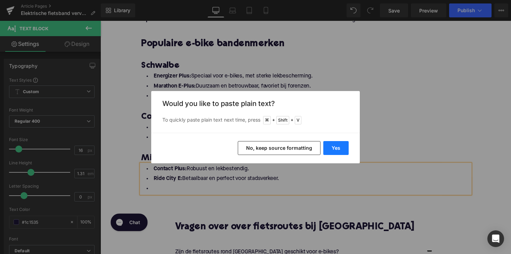
click at [335, 148] on button "Yes" at bounding box center [335, 148] width 25 height 14
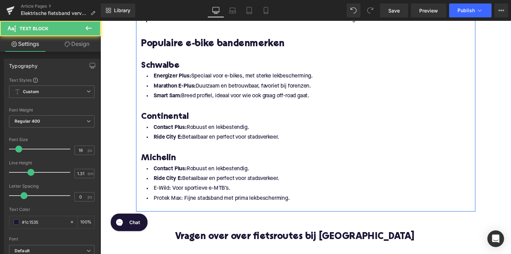
drag, startPoint x: 294, startPoint y: 181, endPoint x: 140, endPoint y: 167, distance: 154.3
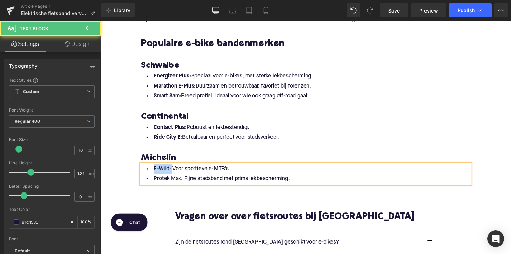
drag, startPoint x: 170, startPoint y: 174, endPoint x: 135, endPoint y: 174, distance: 34.8
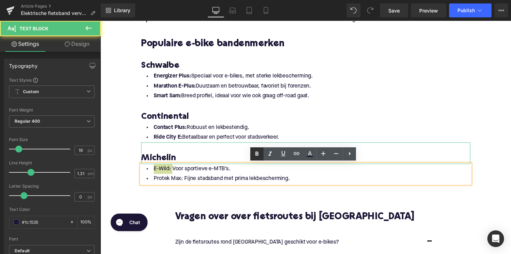
click at [256, 155] on icon at bounding box center [257, 154] width 3 height 4
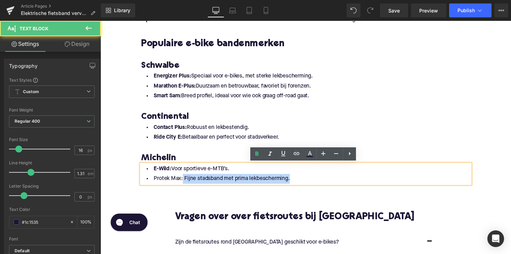
drag, startPoint x: 182, startPoint y: 184, endPoint x: 140, endPoint y: 184, distance: 41.4
click at [142, 184] on div "E-Wild: Voor sportieve e-MTB’s. Protek Max: Fijne stadsband met prima lekbesche…" at bounding box center [310, 178] width 337 height 20
click at [179, 187] on div "E-Wild: Voor sportieve e-MTB’s. Protek Max: Fijne stadsband met prima lekbesche…" at bounding box center [310, 178] width 337 height 20
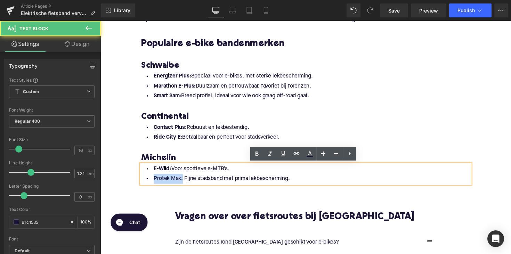
drag, startPoint x: 182, startPoint y: 183, endPoint x: 150, endPoint y: 182, distance: 32.0
click at [150, 182] on li "Protek Max: Fijne stadsband met prima lekbescherming." at bounding box center [310, 183] width 337 height 10
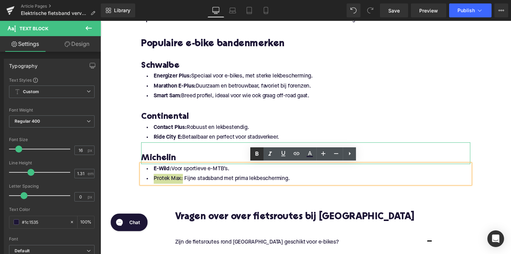
click at [256, 156] on icon at bounding box center [257, 154] width 8 height 8
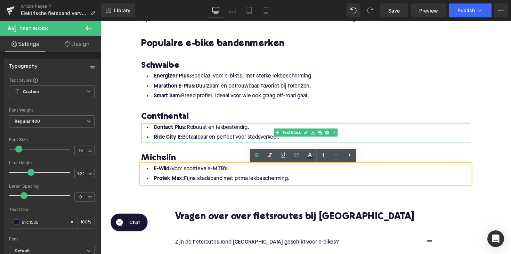
scroll to position [1321, 0]
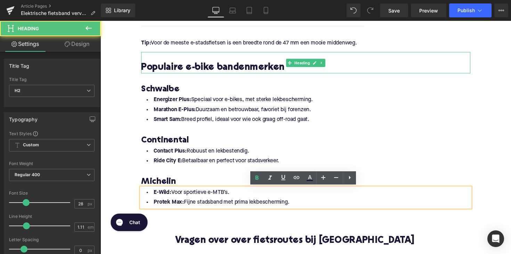
click at [273, 68] on h2 "Populaire e-bike bandenmerken" at bounding box center [310, 69] width 337 height 11
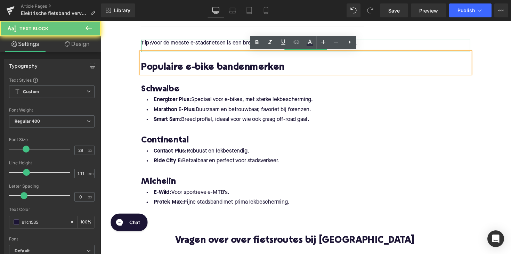
click at [199, 47] on span "Tip: Voor de meeste e-stadsfietsen is een breedte rond de 47 mm een mooie midde…" at bounding box center [252, 44] width 221 height 6
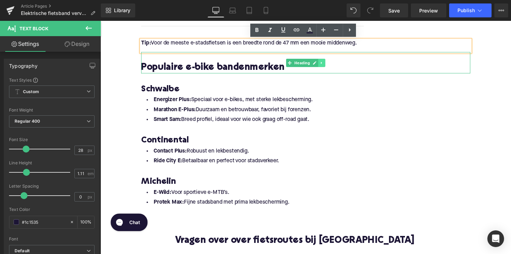
click at [329, 64] on link at bounding box center [327, 64] width 7 height 8
click at [322, 64] on icon at bounding box center [324, 64] width 4 height 4
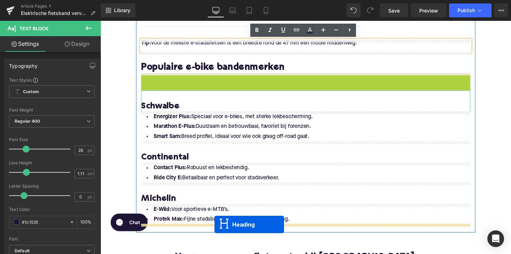
drag, startPoint x: 293, startPoint y: 85, endPoint x: 217, endPoint y: 229, distance: 162.5
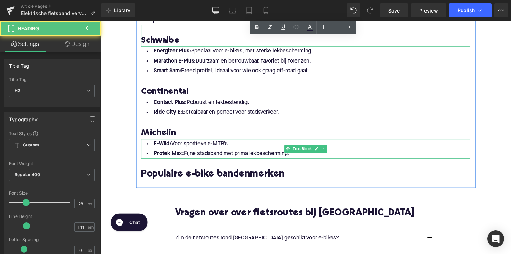
scroll to position [1405, 0]
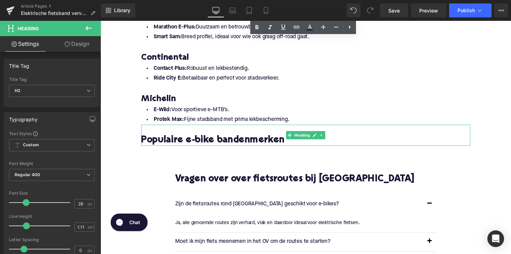
click at [202, 147] on div at bounding box center [310, 148] width 337 height 2
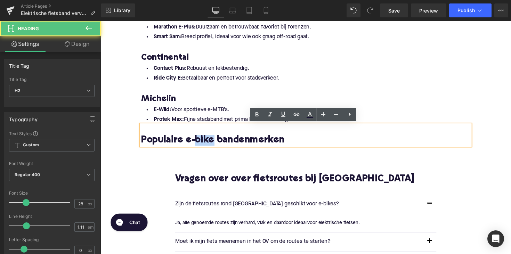
click at [202, 147] on h2 "Populaire e-bike bandenmerken" at bounding box center [310, 143] width 337 height 11
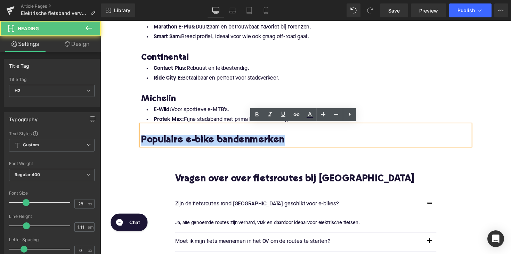
click at [202, 147] on h2 "Populaire e-bike bandenmerken" at bounding box center [310, 143] width 337 height 11
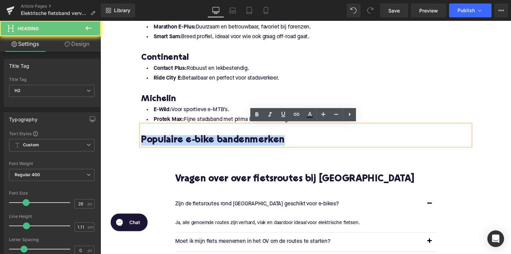
paste div
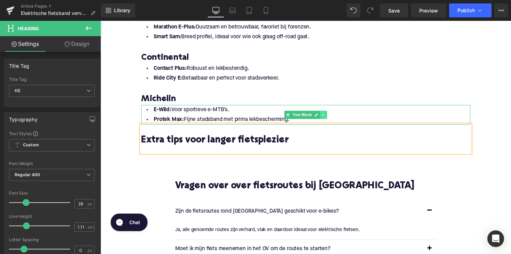
click at [326, 118] on link at bounding box center [328, 117] width 7 height 8
click at [322, 117] on link at bounding box center [325, 117] width 7 height 8
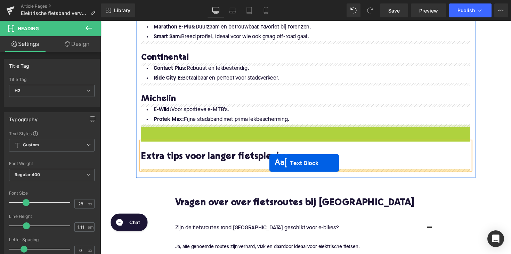
drag, startPoint x: 292, startPoint y: 135, endPoint x: 274, endPoint y: 166, distance: 36.4
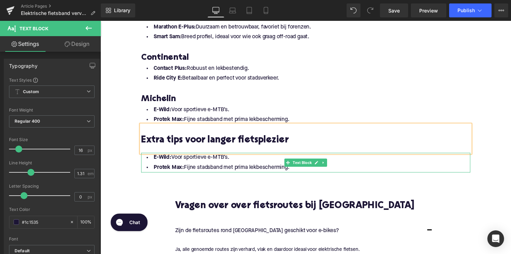
click at [296, 170] on li "Protek Max: Fijne stadsband met prima lekbescherming." at bounding box center [310, 171] width 337 height 10
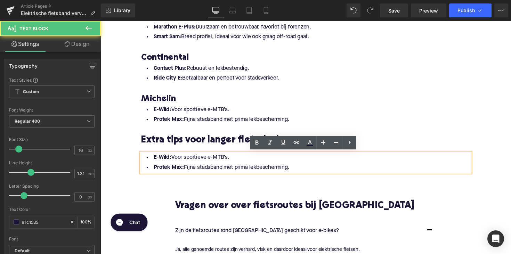
click at [295, 172] on li "Protek Max: Fijne stadsband met prima lekbescherming." at bounding box center [310, 171] width 337 height 10
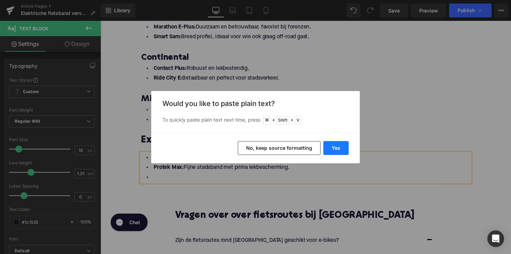
click at [342, 145] on button "Yes" at bounding box center [335, 148] width 25 height 14
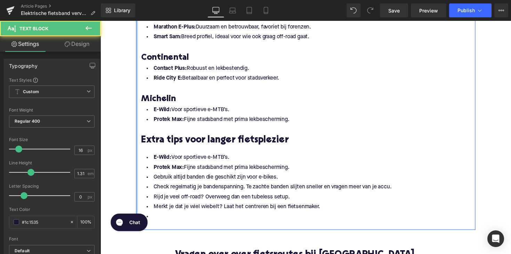
drag, startPoint x: 293, startPoint y: 171, endPoint x: 137, endPoint y: 160, distance: 156.9
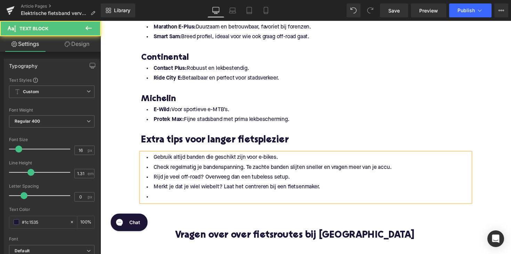
click at [173, 201] on li at bounding box center [310, 201] width 337 height 10
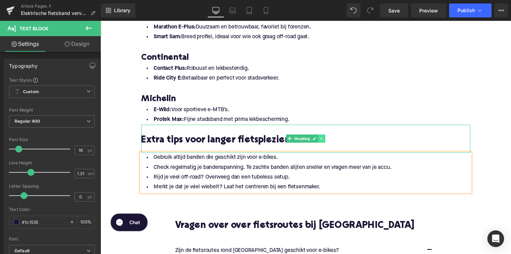
click at [326, 141] on icon at bounding box center [326, 141] width 1 height 2
click at [322, 142] on icon at bounding box center [324, 142] width 4 height 4
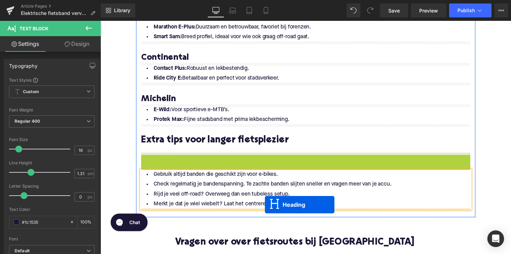
drag, startPoint x: 295, startPoint y: 170, endPoint x: 269, endPoint y: 209, distance: 46.9
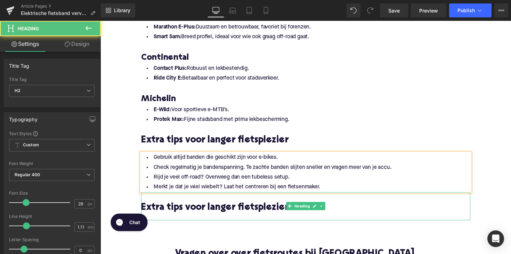
click at [201, 218] on h2 "Extra tips voor langer fietsplezier" at bounding box center [310, 212] width 337 height 11
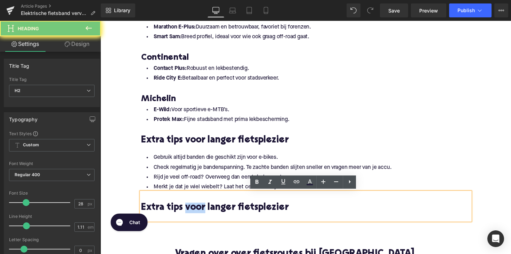
click at [201, 218] on h2 "Extra tips voor langer fietsplezier" at bounding box center [310, 212] width 337 height 11
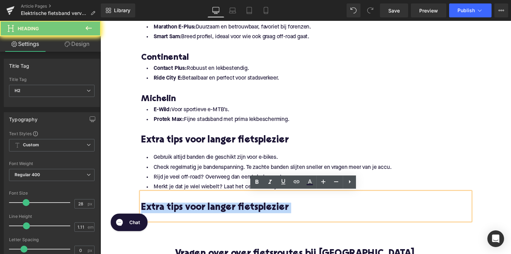
paste div
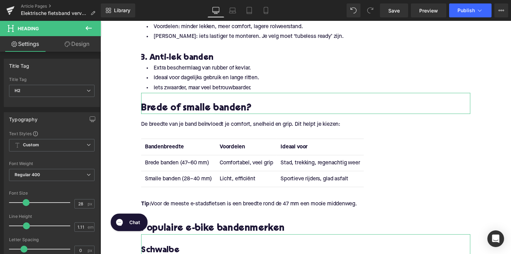
scroll to position [1185, 0]
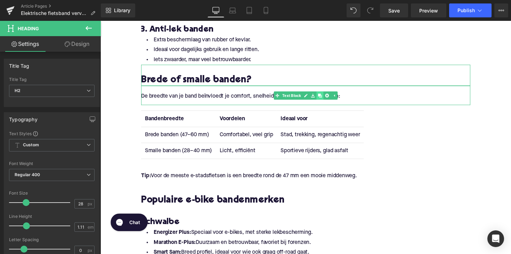
click at [326, 96] on icon at bounding box center [325, 97] width 4 height 4
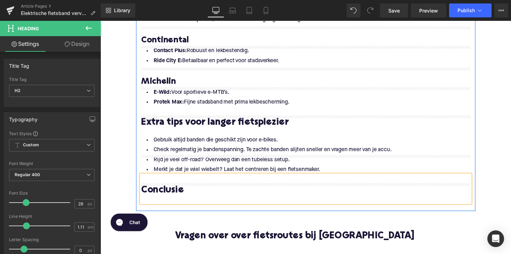
scroll to position [1460, 0]
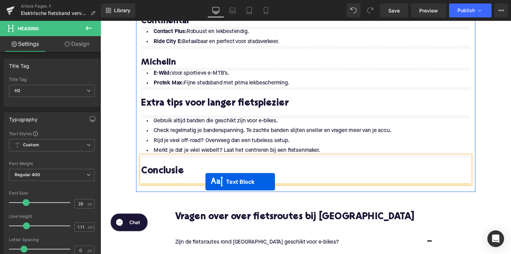
drag, startPoint x: 291, startPoint y: 116, endPoint x: 208, endPoint y: 185, distance: 108.2
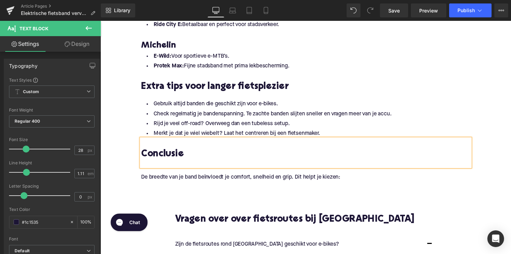
click at [206, 181] on p "De breedte van je band beïnvloedt je comfort, snelheid en grip. Dit helpt je ki…" at bounding box center [310, 181] width 337 height 7
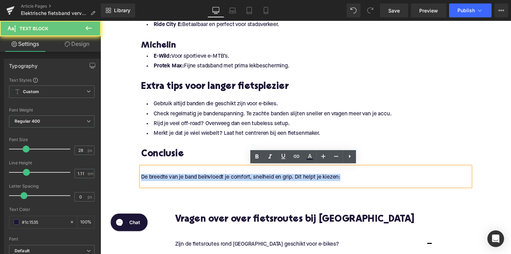
click at [206, 181] on p "De breedte van je band beïnvloedt je comfort, snelheid en grip. Dit helpt je ki…" at bounding box center [310, 181] width 337 height 7
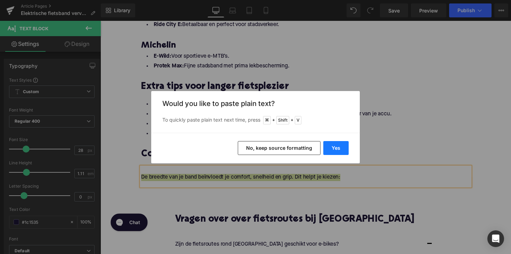
click at [336, 145] on button "Yes" at bounding box center [335, 148] width 25 height 14
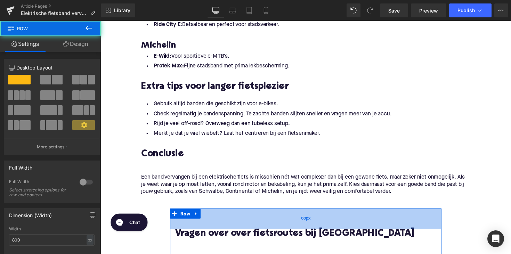
click at [336, 233] on div "60px" at bounding box center [311, 223] width 278 height 21
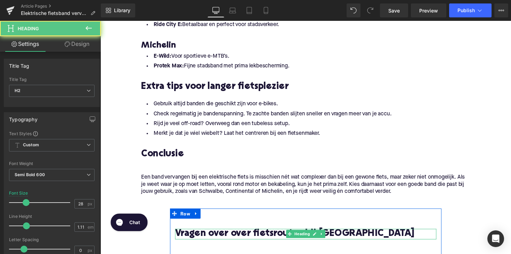
click at [258, 239] on h2 "Vragen over over fietsroutes bij [GEOGRAPHIC_DATA]" at bounding box center [311, 239] width 268 height 11
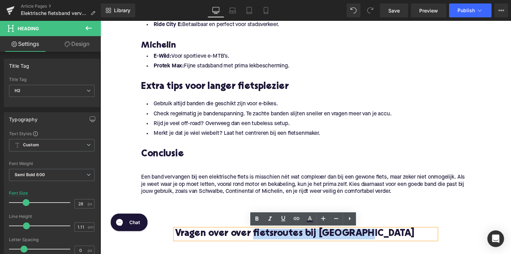
drag, startPoint x: 259, startPoint y: 239, endPoint x: 393, endPoint y: 234, distance: 133.6
click at [393, 234] on h2 "Vragen over over fietsroutes bij [GEOGRAPHIC_DATA]" at bounding box center [311, 239] width 268 height 11
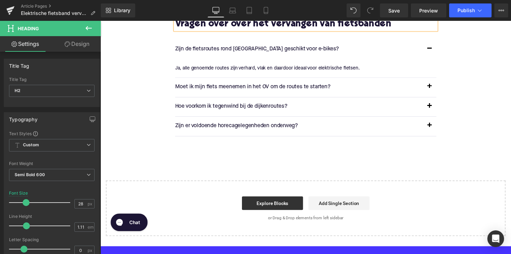
scroll to position [1647, 0]
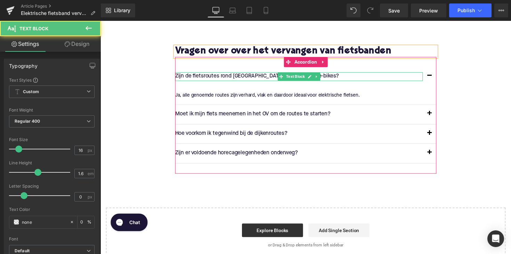
click at [223, 77] on p "Zijn de fietsroutes rond [GEOGRAPHIC_DATA] geschikt voor e-bikes?" at bounding box center [304, 77] width 254 height 9
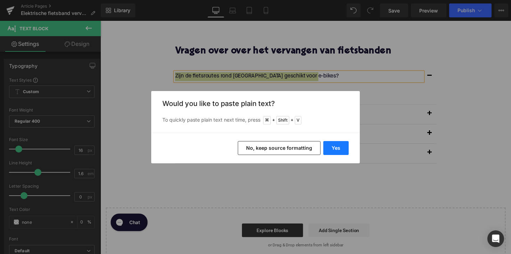
click at [333, 150] on button "Yes" at bounding box center [335, 148] width 25 height 14
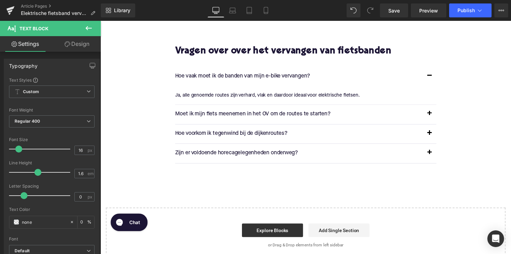
click at [246, 95] on p "Ja, alle genoemde routes zijn verhard, vlak en daardoor ideaal voor elektrische…" at bounding box center [308, 97] width 263 height 8
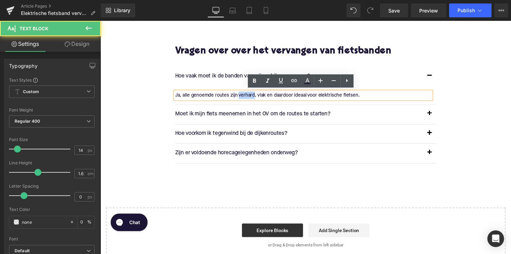
click at [246, 95] on p "Ja, alle genoemde routes zijn verhard, vlak en daardoor ideaal voor elektrische…" at bounding box center [308, 97] width 263 height 8
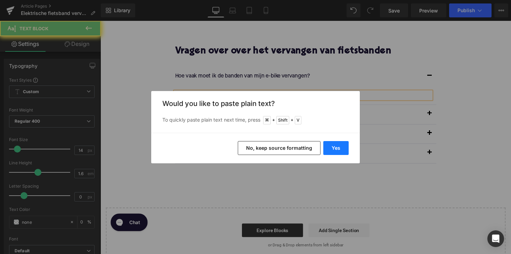
click at [331, 151] on button "Yes" at bounding box center [335, 148] width 25 height 14
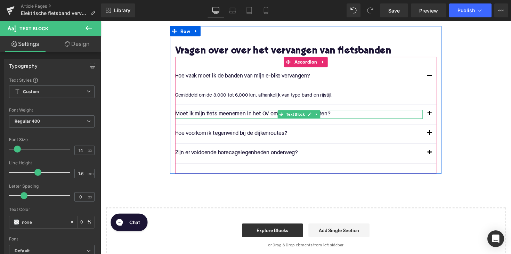
click at [219, 113] on div at bounding box center [304, 113] width 254 height 2
click at [219, 113] on p "Moet ik mijn fiets meenemen in het OV om de routes te starten?" at bounding box center [304, 116] width 254 height 9
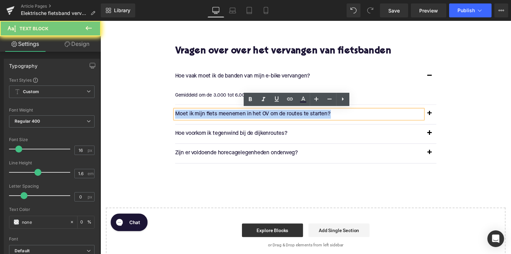
click at [219, 113] on p "Moet ik mijn fiets meenemen in het OV om de routes te starten?" at bounding box center [304, 116] width 254 height 9
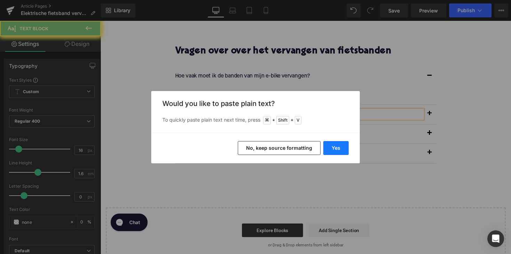
click at [340, 144] on button "Yes" at bounding box center [335, 148] width 25 height 14
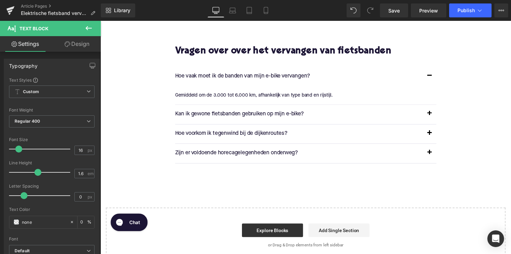
click at [435, 113] on button "button" at bounding box center [438, 116] width 14 height 19
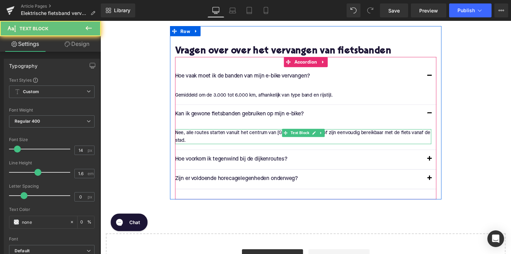
click at [224, 135] on div "Nee, alle routes starten vanuit het centrum van [GEOGRAPHIC_DATA] of zijn eenvo…" at bounding box center [308, 140] width 263 height 16
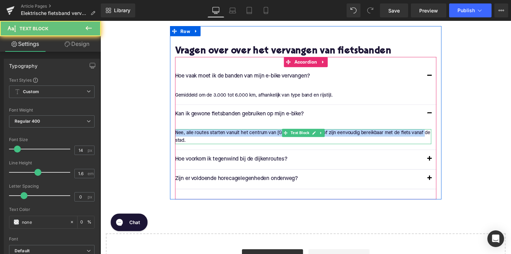
click at [224, 135] on div "Nee, alle routes starten vanuit het centrum van [GEOGRAPHIC_DATA] of zijn eenvo…" at bounding box center [308, 140] width 263 height 16
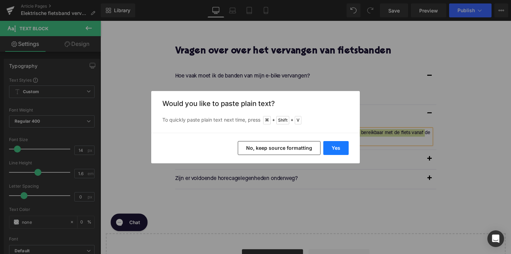
click at [332, 143] on button "Yes" at bounding box center [335, 148] width 25 height 14
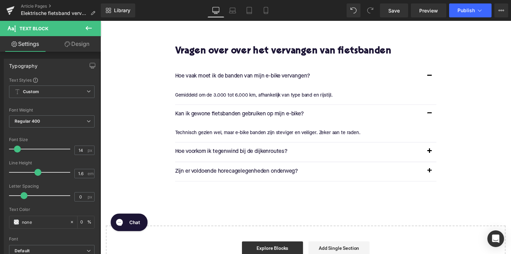
click at [278, 153] on p "Hoe voorkom ik tegenwind bij de dijkenroutes?" at bounding box center [304, 155] width 254 height 9
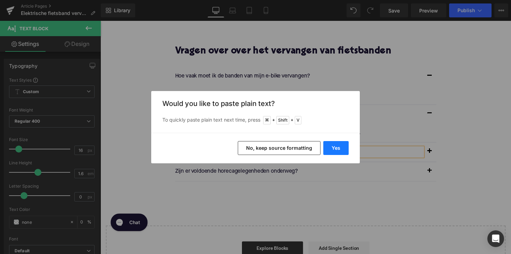
click at [342, 148] on button "Yes" at bounding box center [335, 148] width 25 height 14
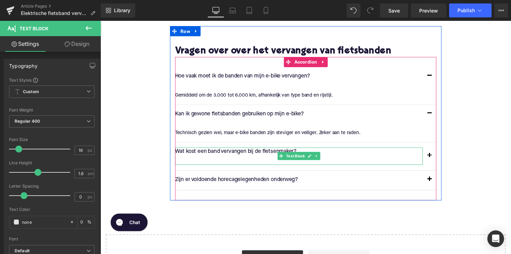
click at [230, 161] on p at bounding box center [304, 164] width 254 height 9
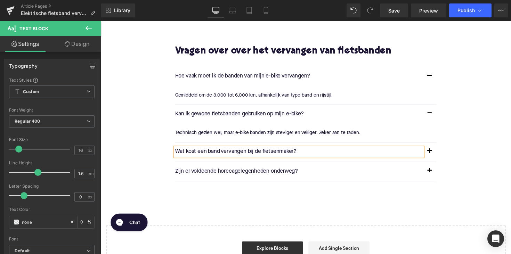
click at [438, 154] on button "button" at bounding box center [438, 154] width 14 height 19
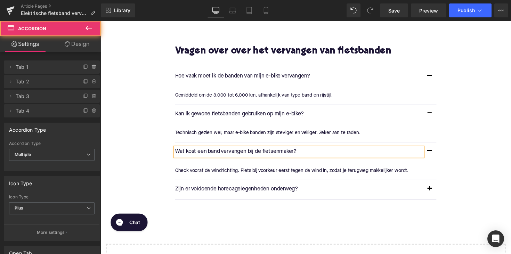
click at [233, 171] on p "Check vooraf de windrichting. Fiets bij voorkeur eerst tegen de wind in, zodat …" at bounding box center [308, 174] width 263 height 8
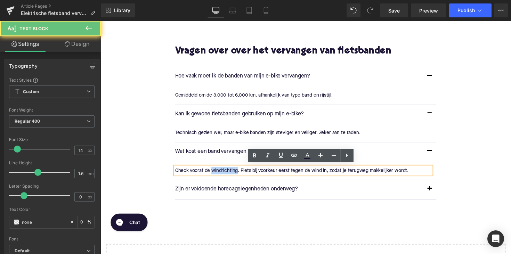
click at [233, 171] on p "Check vooraf de windrichting. Fiets bij voorkeur eerst tegen de wind in, zodat …" at bounding box center [308, 174] width 263 height 8
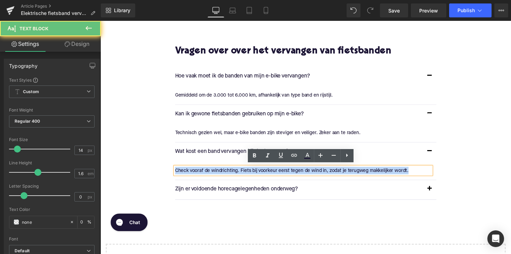
click at [233, 171] on p "Check vooraf de windrichting. Fiets bij voorkeur eerst tegen de wind in, zodat …" at bounding box center [308, 174] width 263 height 8
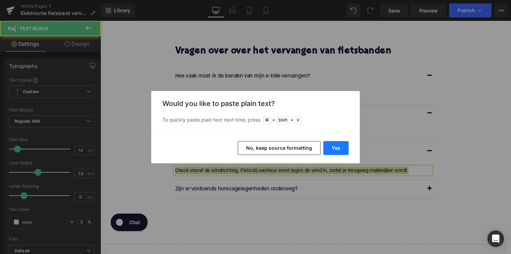
click at [338, 146] on button "Yes" at bounding box center [335, 148] width 25 height 14
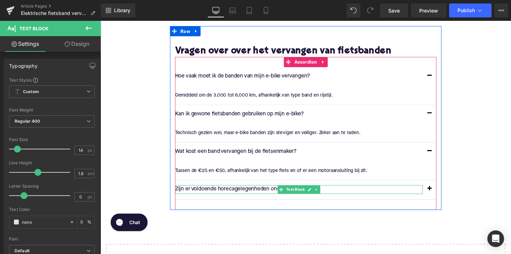
click at [255, 191] on p "Zijn er voldoende horecagelegenheden onderweg?" at bounding box center [304, 193] width 254 height 9
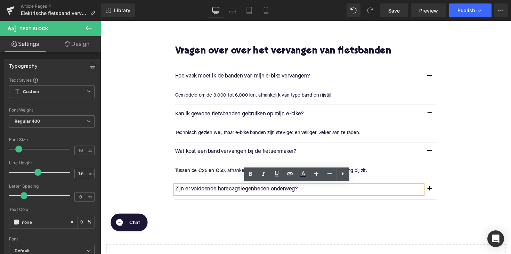
click at [255, 191] on p "Zijn er voldoende horecagelegenheden onderweg?" at bounding box center [304, 193] width 254 height 9
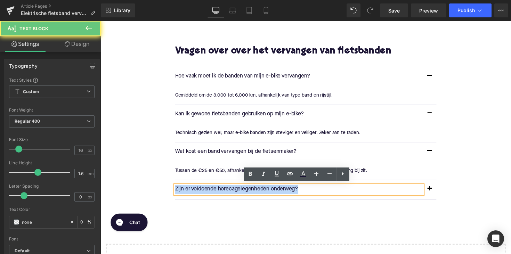
click at [255, 191] on p "Zijn er voldoende horecagelegenheden onderweg?" at bounding box center [304, 193] width 254 height 9
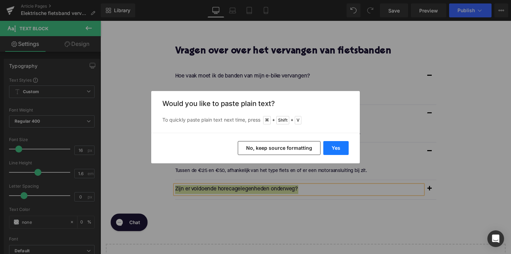
click at [337, 149] on button "Yes" at bounding box center [335, 148] width 25 height 14
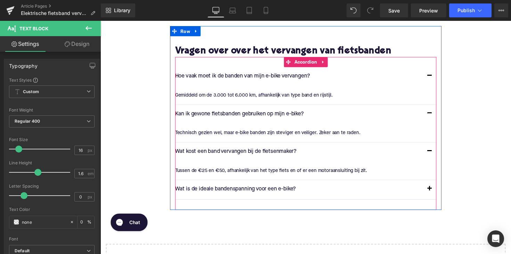
click at [438, 195] on span "button" at bounding box center [438, 195] width 0 height 0
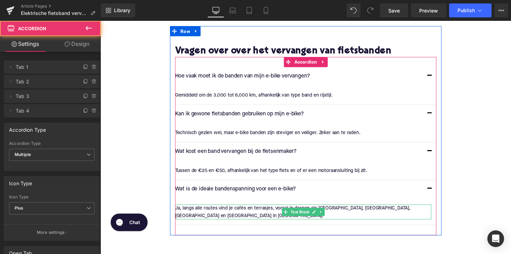
click at [231, 211] on p "Ja, langs alle routes vind je cafés en terrasjes, vooral in dorpen als [GEOGRAP…" at bounding box center [308, 217] width 263 height 16
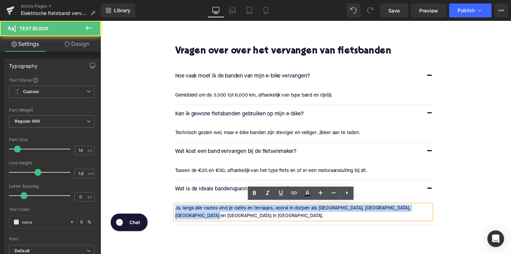
click at [231, 211] on p "Ja, langs alle routes vind je cafés en terrasjes, vooral in dorpen als [GEOGRAP…" at bounding box center [308, 217] width 263 height 16
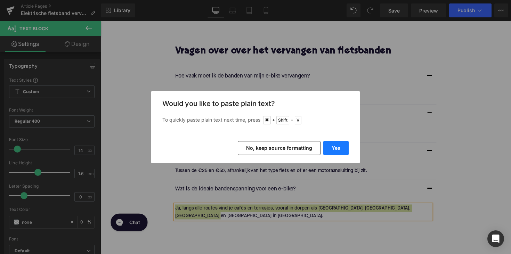
click at [338, 143] on button "Yes" at bounding box center [335, 148] width 25 height 14
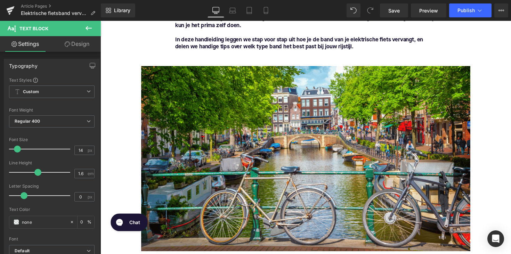
scroll to position [133, 0]
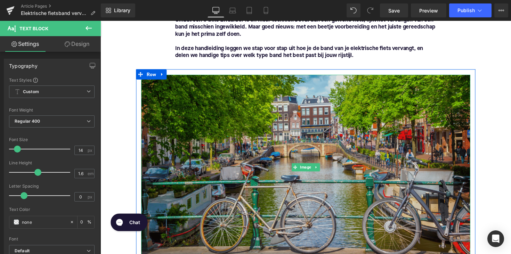
click at [330, 187] on img at bounding box center [310, 171] width 337 height 190
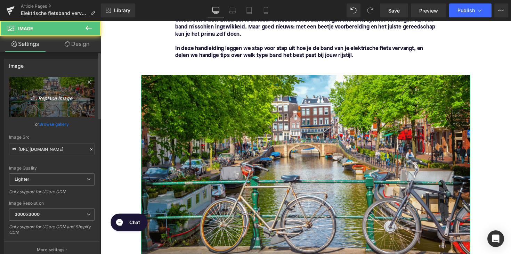
click at [56, 90] on link "Replace Image" at bounding box center [52, 97] width 86 height 40
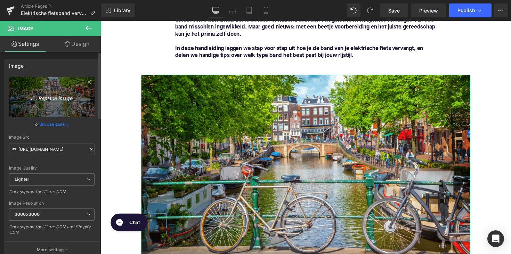
type input "C:\fakepath\fietsband_vervangen.png"
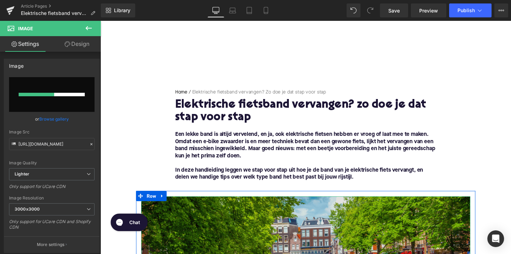
scroll to position [8, 0]
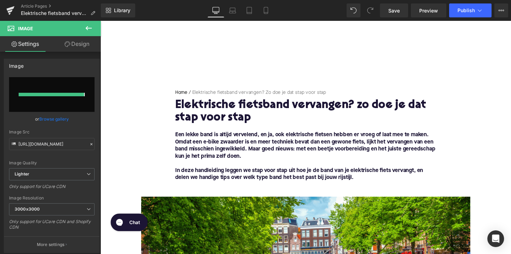
type input "[URL][DOMAIN_NAME]"
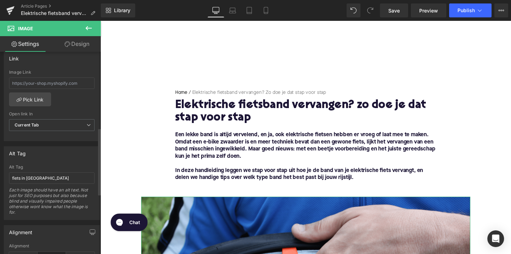
scroll to position [312, 0]
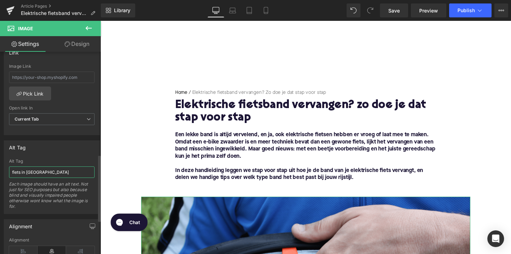
click at [50, 168] on input "fiets in [GEOGRAPHIC_DATA]" at bounding box center [52, 172] width 86 height 11
type input "man vervangt band van elektrische fiets"
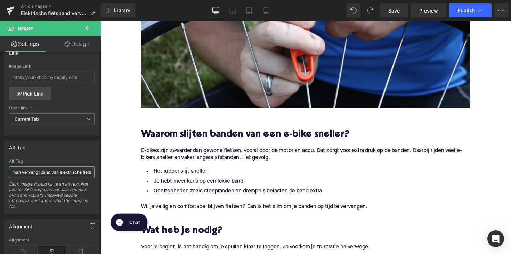
scroll to position [292, 0]
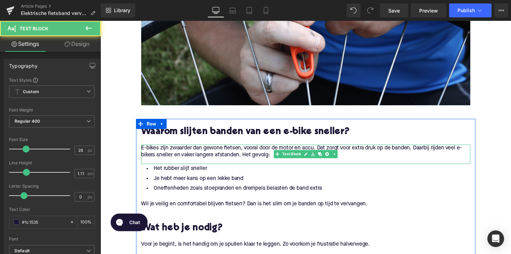
click at [183, 162] on div "E-bikes zijn zwaarder dan gewone fietsen, vooral door de motor en accu. Dat zor…" at bounding box center [310, 158] width 337 height 20
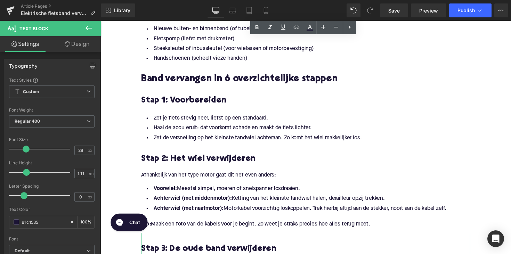
scroll to position [538, 0]
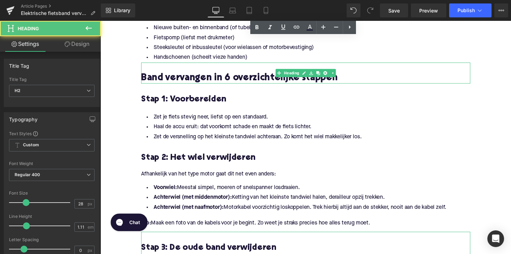
click at [242, 83] on h2 "Band vervangen in 6 overzichtelijke stappen" at bounding box center [310, 79] width 337 height 11
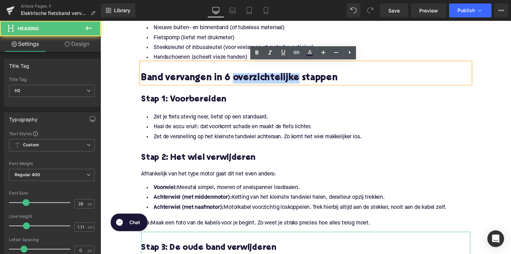
drag, startPoint x: 299, startPoint y: 80, endPoint x: 232, endPoint y: 78, distance: 66.8
click at [232, 78] on h2 "Band vervangen in 6 overzichtelijke stappen" at bounding box center [310, 79] width 337 height 11
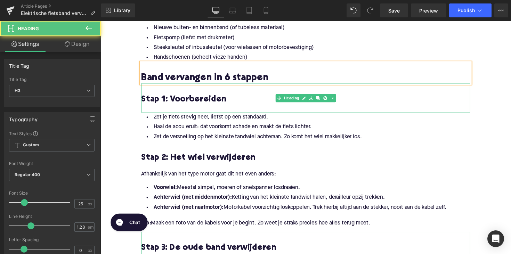
click at [241, 112] on div at bounding box center [310, 110] width 337 height 7
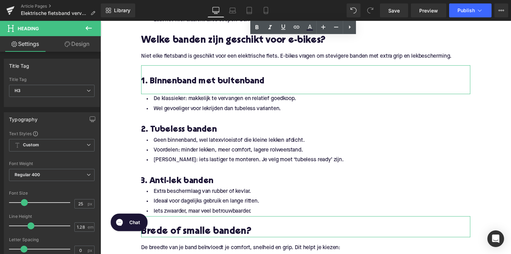
scroll to position [1037, 0]
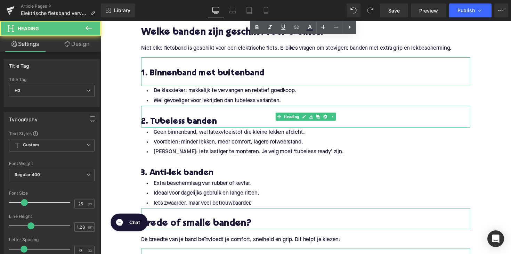
click at [226, 119] on h3 "2. Tubeless banden" at bounding box center [310, 124] width 337 height 11
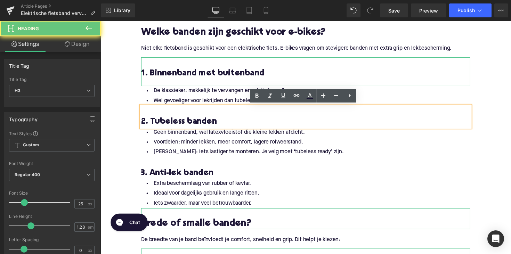
click at [218, 124] on h3 "2. Tubeless banden" at bounding box center [310, 124] width 337 height 11
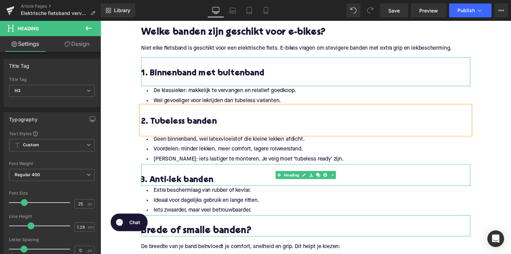
click at [221, 184] on h3 "3. Anti-lek banden" at bounding box center [310, 184] width 337 height 11
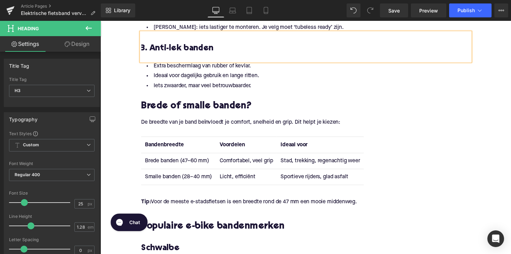
scroll to position [1100, 0]
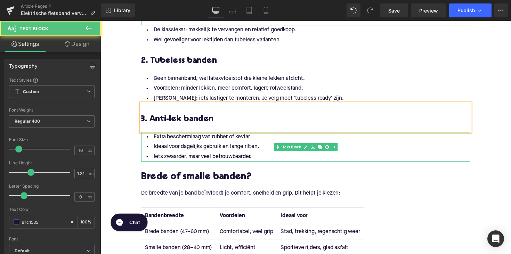
click at [230, 145] on li "Ideaal voor dagelijks gebruik en lange ritten." at bounding box center [310, 150] width 337 height 10
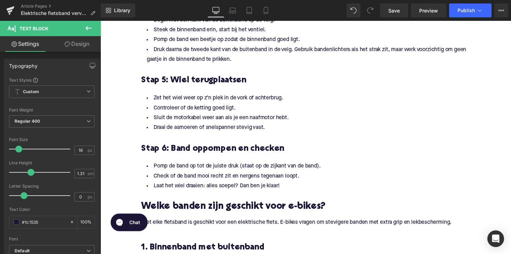
scroll to position [859, 0]
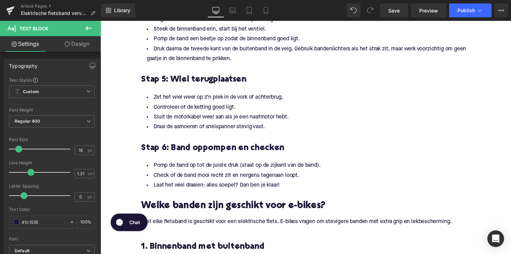
click at [78, 44] on link "Design" at bounding box center [77, 44] width 50 height 16
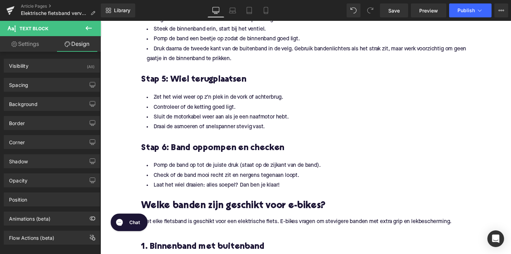
click at [40, 46] on link "Settings" at bounding box center [25, 44] width 50 height 16
type input "100"
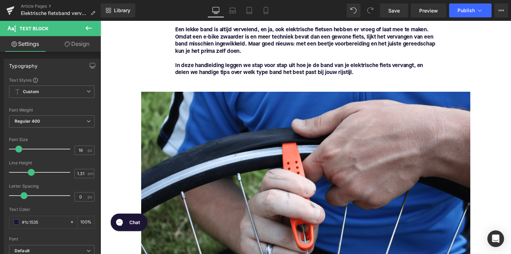
scroll to position [54, 0]
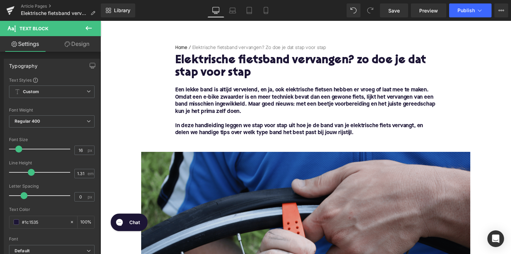
click at [270, 202] on img at bounding box center [310, 250] width 337 height 190
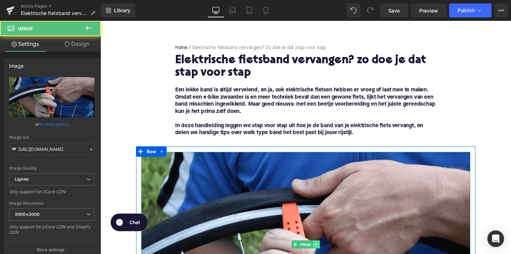
click at [320, 248] on icon at bounding box center [322, 250] width 4 height 4
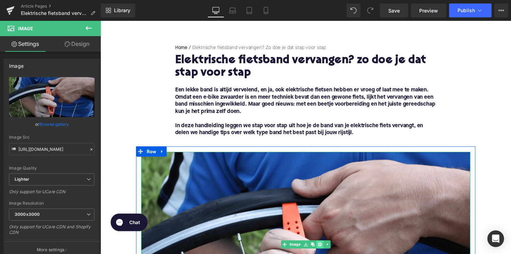
click at [322, 253] on link at bounding box center [325, 250] width 7 height 8
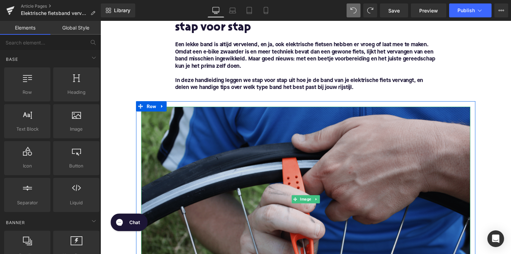
scroll to position [159, 0]
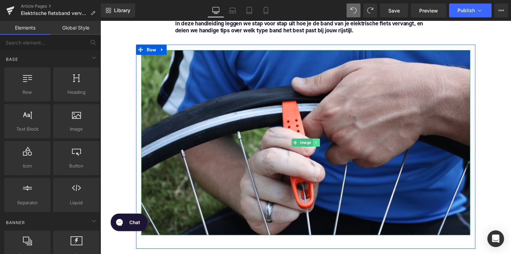
click at [320, 144] on icon at bounding box center [322, 146] width 4 height 4
click at [316, 146] on icon at bounding box center [318, 146] width 4 height 4
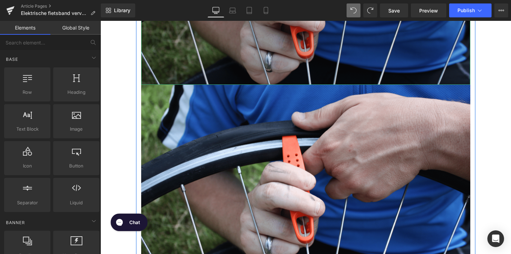
scroll to position [350, 0]
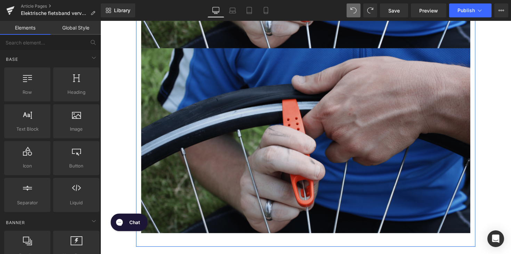
click at [289, 165] on img at bounding box center [310, 144] width 337 height 190
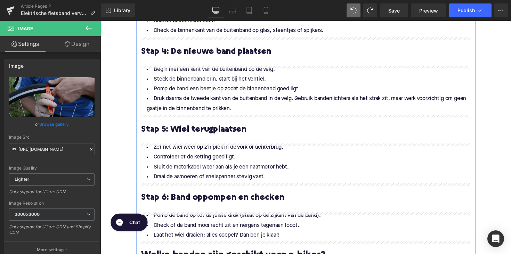
scroll to position [826, 0]
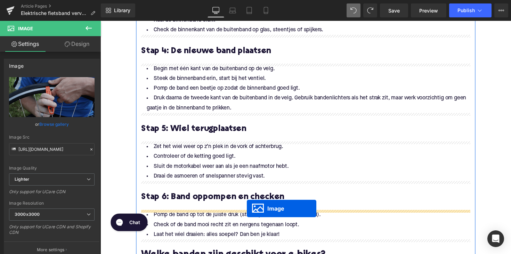
drag, startPoint x: 298, startPoint y: 145, endPoint x: 250, endPoint y: 213, distance: 82.9
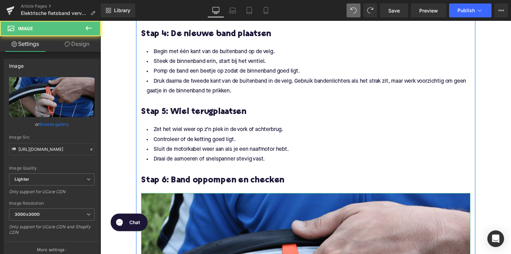
click at [235, 228] on div "Rendering Content" at bounding box center [255, 227] width 43 height 8
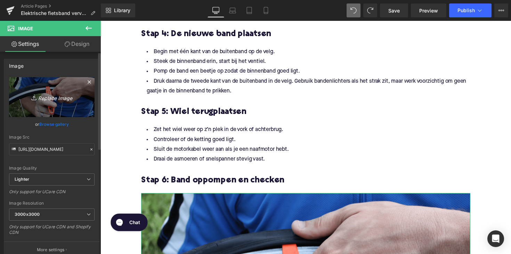
click at [44, 100] on icon "Replace Image" at bounding box center [52, 97] width 56 height 9
type input "C:\fakepath\Ontwerp zonder titel-73.png"
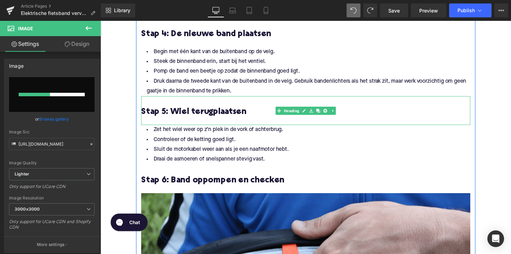
scroll to position [832, 0]
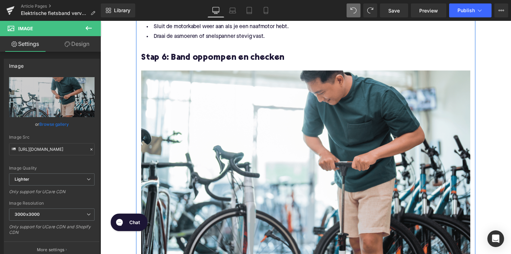
type input "[URL][DOMAIN_NAME]"
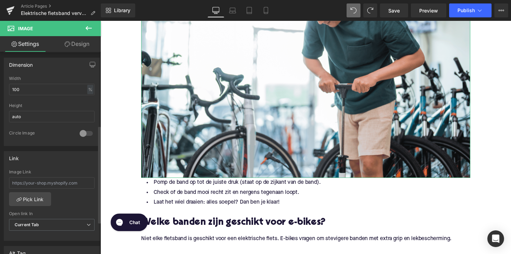
scroll to position [248, 0]
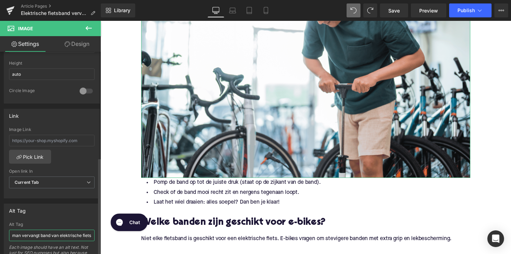
click at [33, 236] on input "man vervangt band van elektrische fiets" at bounding box center [52, 235] width 86 height 11
type input "man pompt band van fiets op"
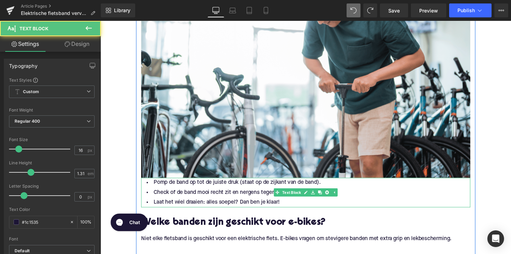
click at [161, 184] on li "Pomp de band op tot de juiste druk (staat op de zijkant van de band)." at bounding box center [310, 187] width 337 height 10
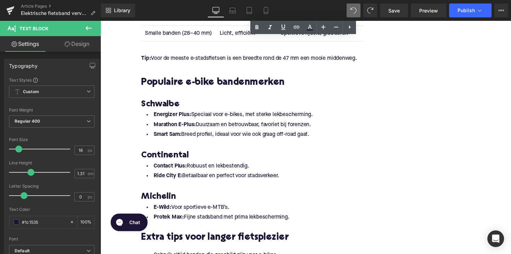
scroll to position [1503, 0]
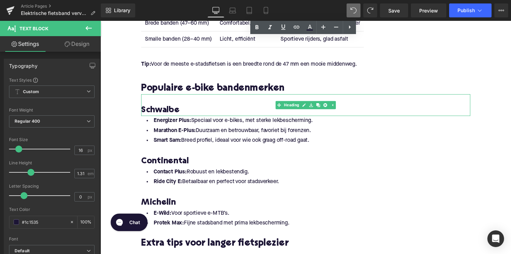
click at [188, 110] on h3 "Schwalbe" at bounding box center [310, 112] width 337 height 11
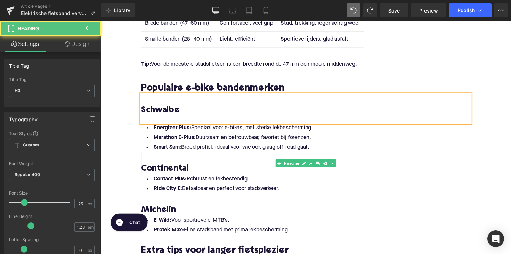
click at [196, 169] on h3 "Continental" at bounding box center [310, 172] width 337 height 11
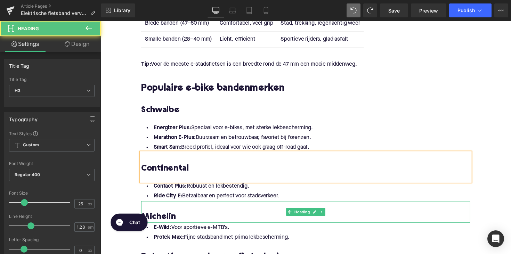
click at [186, 224] on h3 "Michelin" at bounding box center [310, 222] width 337 height 11
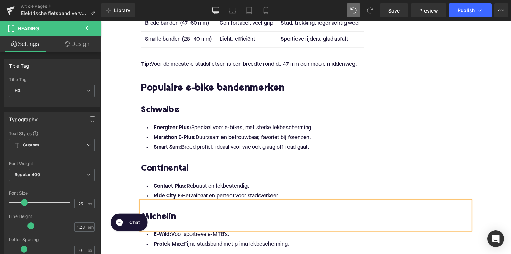
scroll to position [1579, 0]
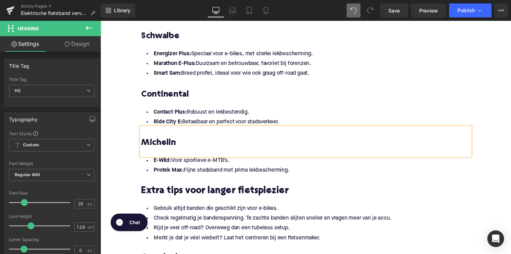
click at [231, 108] on div "Continental Heading" at bounding box center [310, 95] width 337 height 30
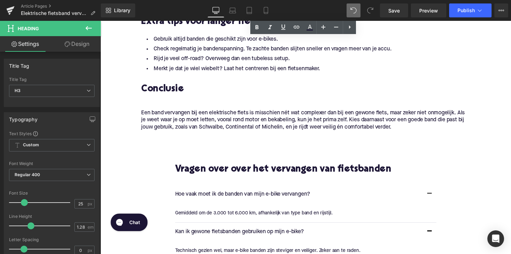
scroll to position [1758, 0]
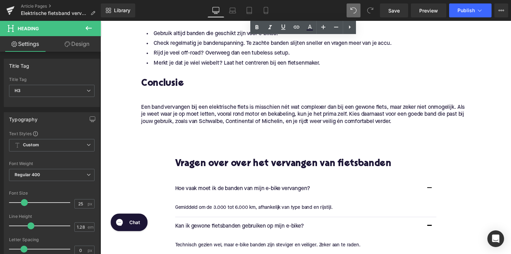
click at [171, 97] on div "Conclusie Heading" at bounding box center [310, 84] width 337 height 29
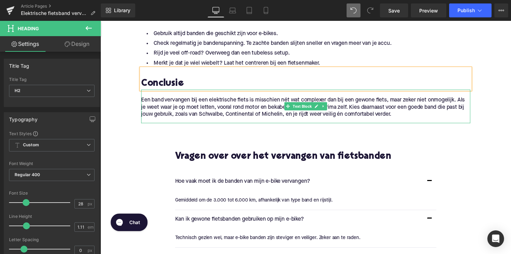
click at [201, 105] on p "Een band vervangen bij een elektrische fiets is misschien nét wat complexer dan…" at bounding box center [310, 110] width 337 height 22
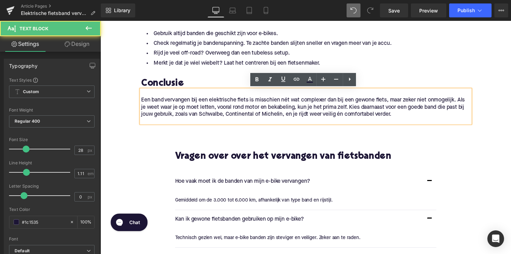
click at [291, 103] on p "Een band vervangen bij een elektrische fiets is misschien nét wat complexer dan…" at bounding box center [310, 110] width 337 height 22
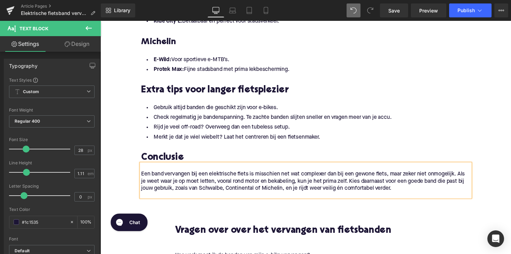
scroll to position [1681, 0]
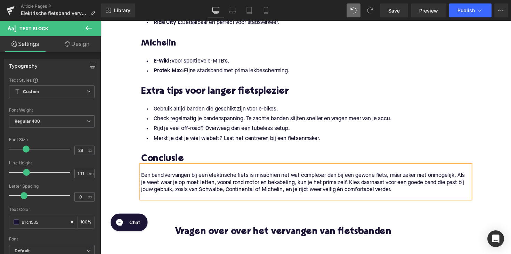
click at [344, 194] on p "Een band vervangen bij een elektrische fiets is misschien net wat complexer dan…" at bounding box center [310, 187] width 337 height 22
click at [458, 13] on span "Publish" at bounding box center [466, 11] width 17 height 6
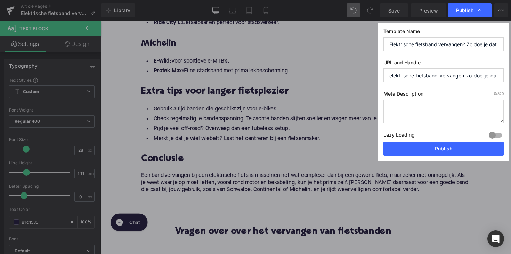
click at [418, 120] on textarea at bounding box center [443, 111] width 120 height 23
paste textarea "Leer stap voor stap hoe je eenvoudig zelf de band van je elektrische fiets verv…"
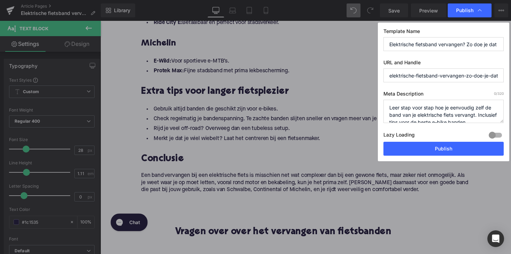
scroll to position [2, 0]
type textarea "Leer stap voor stap hoe je eenvoudig zelf de band van je elektrische fiets verv…"
drag, startPoint x: 488, startPoint y: 75, endPoint x: 517, endPoint y: 76, distance: 29.2
click at [511, 76] on html "Image You are previewing how the will restyle your page. You can not edit Eleme…" at bounding box center [255, 127] width 511 height 254
click at [475, 76] on input "elektrische-fietsband-vervangen-zo-doe-je-dat-stap-voor-stap" at bounding box center [443, 75] width 120 height 14
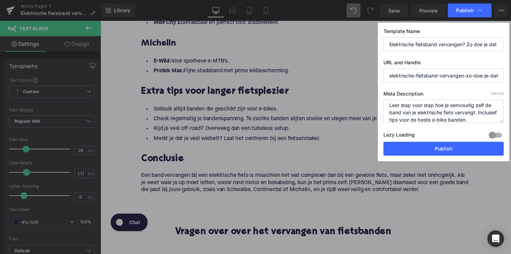
drag, startPoint x: 460, startPoint y: 76, endPoint x: 528, endPoint y: 77, distance: 67.8
click at [511, 77] on html "Image You are previewing how the will restyle your page. You can not edit Eleme…" at bounding box center [255, 127] width 511 height 254
type input "elektrische-fietsband-vervangen-zo-doe-je-dat"
click at [466, 147] on button "Publish" at bounding box center [443, 149] width 120 height 14
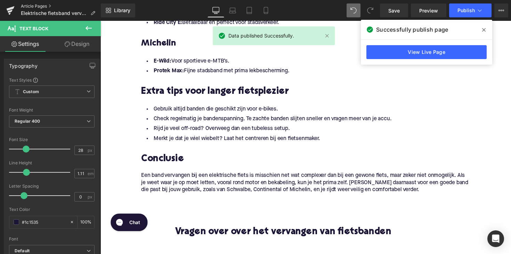
click at [40, 7] on link "Article Pages" at bounding box center [61, 6] width 80 height 6
